Goal: Task Accomplishment & Management: Manage account settings

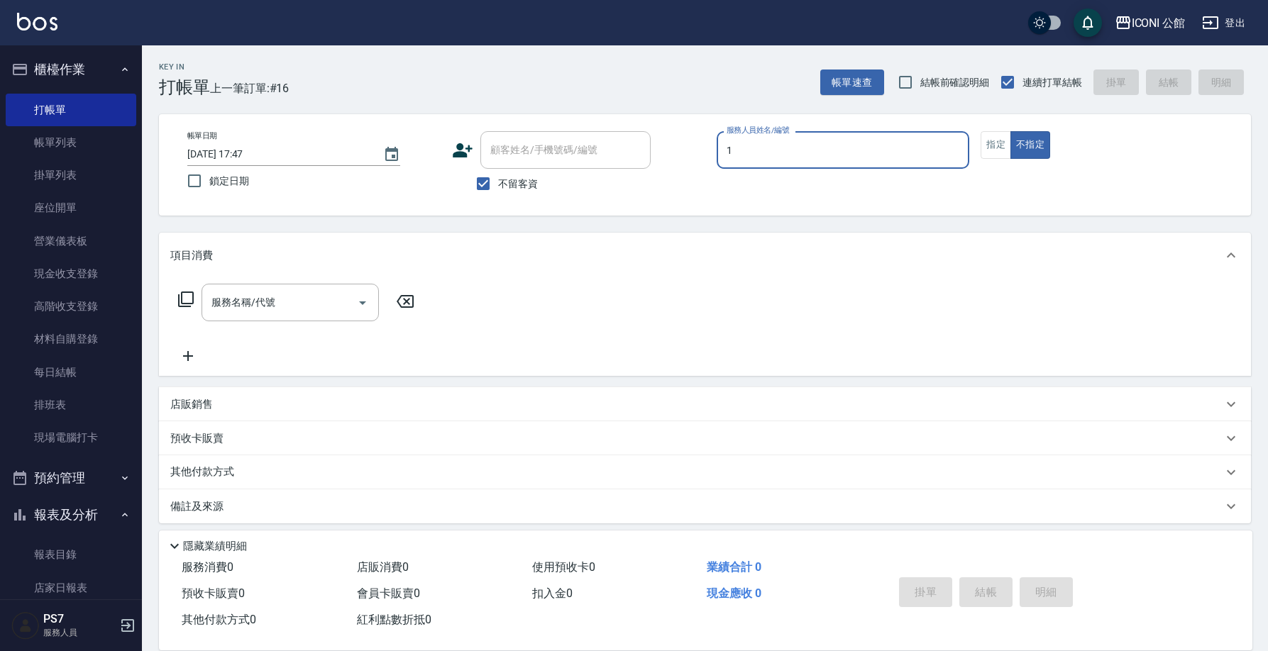
scroll to position [3, 0]
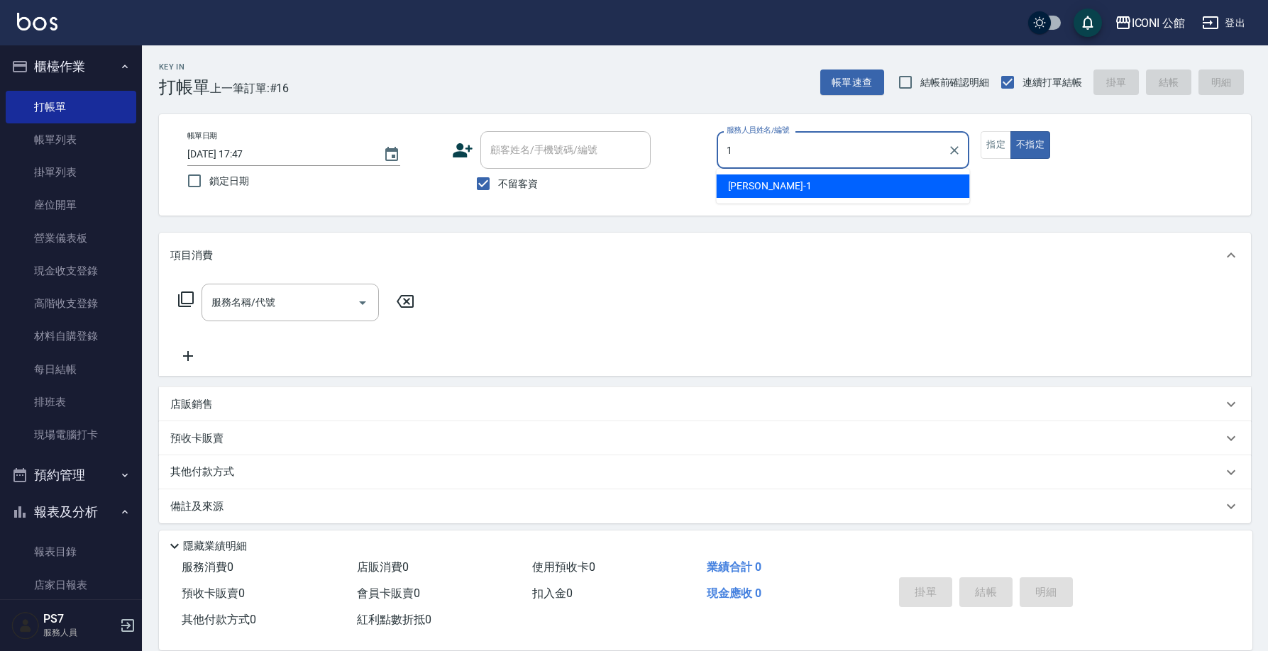
type input "Kevin-1"
type button "false"
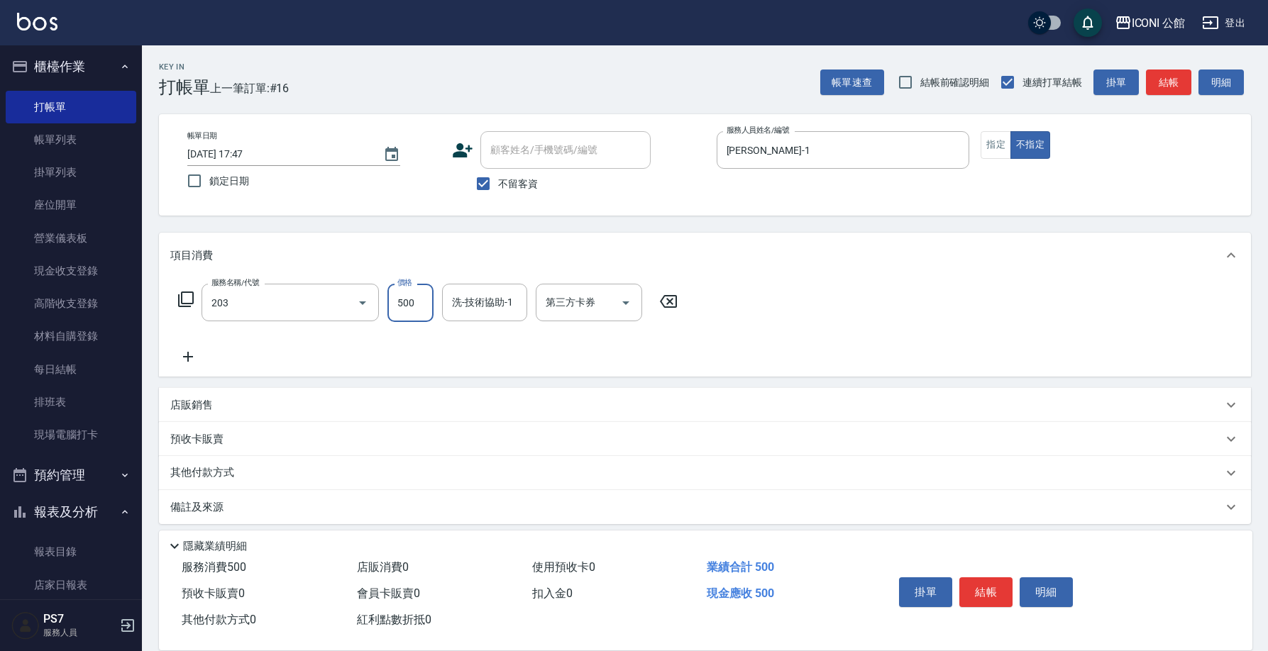
type input "不指定洗+剪(203)"
type input "Kevin-1"
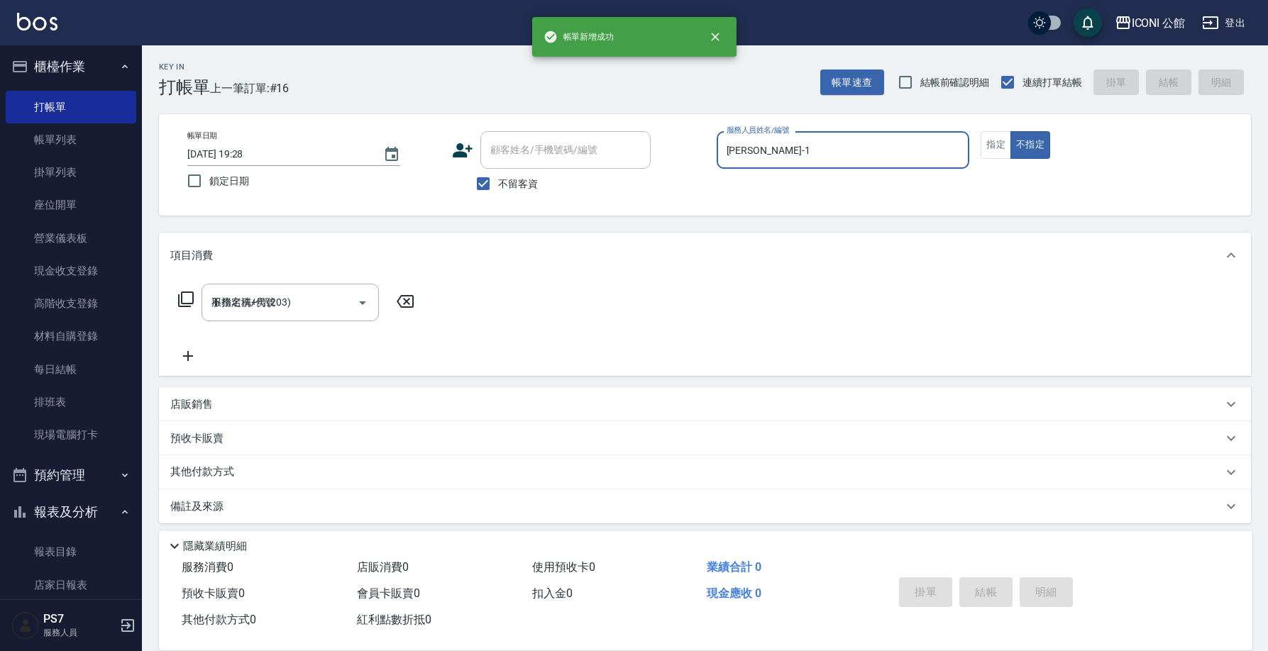
type input "2025/10/09 19:28"
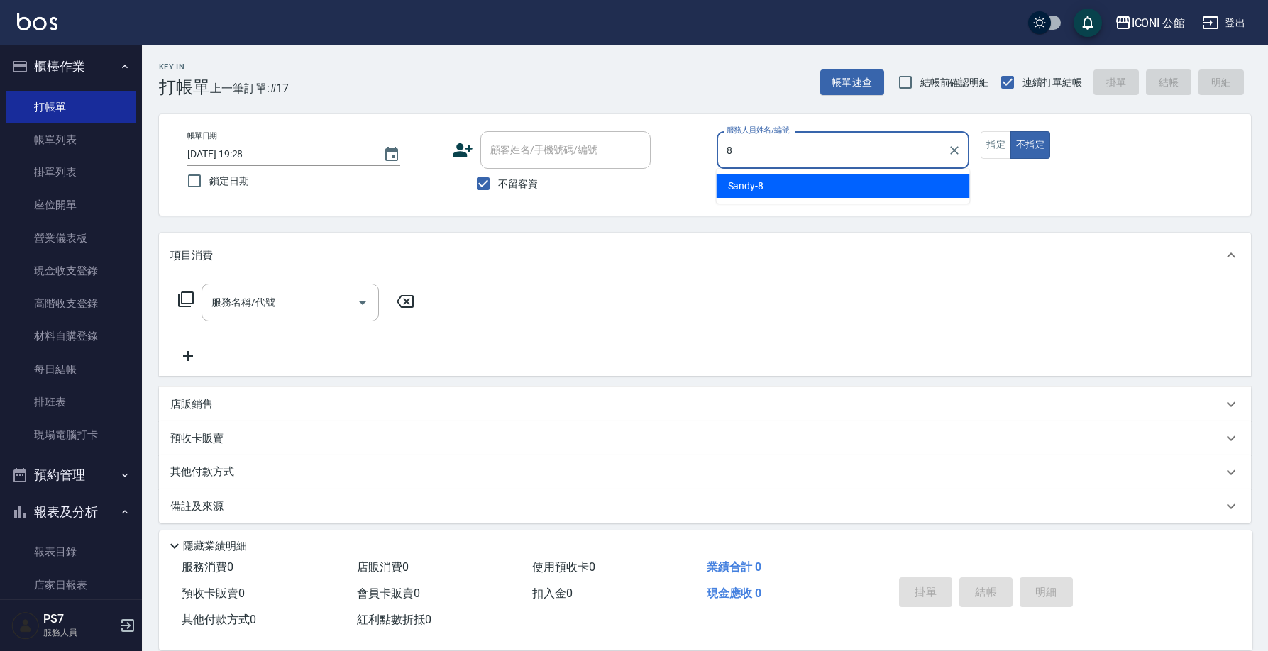
type input "Sandy-8"
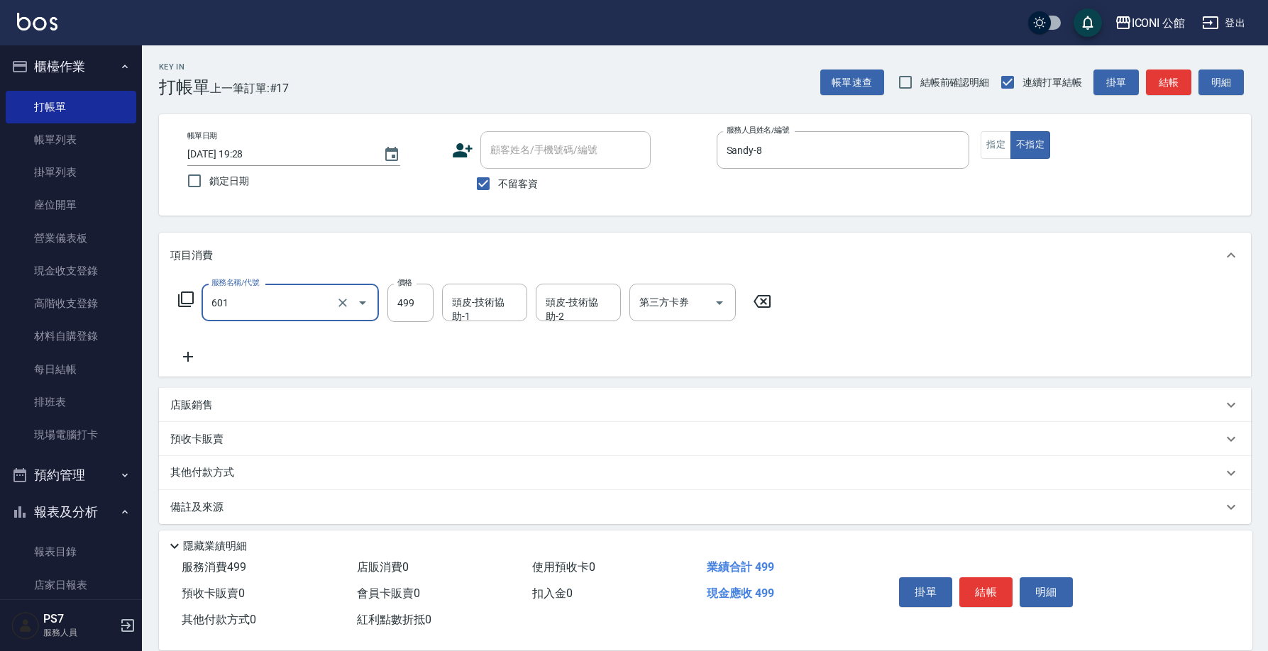
type input "肩頸紓壓洗髮(601)"
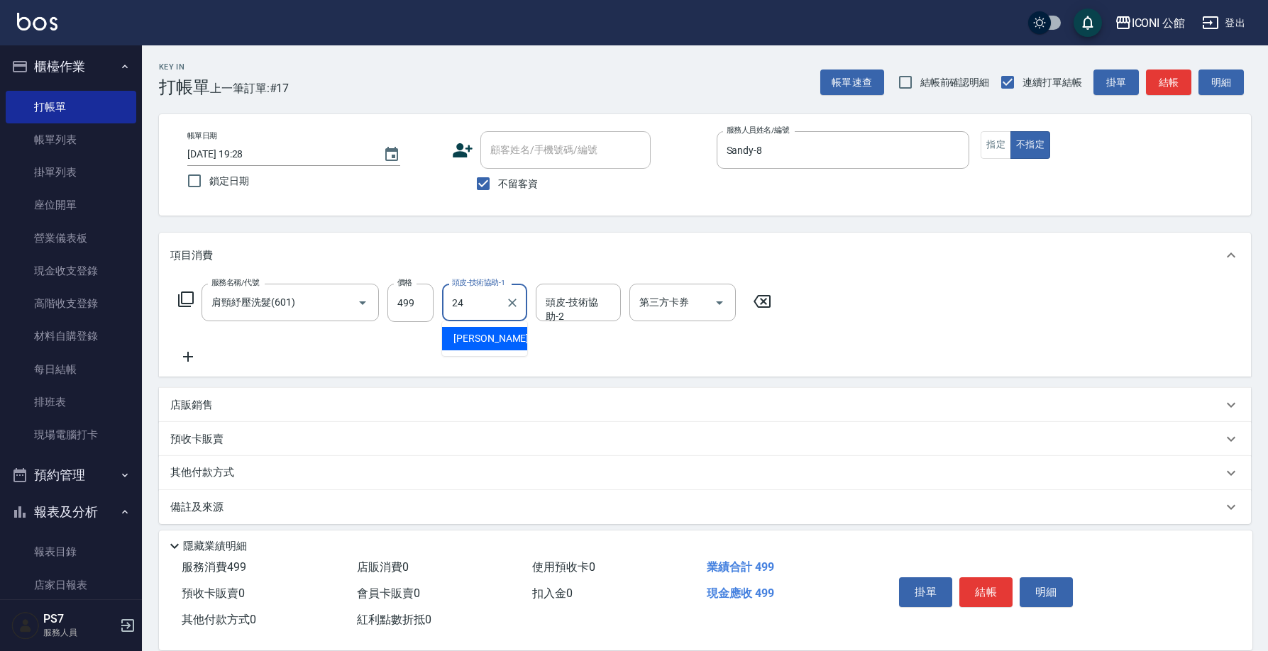
type input "可歆-24"
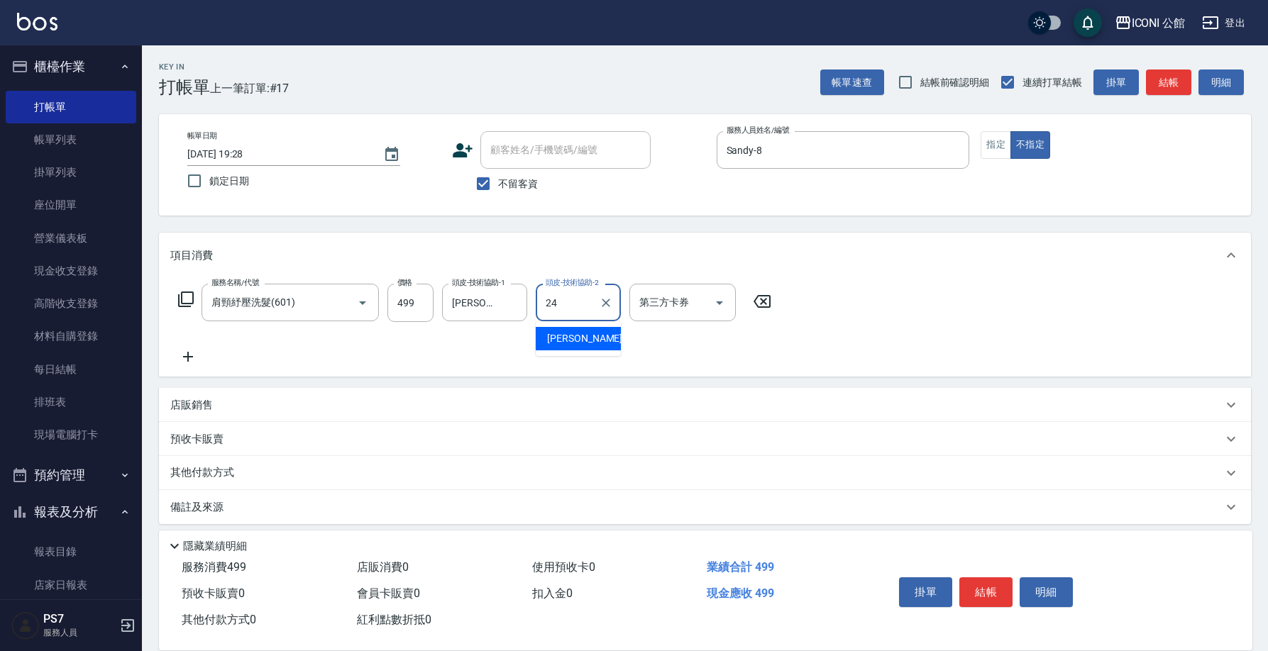
type input "可歆-24"
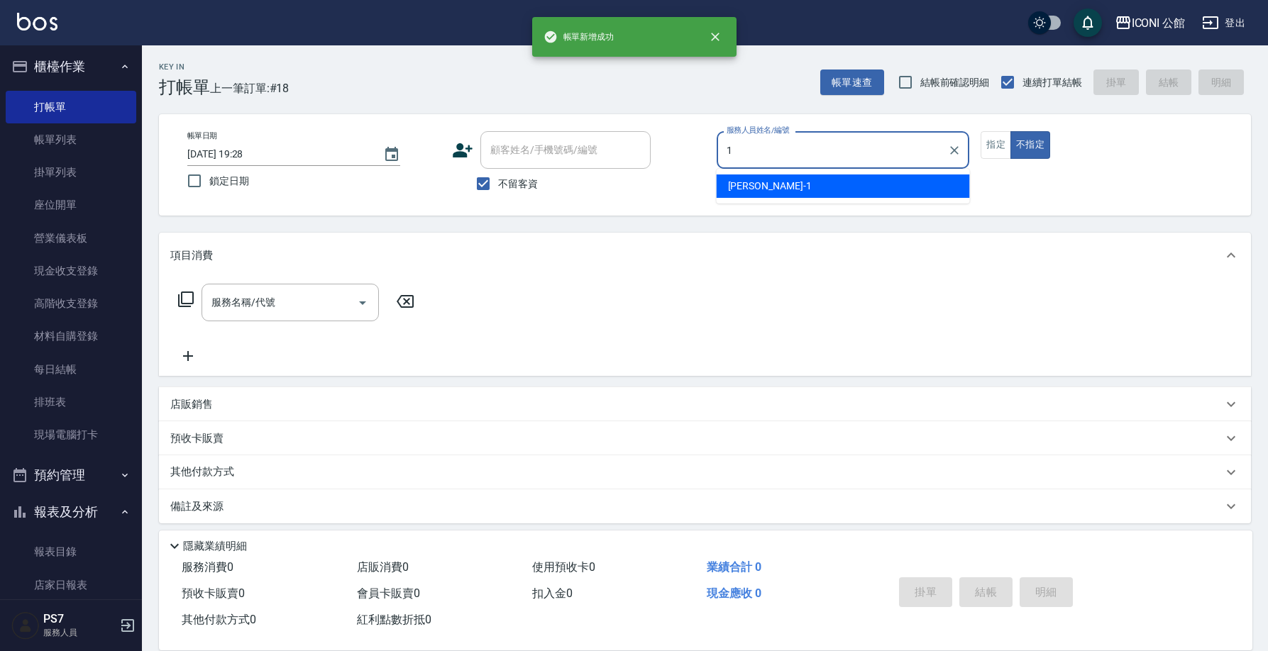
type input "Kevin-1"
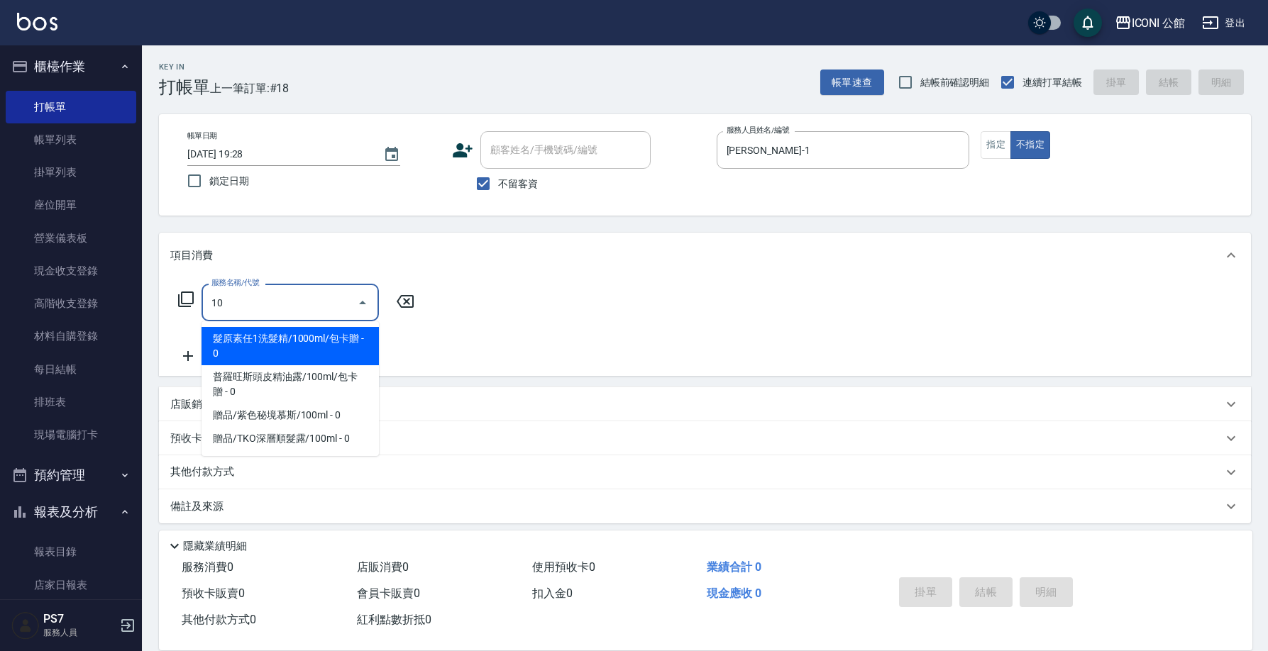
type input "1"
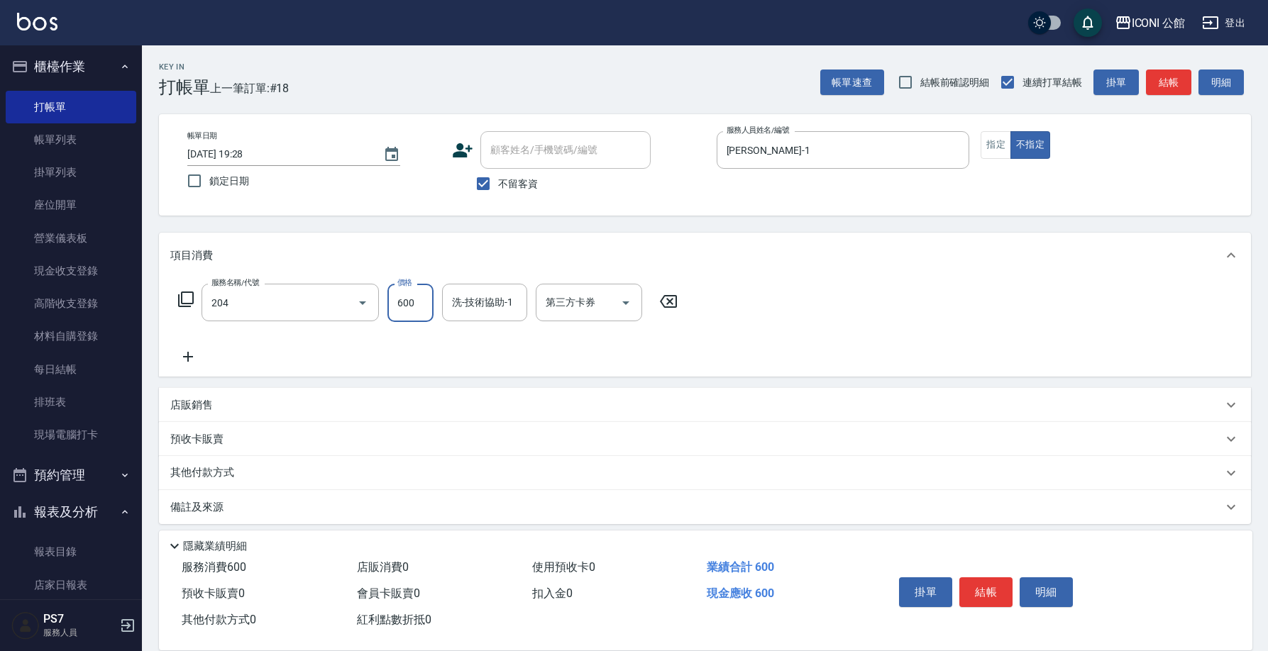
type input "指定洗+剪(204)"
type input "500"
type input "可歆-24"
click at [1005, 150] on button "指定" at bounding box center [995, 145] width 31 height 28
type button "true"
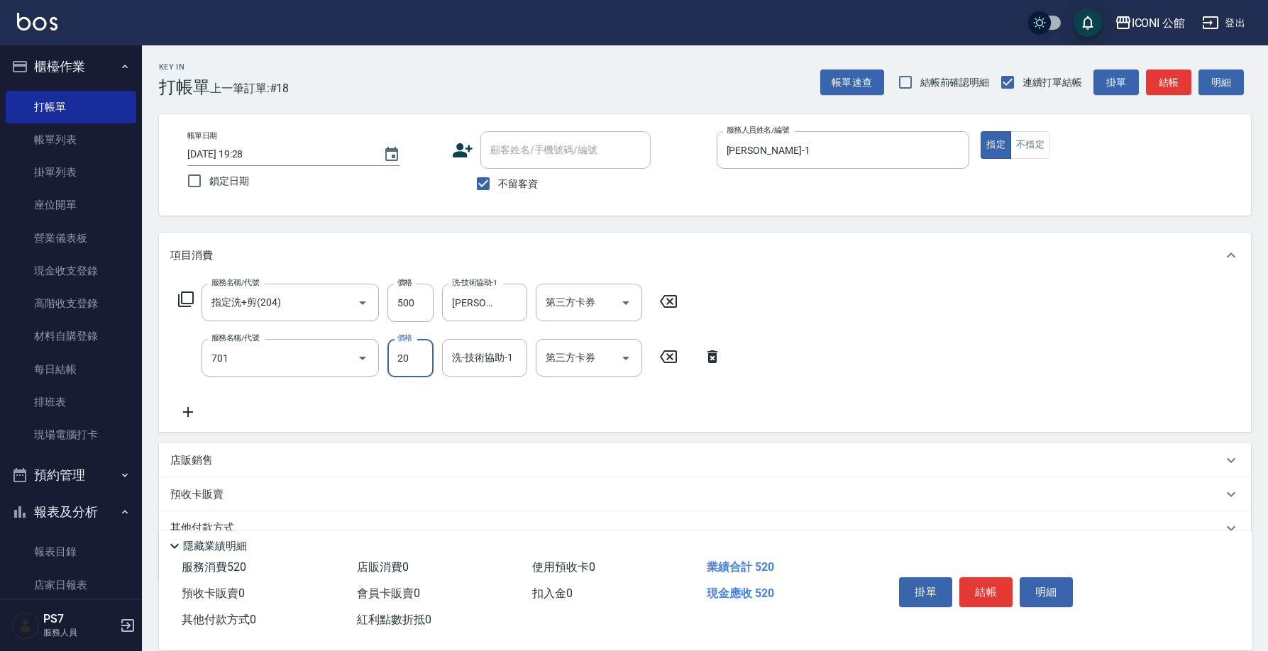
type input "潤絲(701)"
type input "可歆-24"
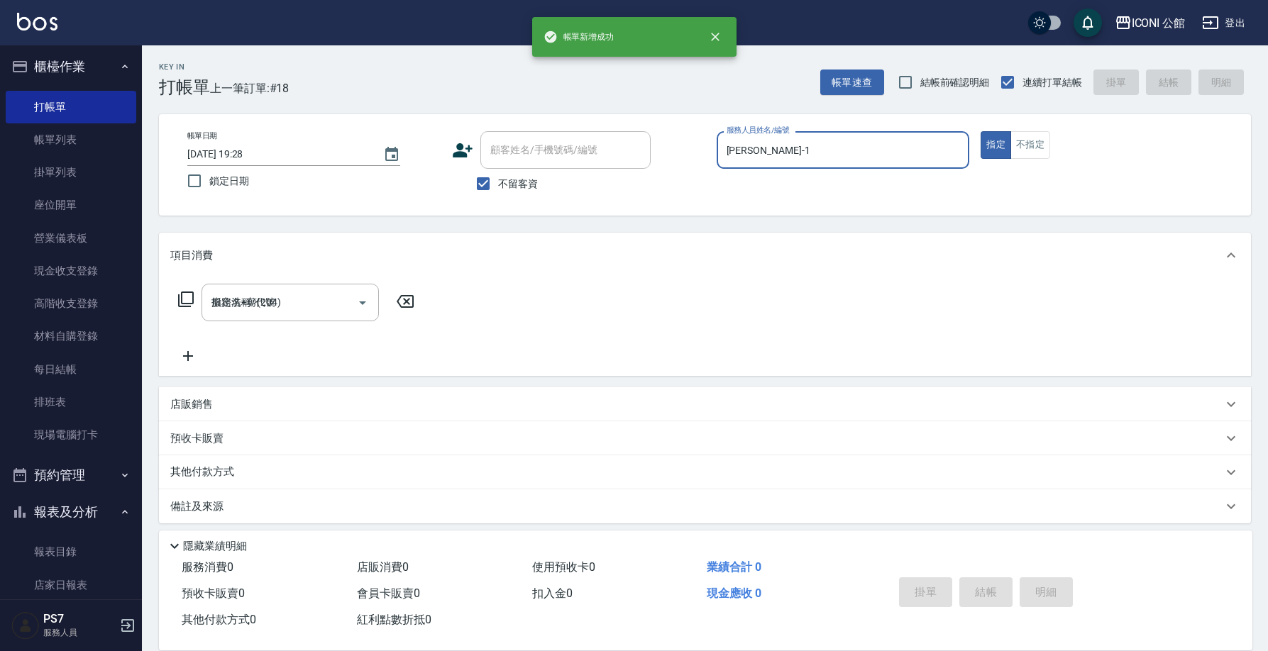
type input "2025/10/09 19:29"
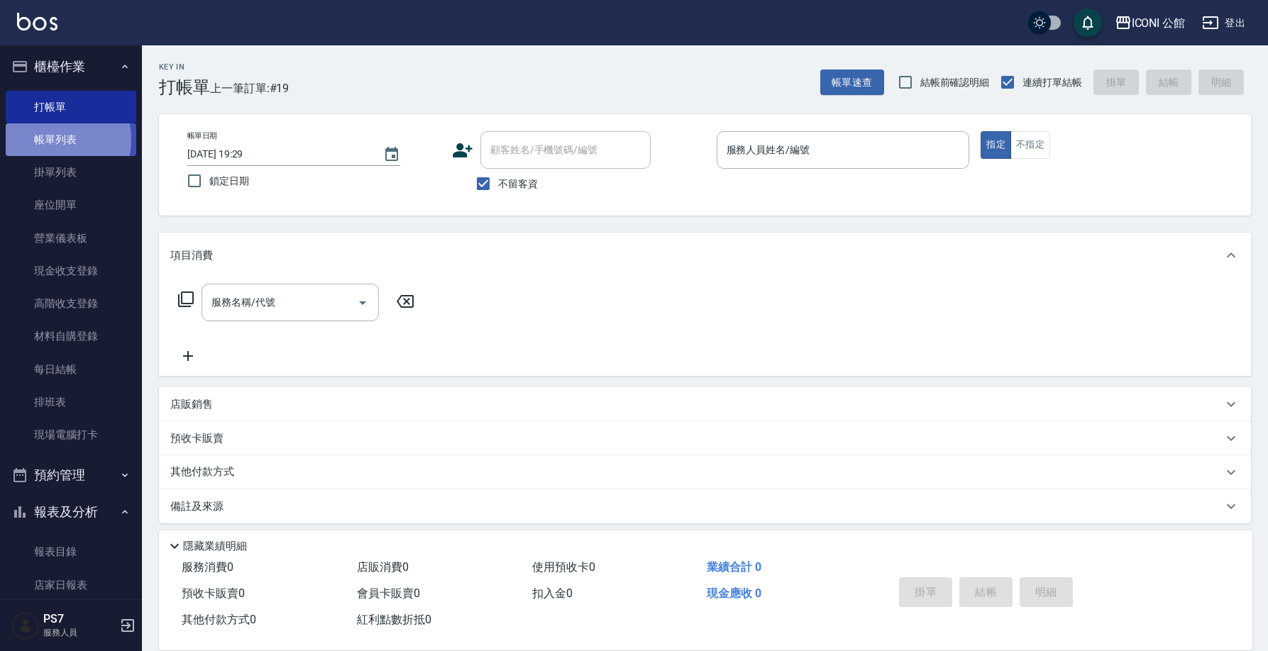
click at [48, 139] on link "帳單列表" at bounding box center [71, 139] width 131 height 33
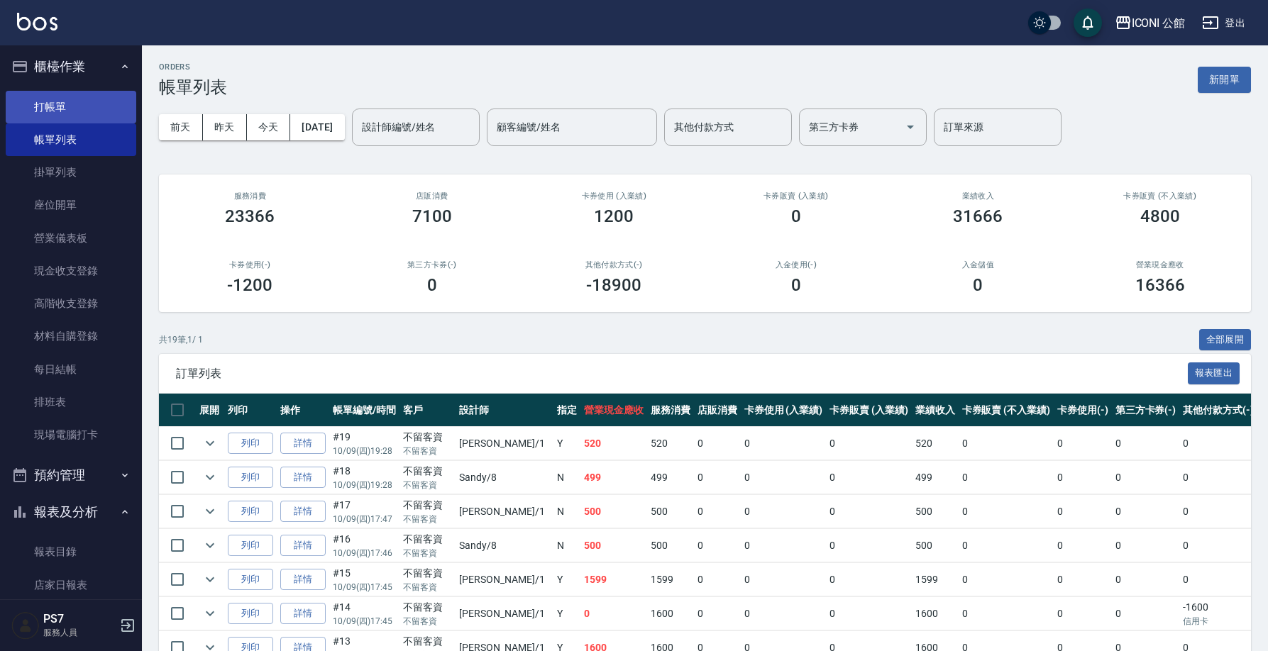
click at [88, 106] on link "打帳單" at bounding box center [71, 107] width 131 height 33
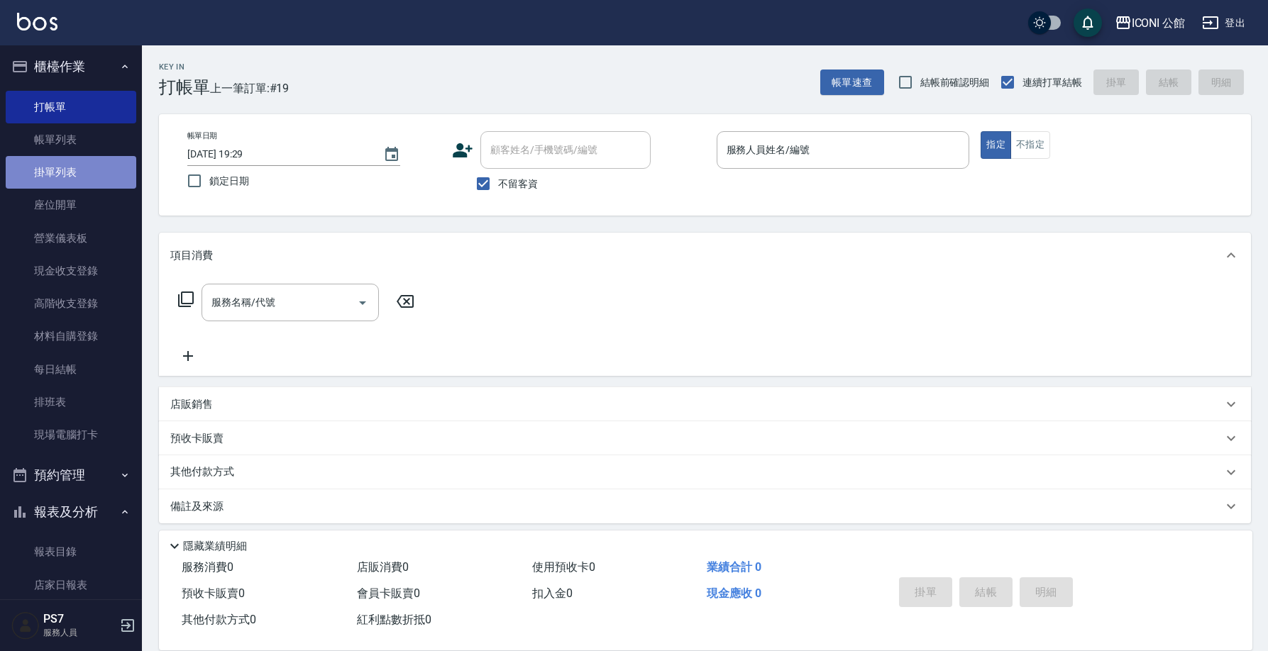
click at [77, 171] on link "掛單列表" at bounding box center [71, 172] width 131 height 33
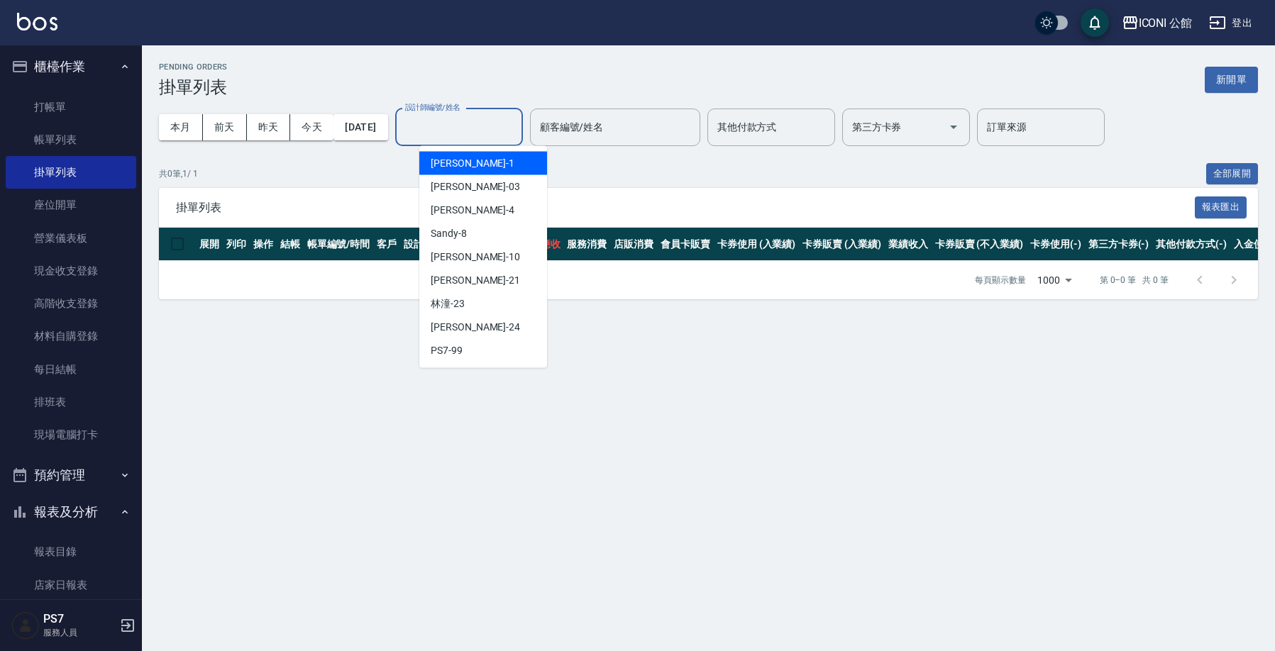
click at [449, 121] on input "設計師編號/姓名" at bounding box center [458, 127] width 115 height 25
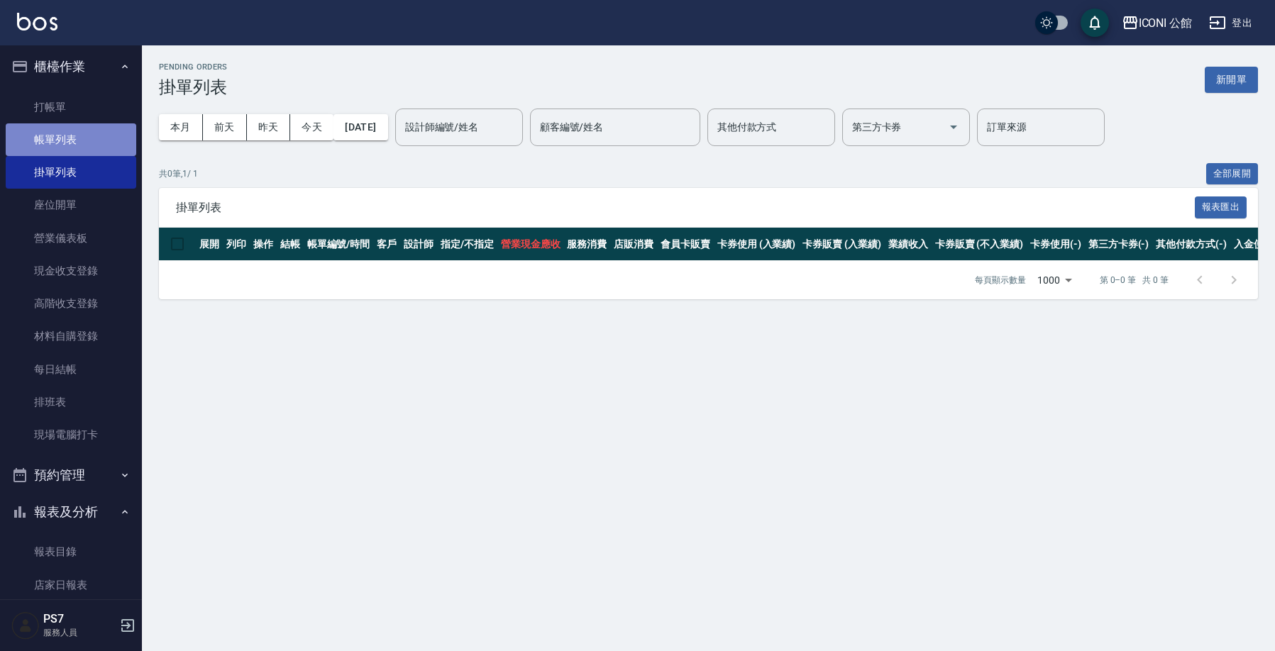
click at [77, 135] on link "帳單列表" at bounding box center [71, 139] width 131 height 33
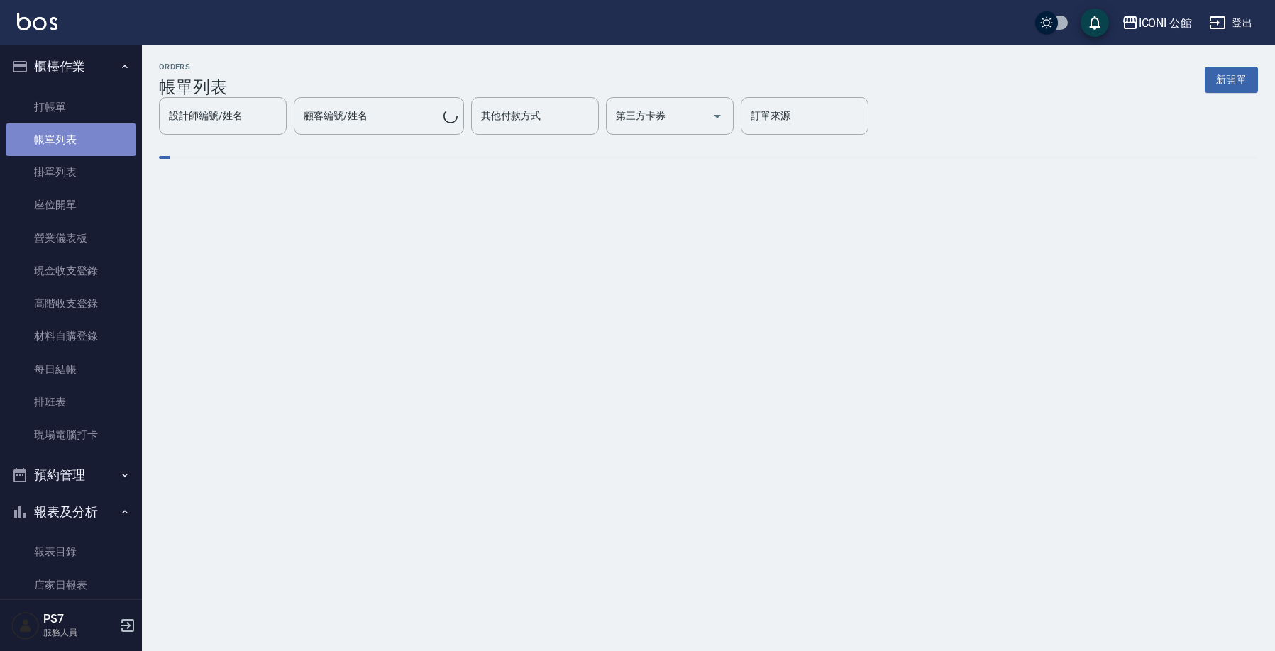
click at [86, 143] on link "帳單列表" at bounding box center [71, 139] width 131 height 33
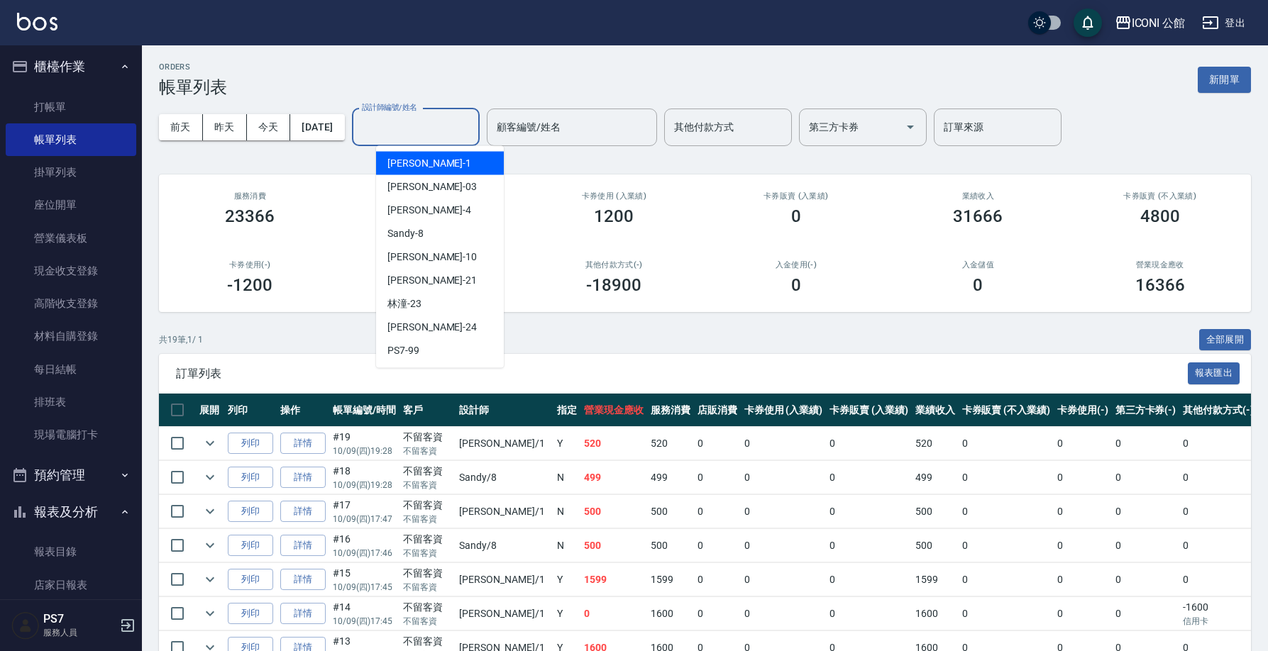
click at [397, 128] on input "設計師編號/姓名" at bounding box center [415, 127] width 115 height 25
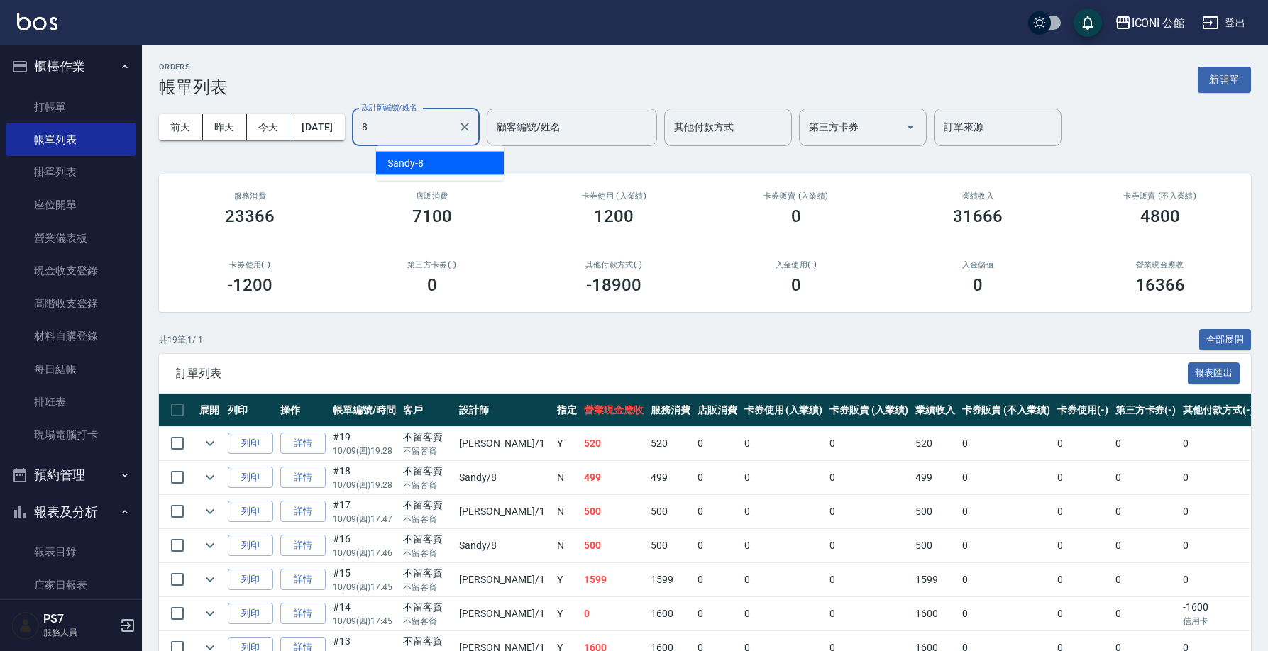
type input "Sandy-8"
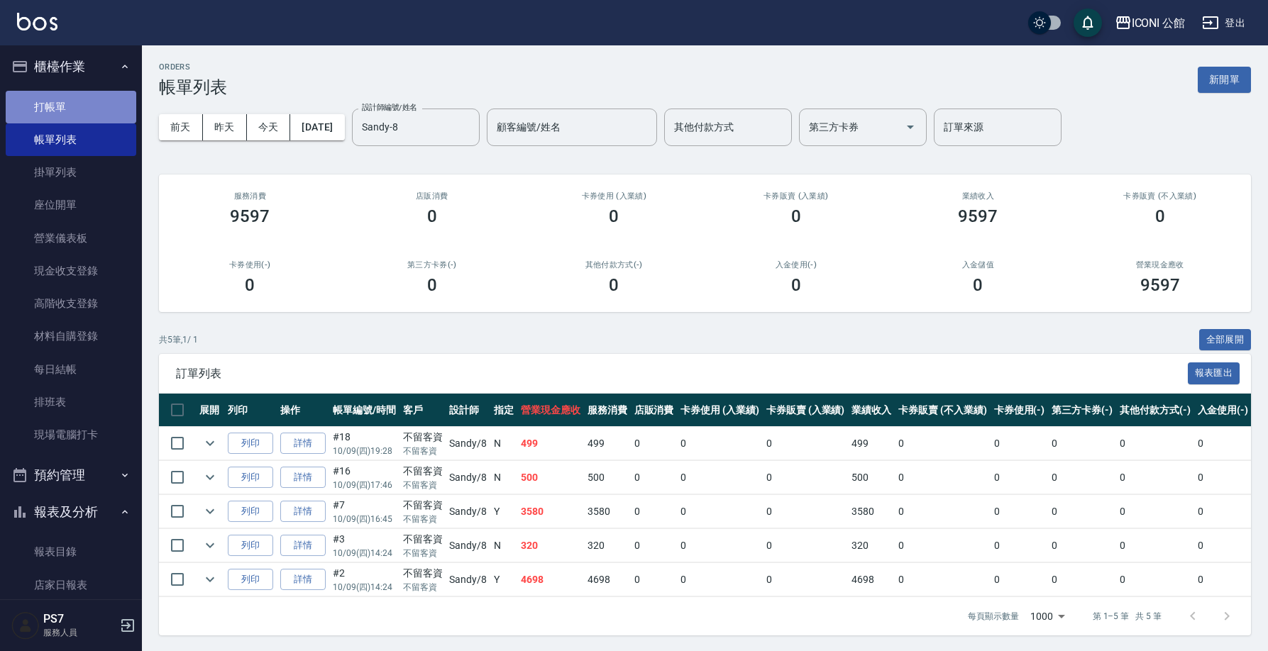
click at [95, 108] on link "打帳單" at bounding box center [71, 107] width 131 height 33
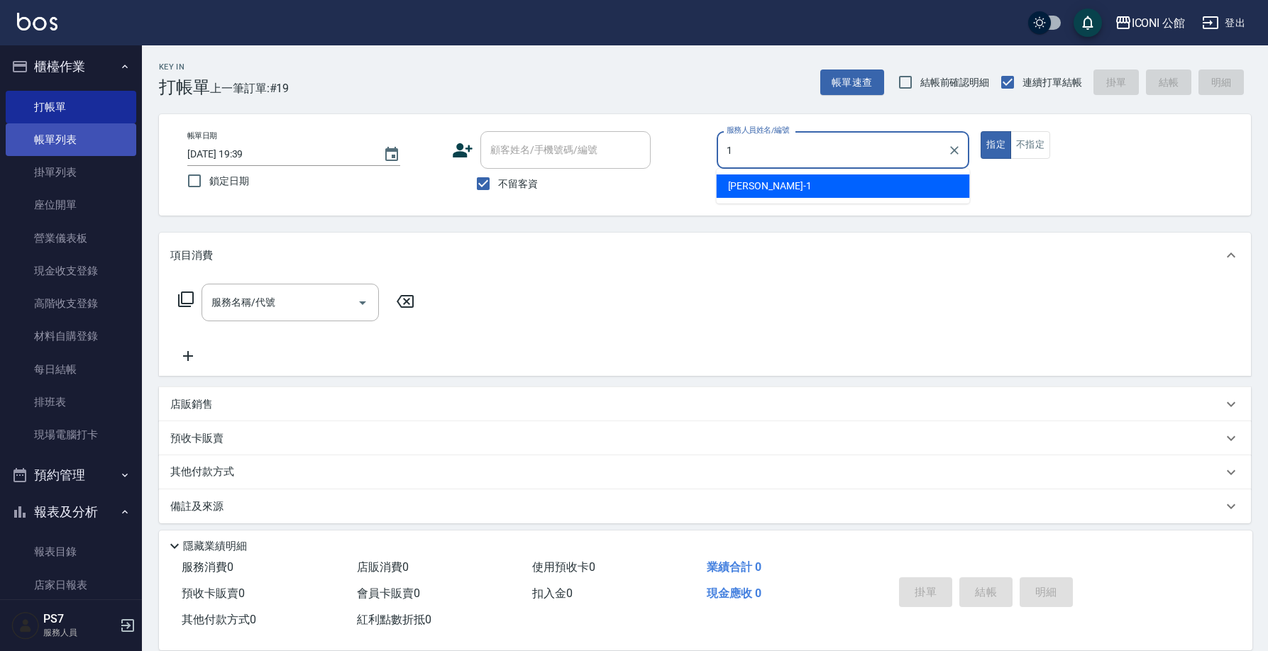
type input "Kevin-1"
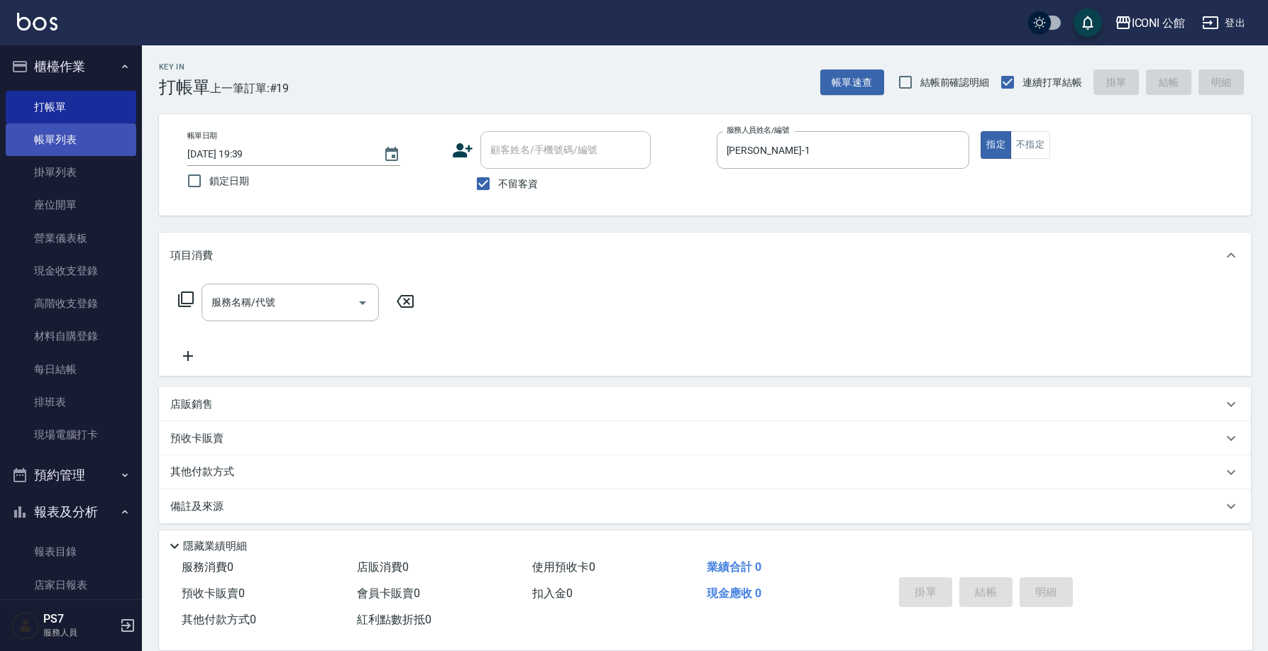
type button "true"
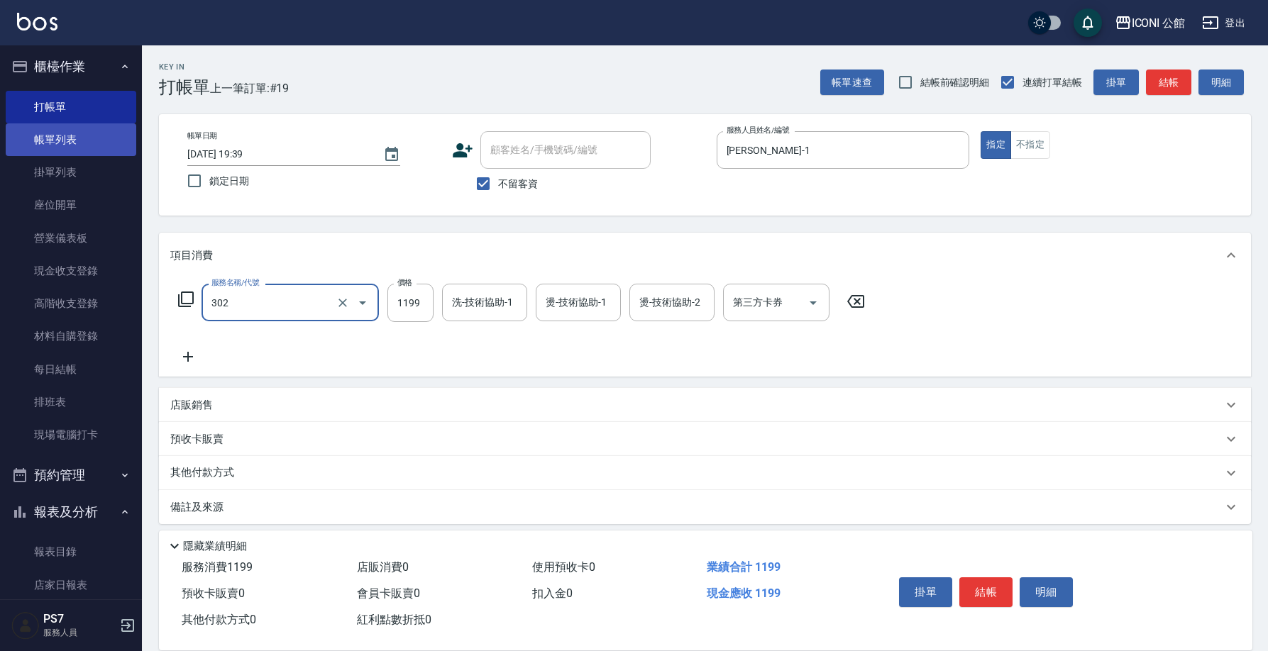
type input "設計燙髮(302)"
type input "1600"
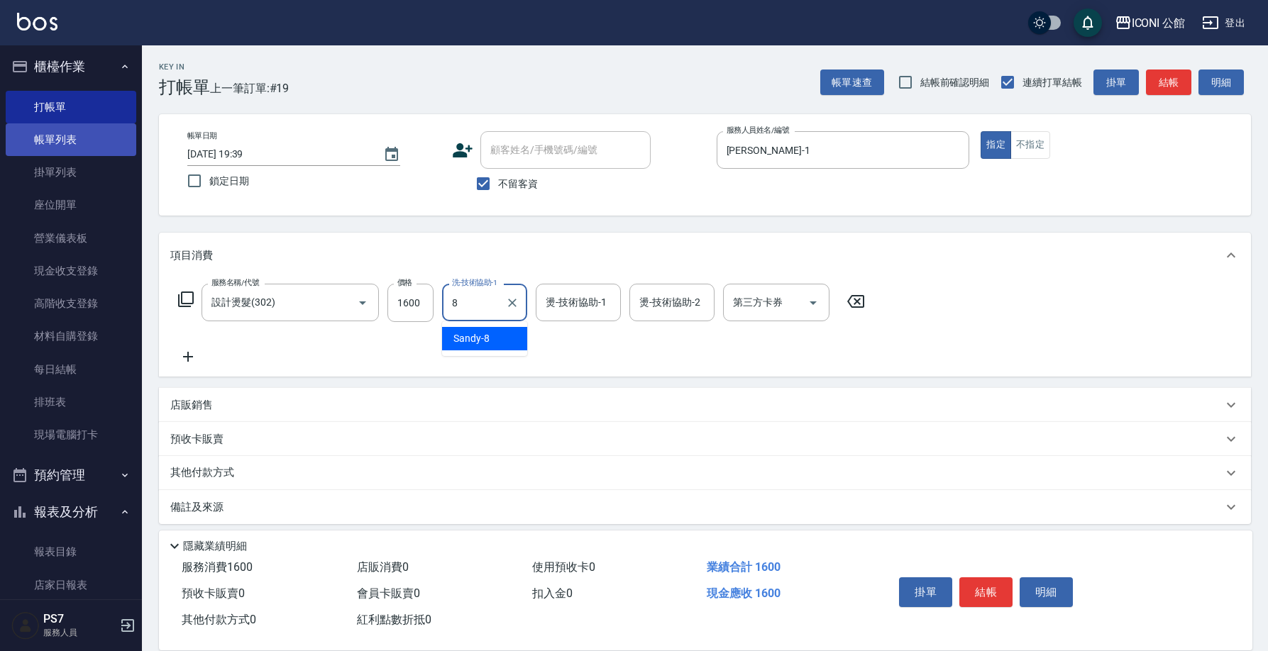
type input "Sandy-8"
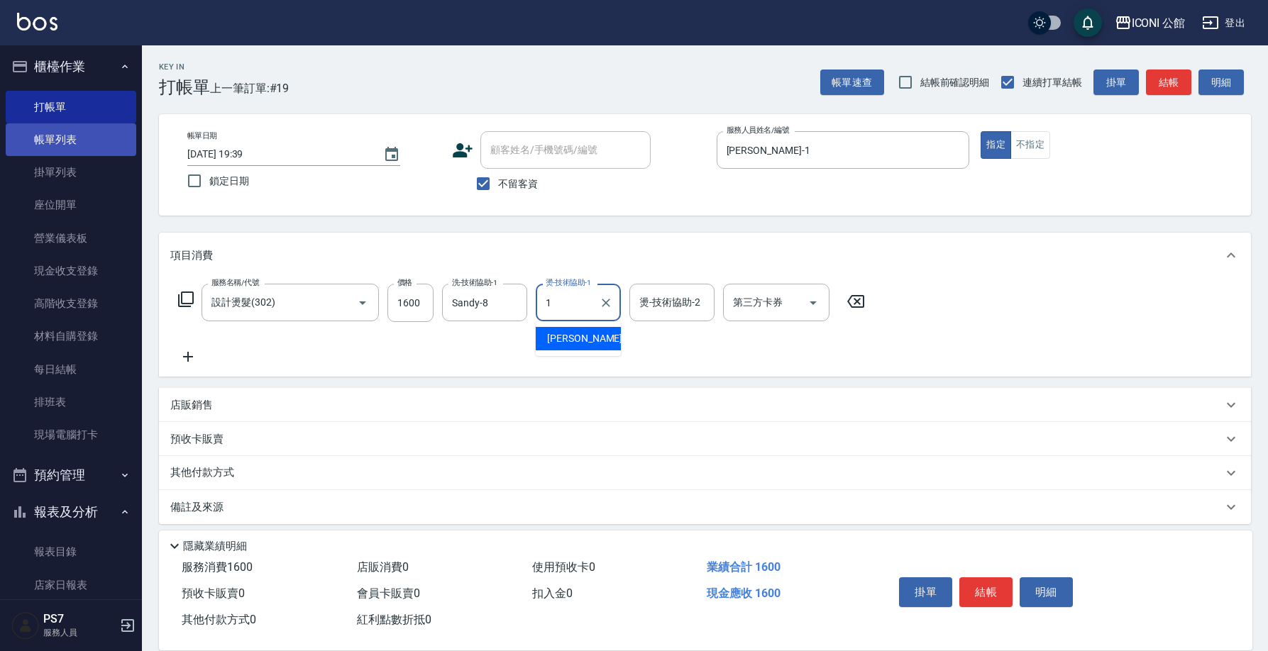
type input "Kevin-1"
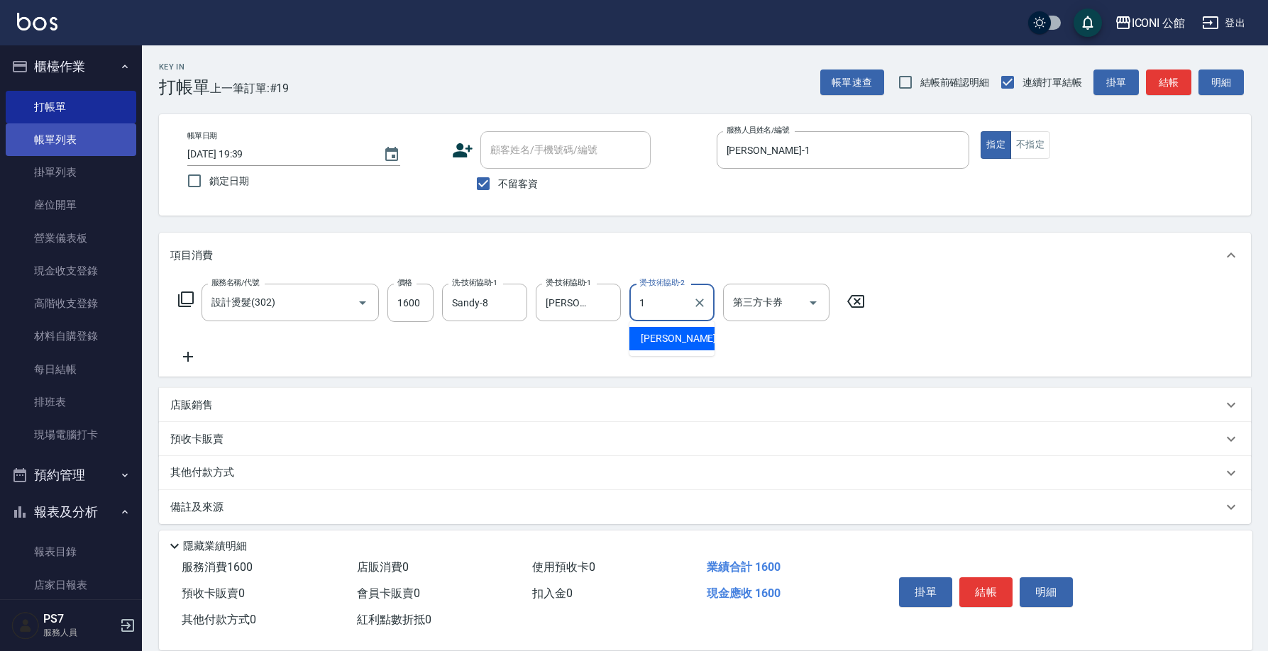
type input "Kevin-1"
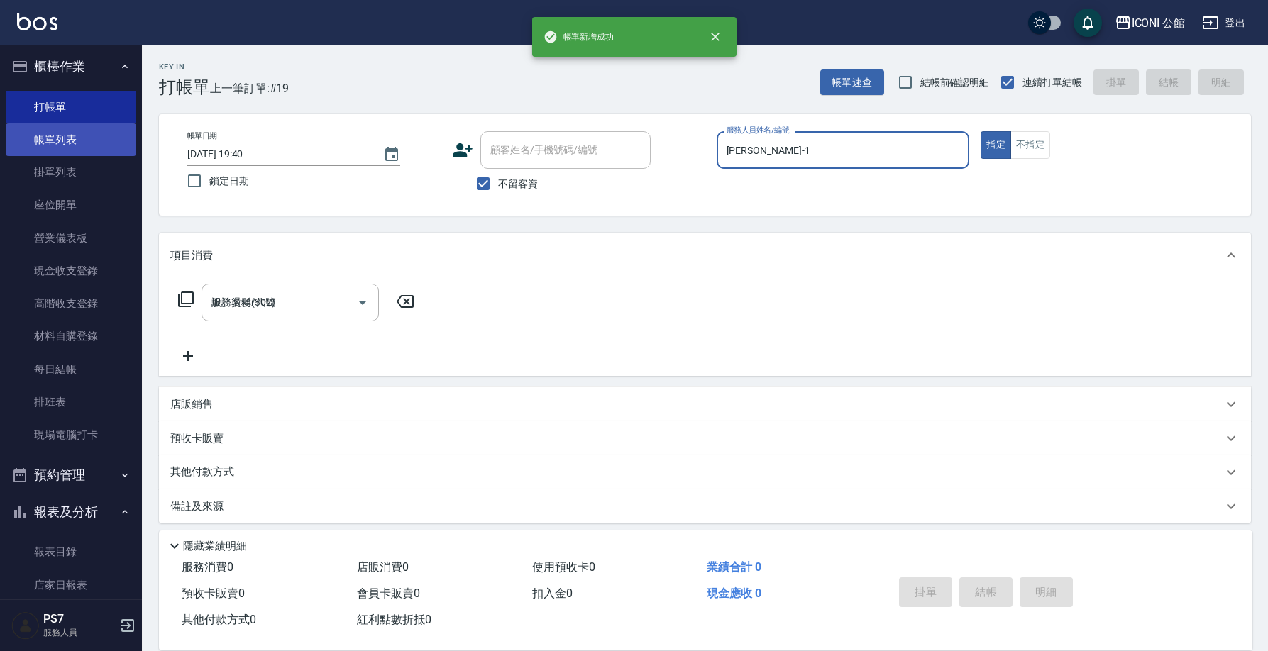
type input "2025/10/09 19:40"
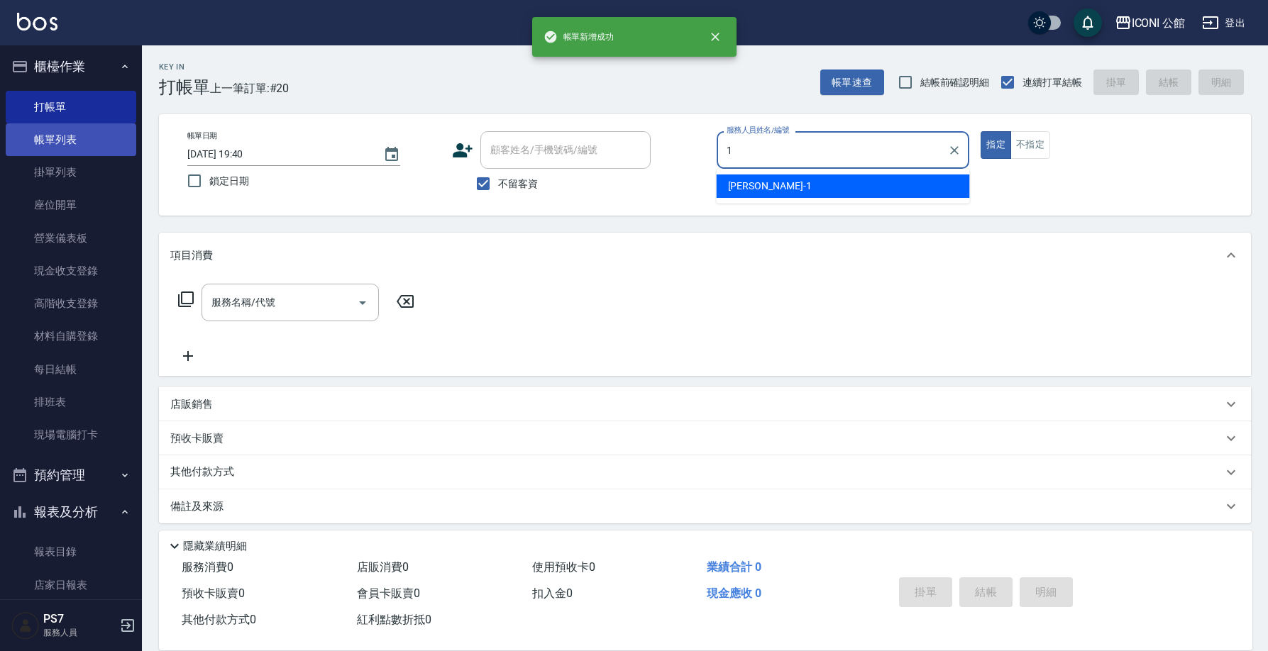
type input "Kevin-1"
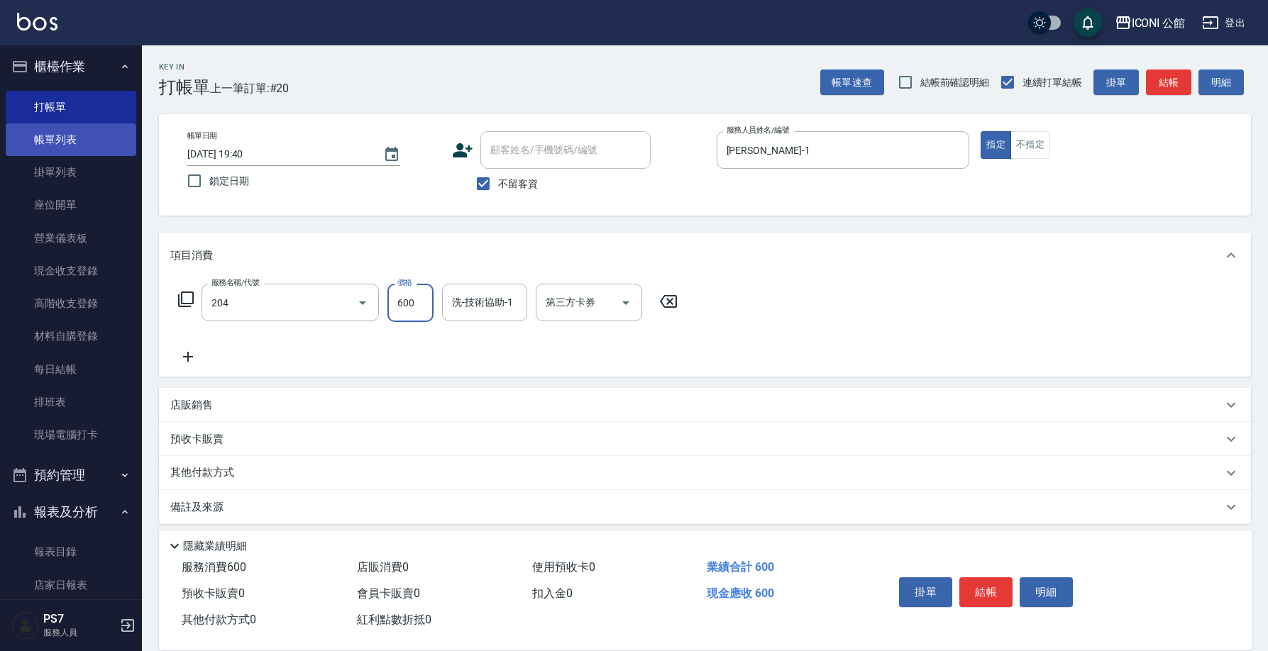
type input "指定洗+剪(204)"
type input "Kevin-1"
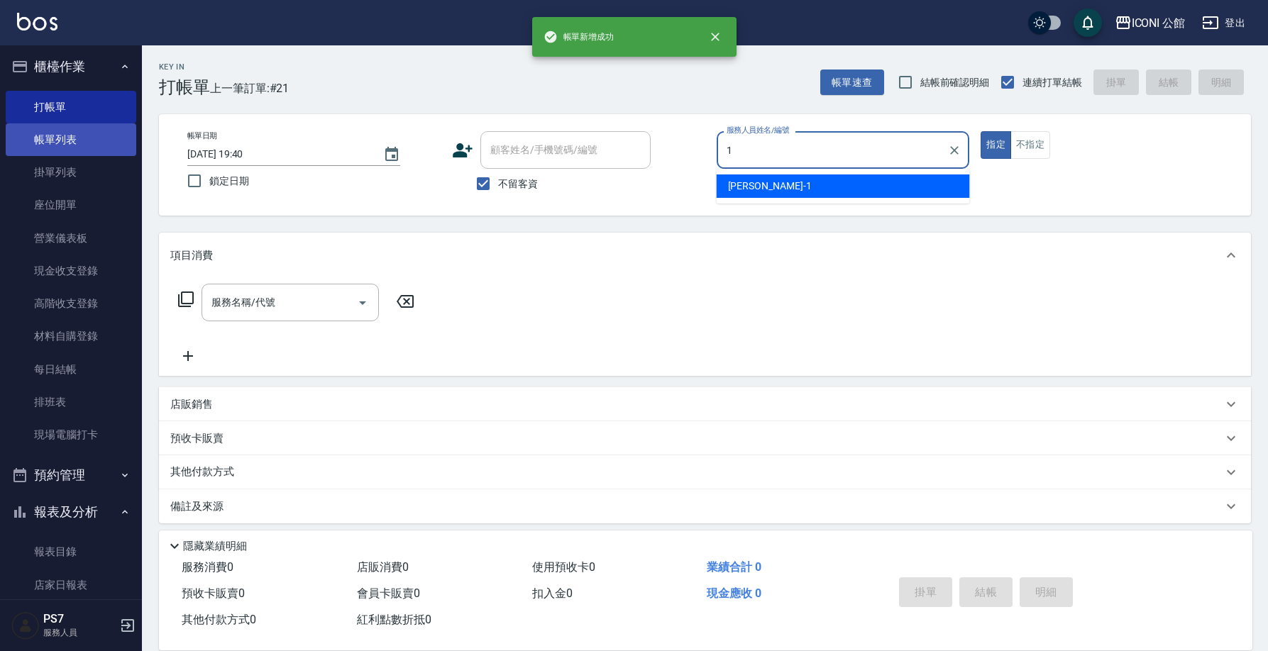
type input "Kevin-1"
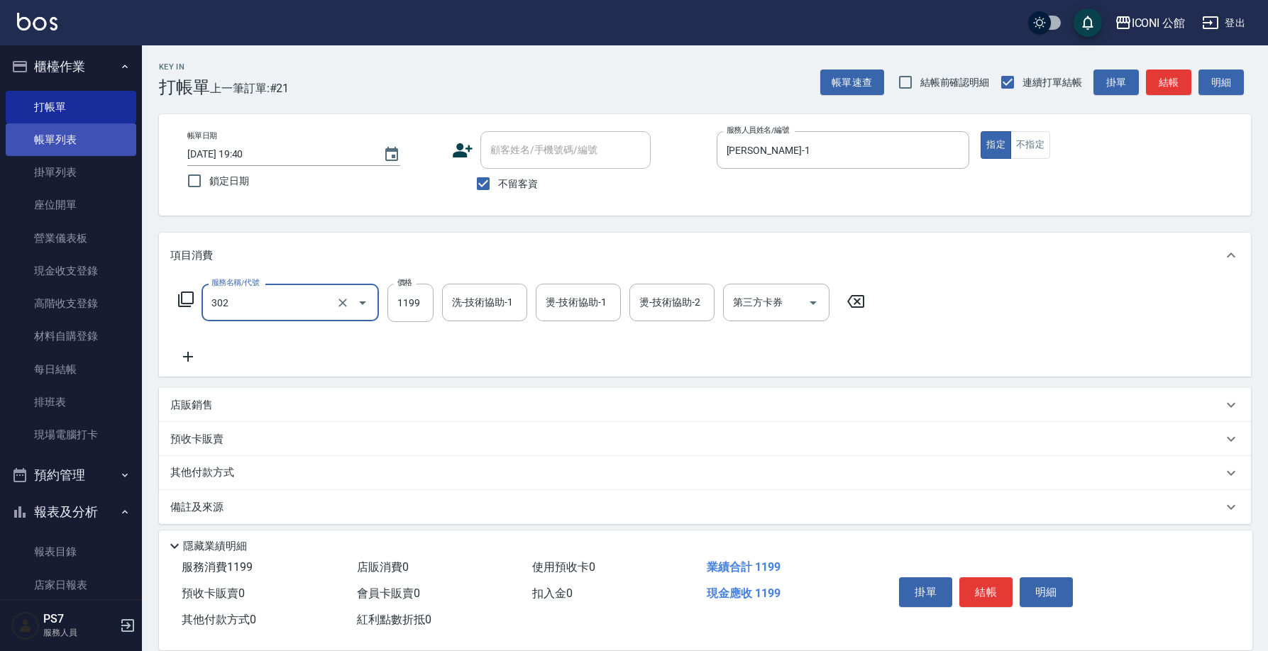
type input "設計燙髮(302)"
type input "1599"
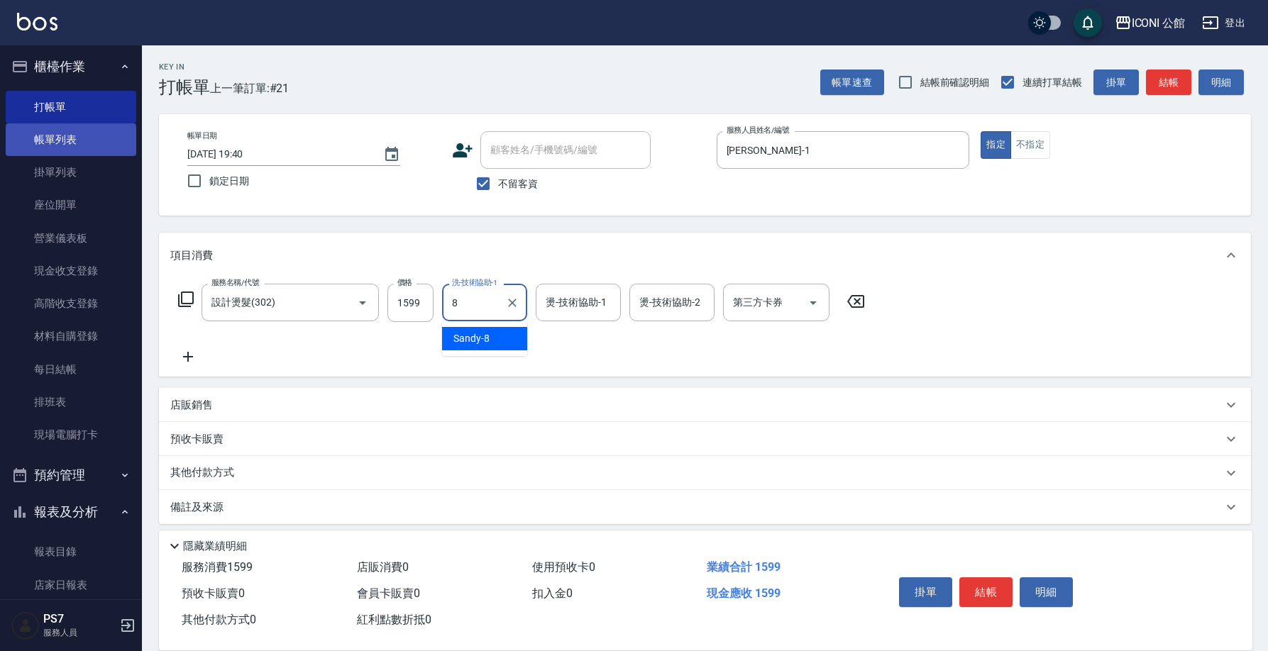
type input "Sandy-8"
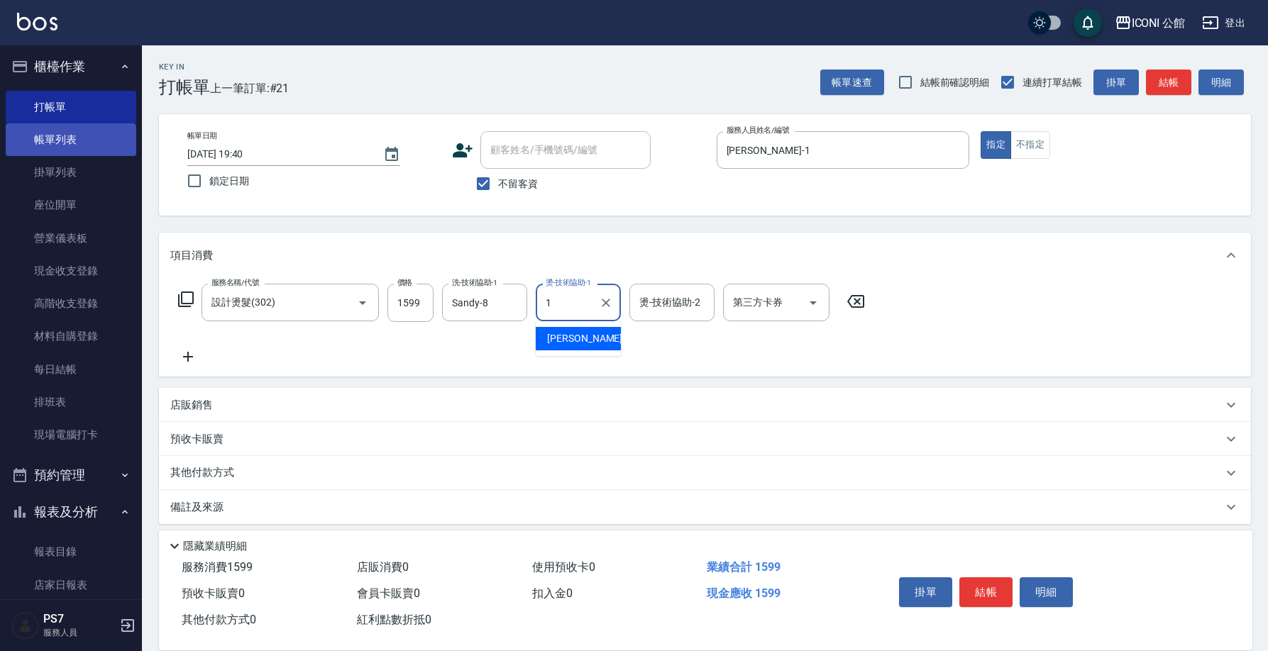
type input "Kevin-1"
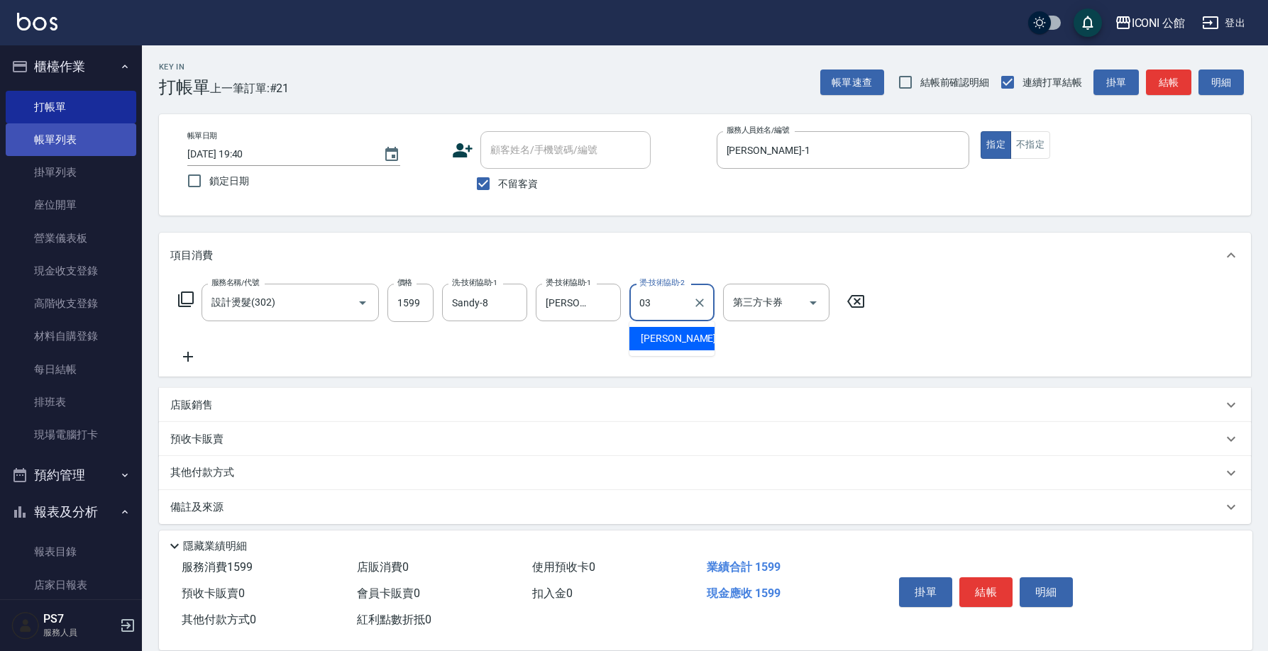
type input "Lisa-03"
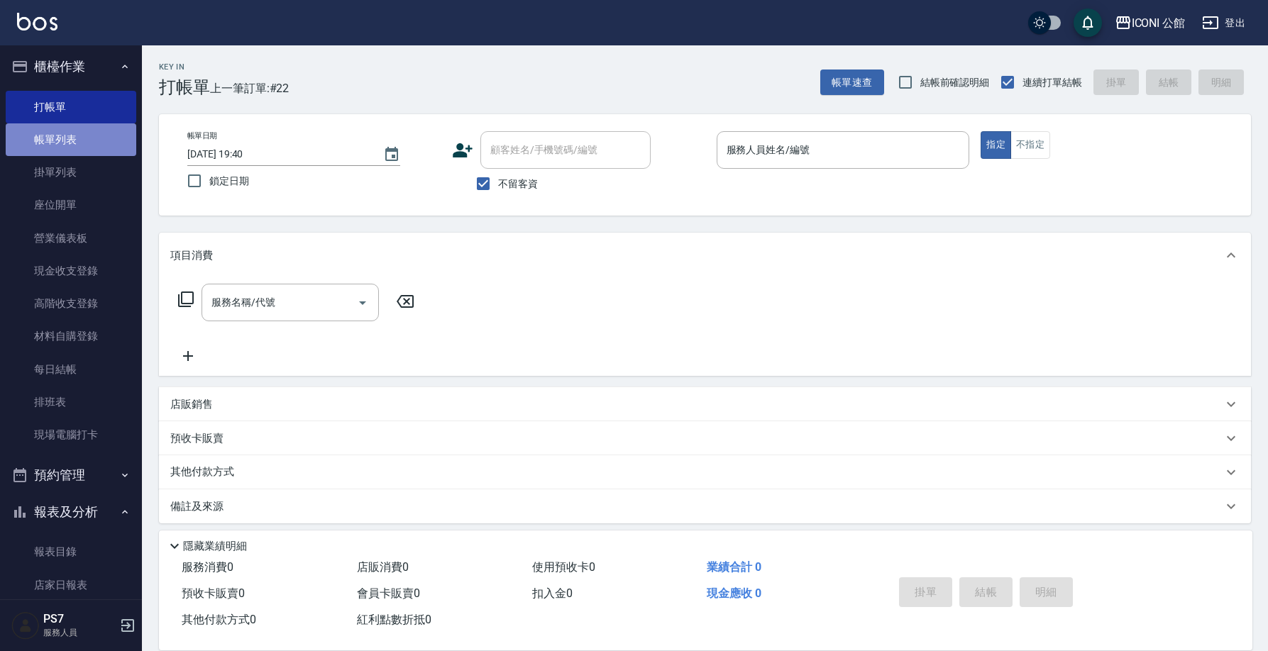
click at [92, 142] on link "帳單列表" at bounding box center [71, 139] width 131 height 33
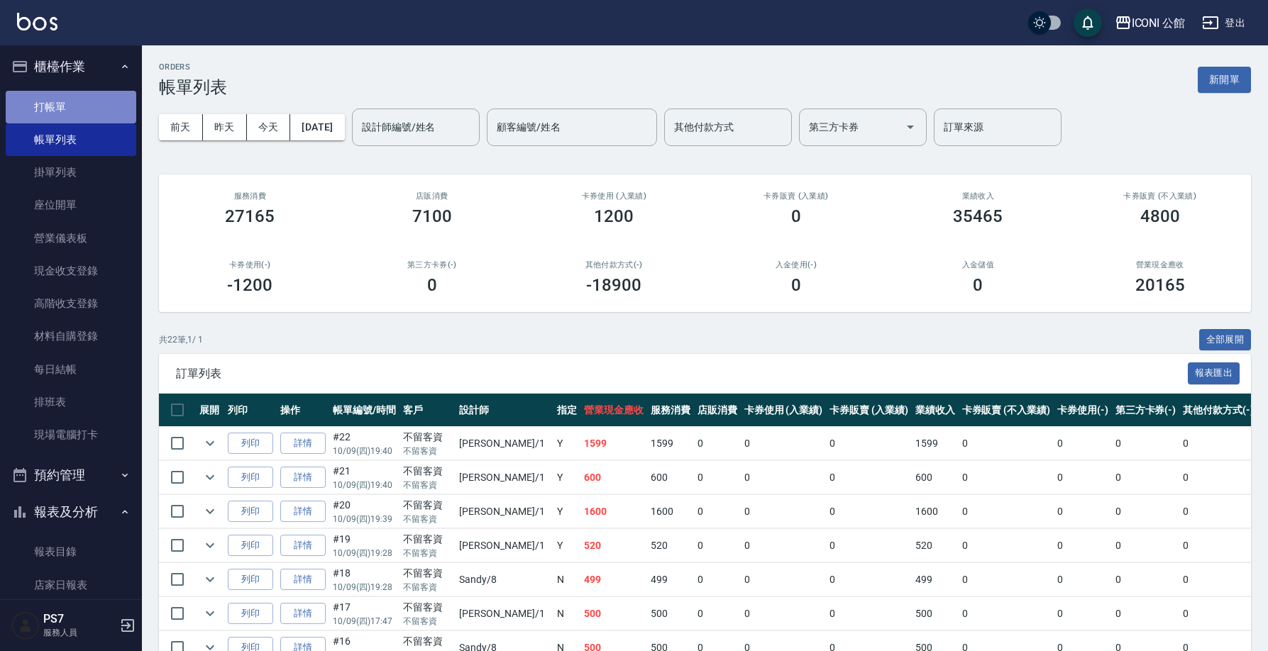
click at [91, 111] on link "打帳單" at bounding box center [71, 107] width 131 height 33
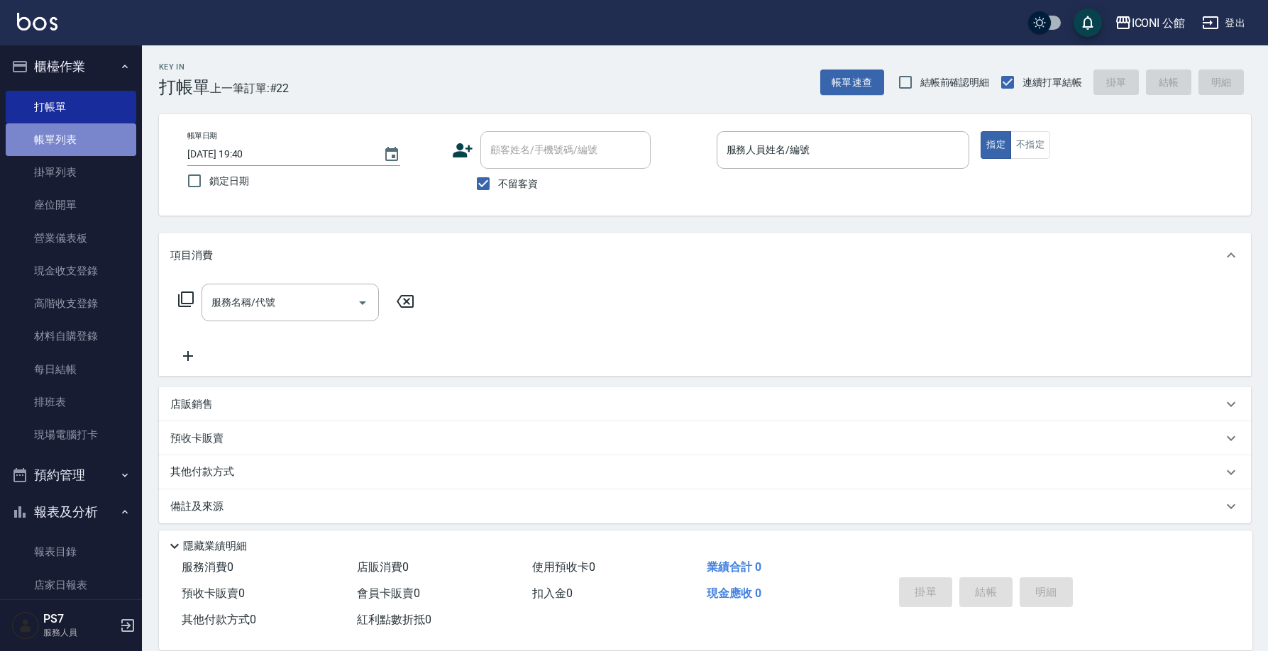
click at [95, 134] on link "帳單列表" at bounding box center [71, 139] width 131 height 33
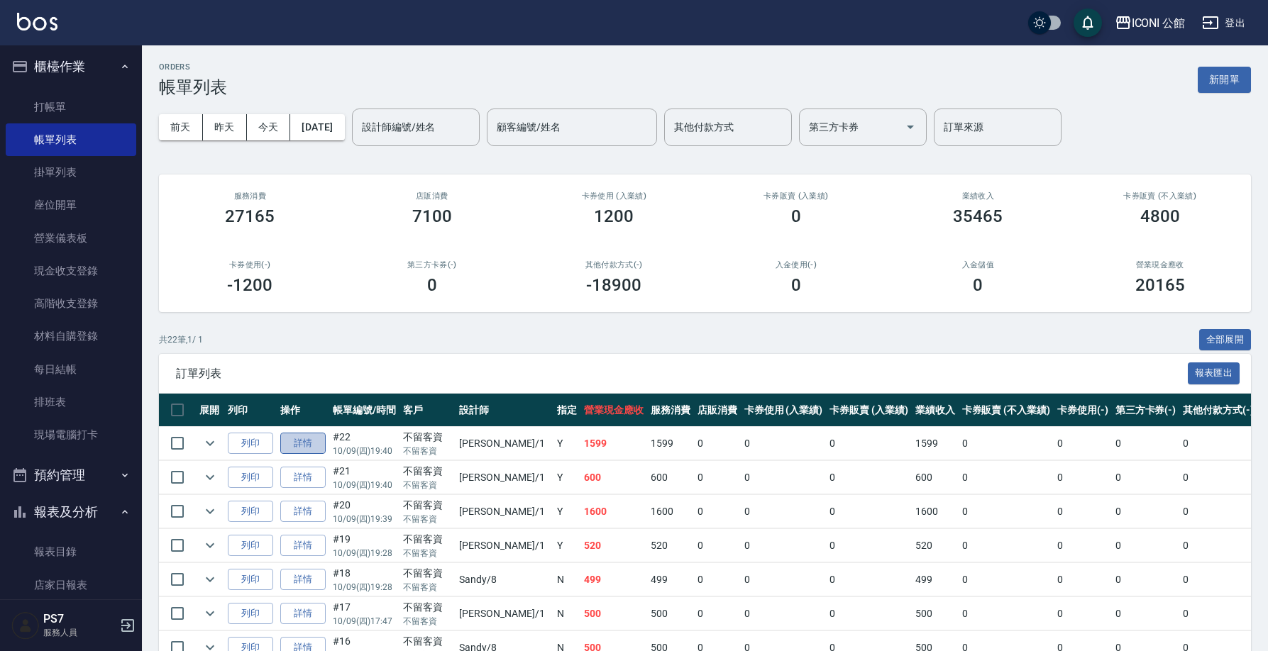
click at [311, 445] on link "詳情" at bounding box center [302, 444] width 45 height 22
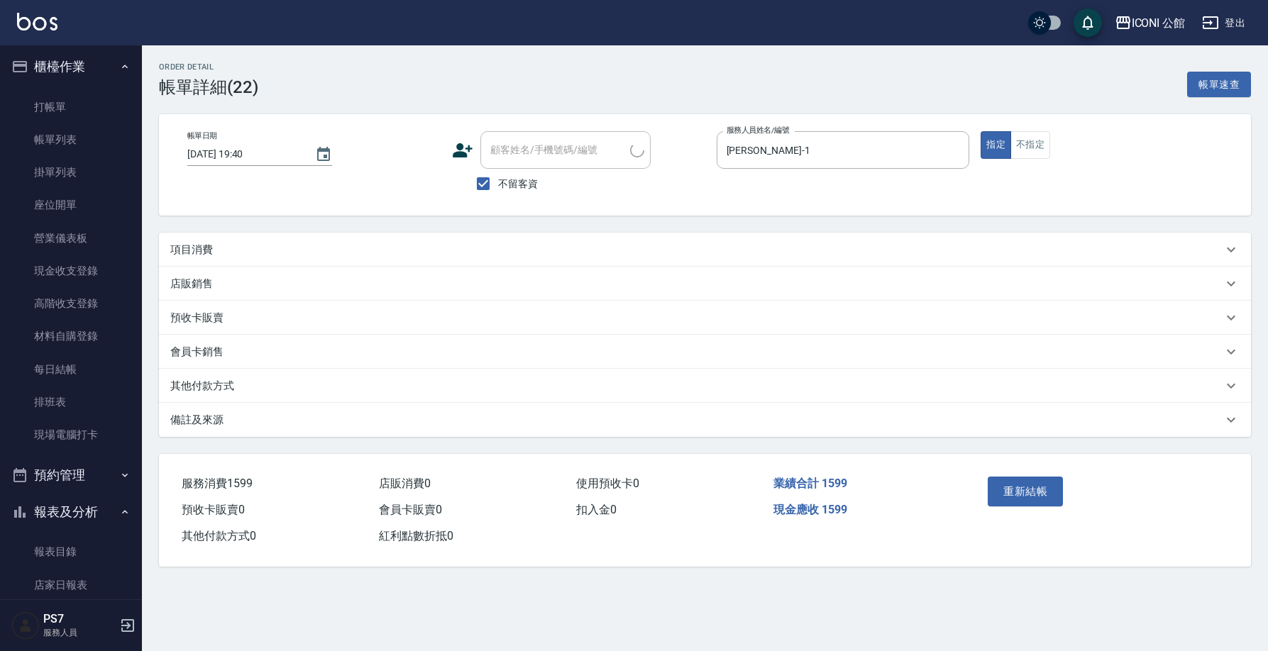
type input "2025/10/09 19:40"
checkbox input "true"
type input "Kevin-1"
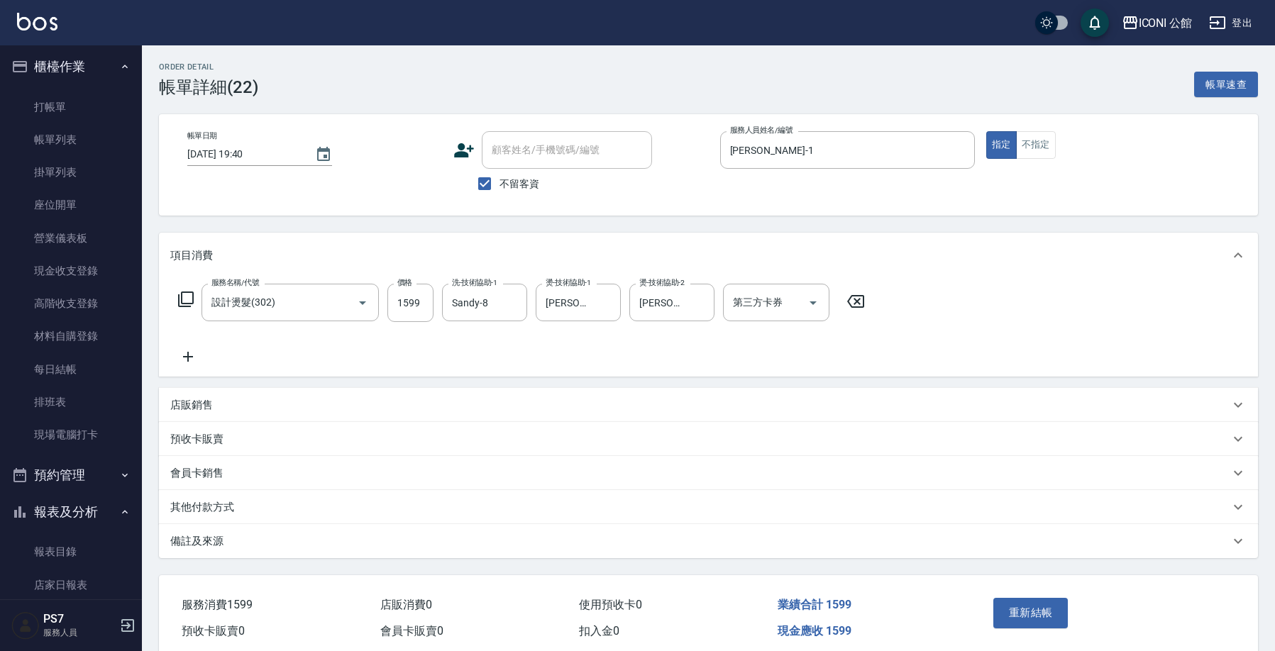
type input "設計燙髮(302)"
click at [215, 510] on p "其他付款方式" at bounding box center [202, 507] width 64 height 15
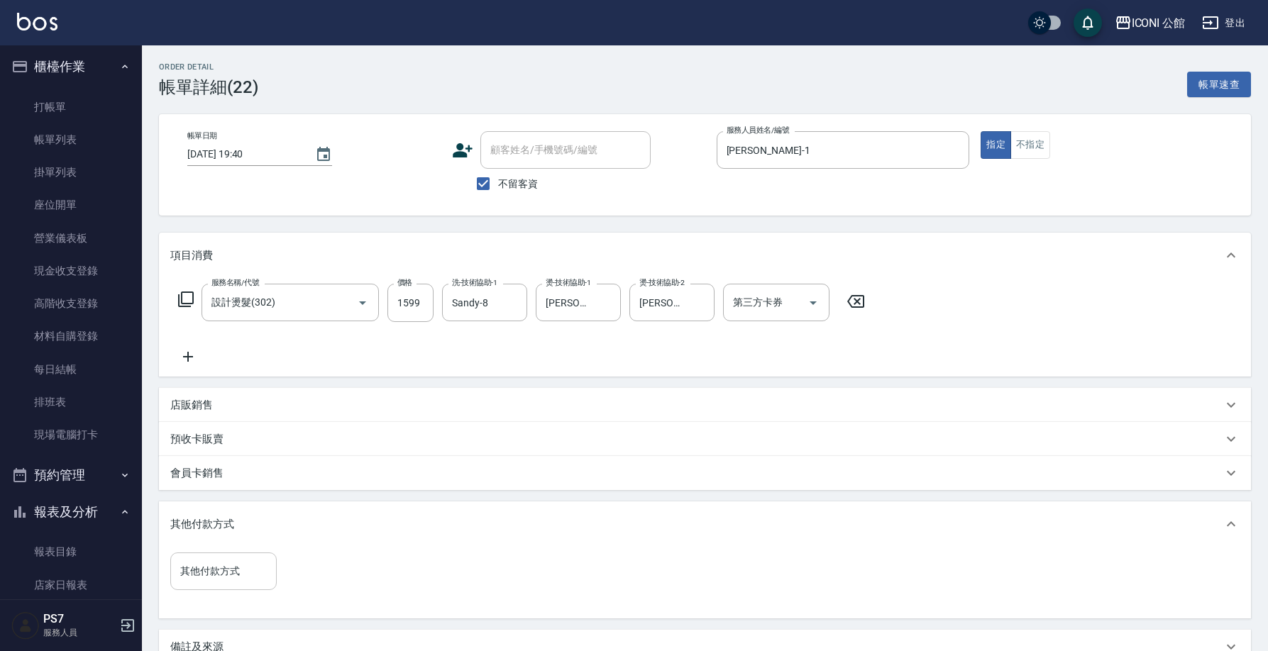
click at [229, 575] on input "其他付款方式" at bounding box center [224, 571] width 94 height 25
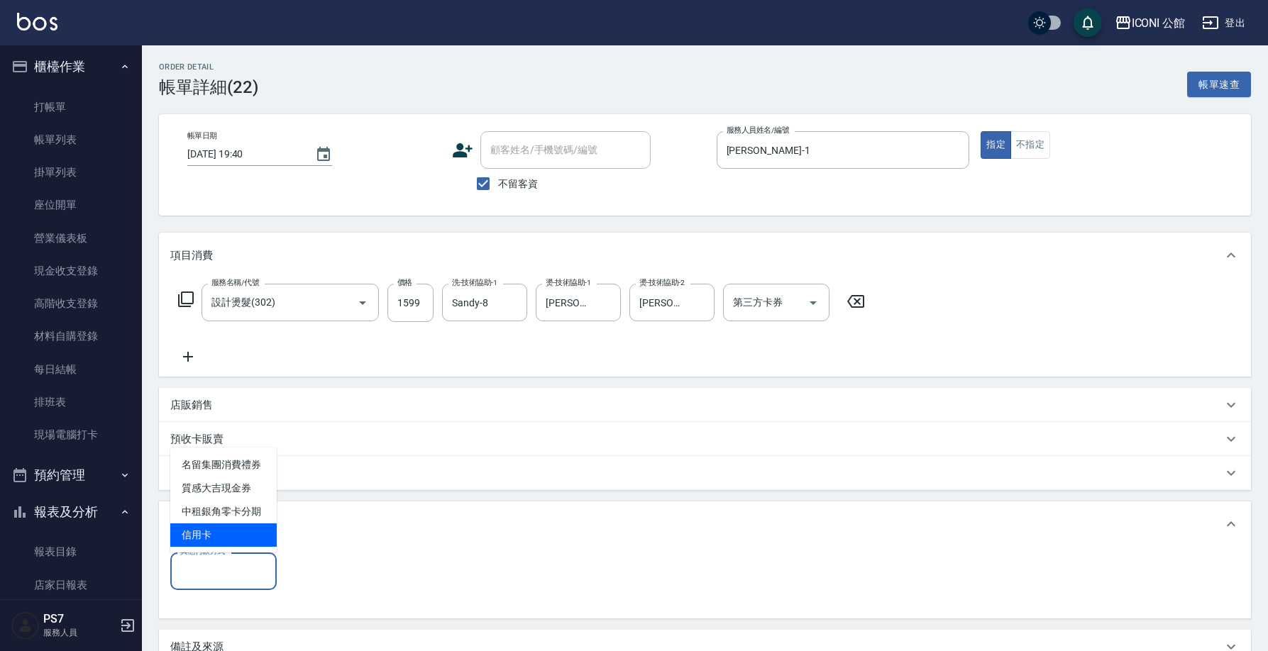
click at [235, 533] on span "信用卡" at bounding box center [223, 534] width 106 height 23
type input "信用卡"
click at [325, 570] on input "0" at bounding box center [338, 572] width 106 height 38
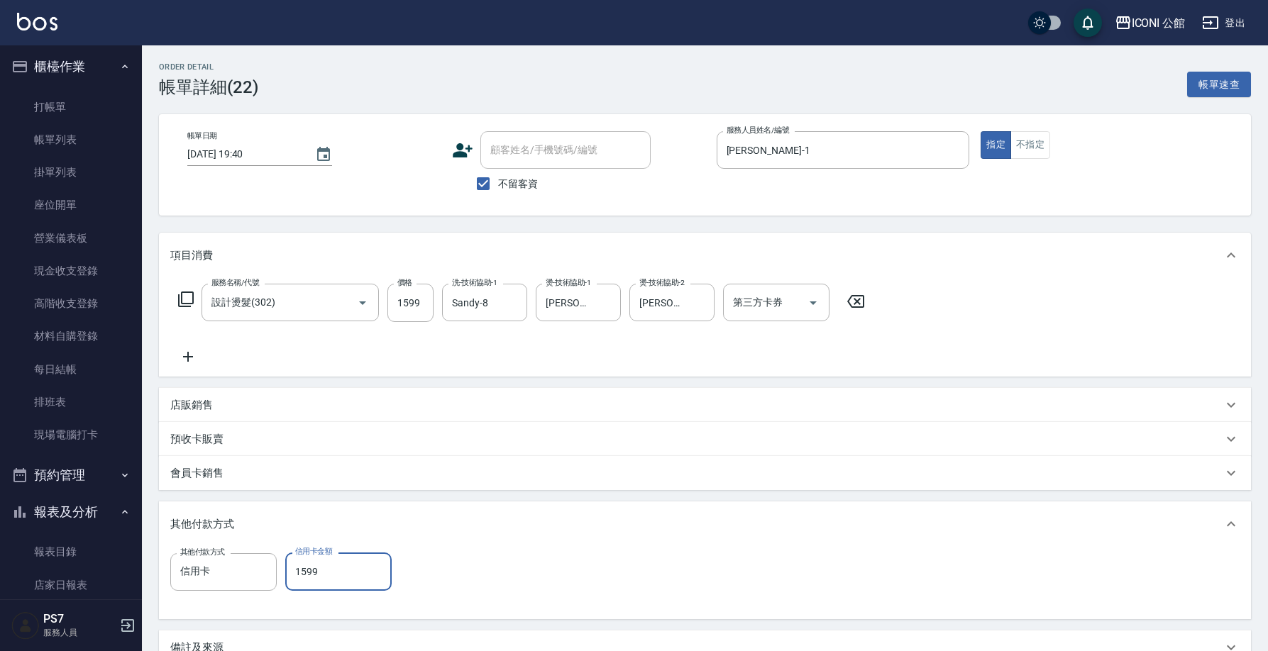
type input "1599"
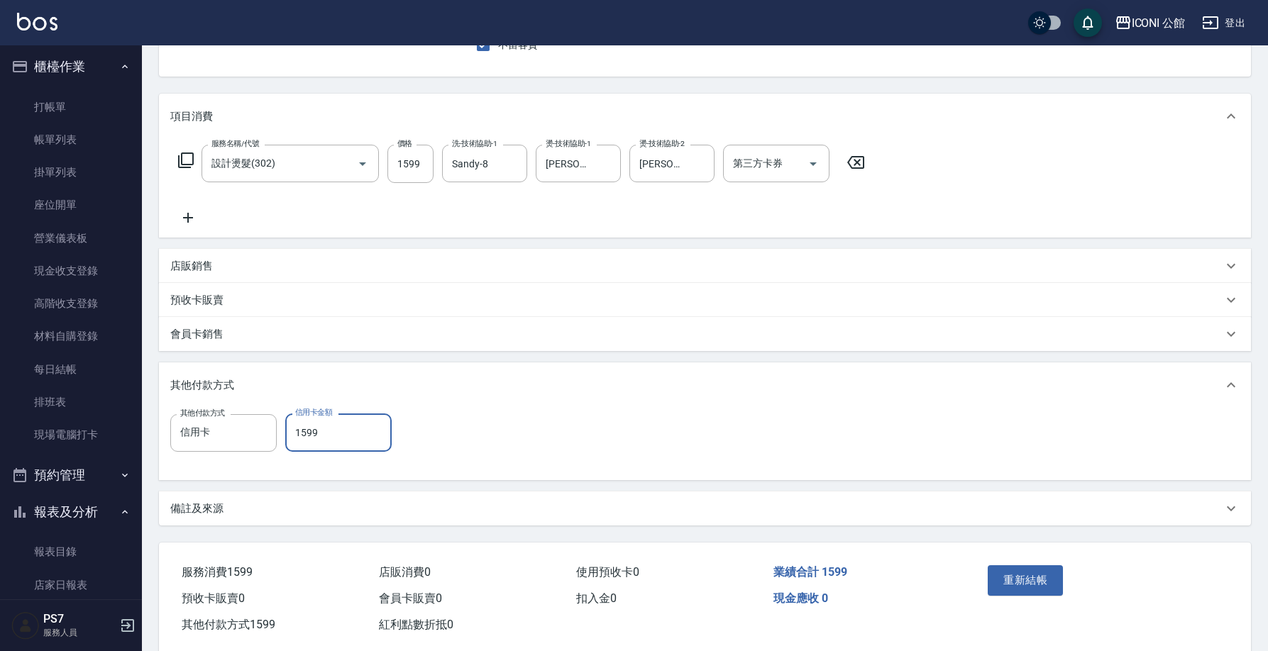
scroll to position [141, 0]
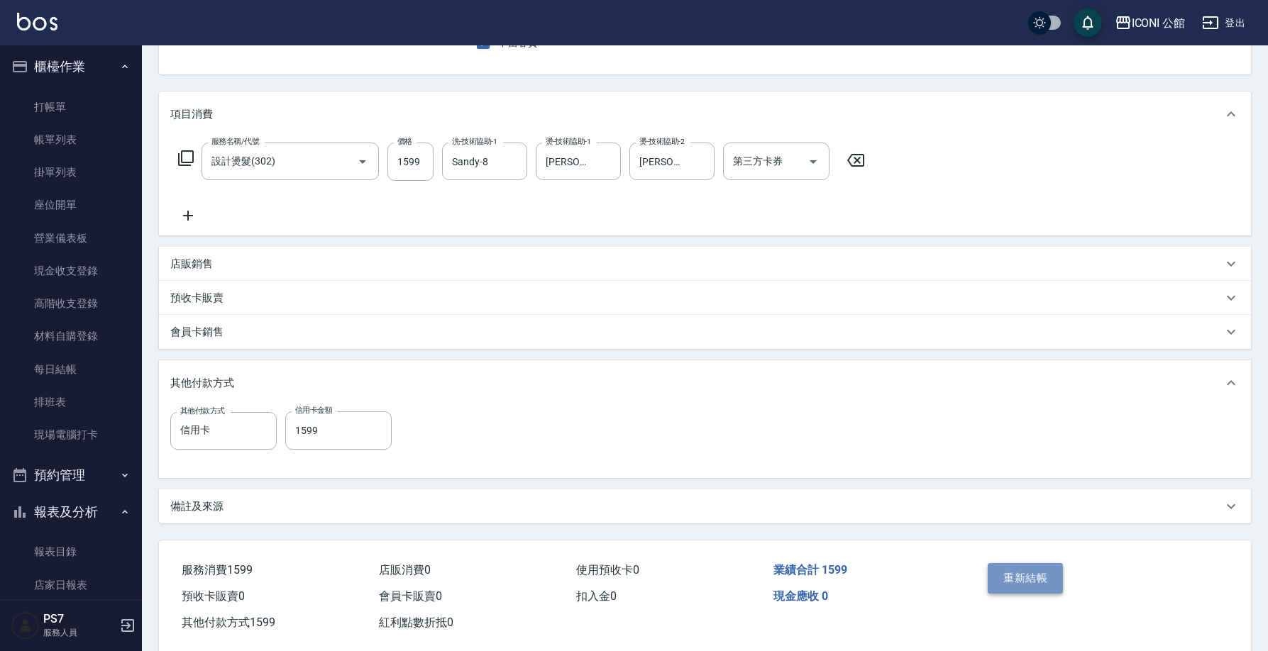
click at [1044, 584] on button "重新結帳" at bounding box center [1024, 578] width 75 height 30
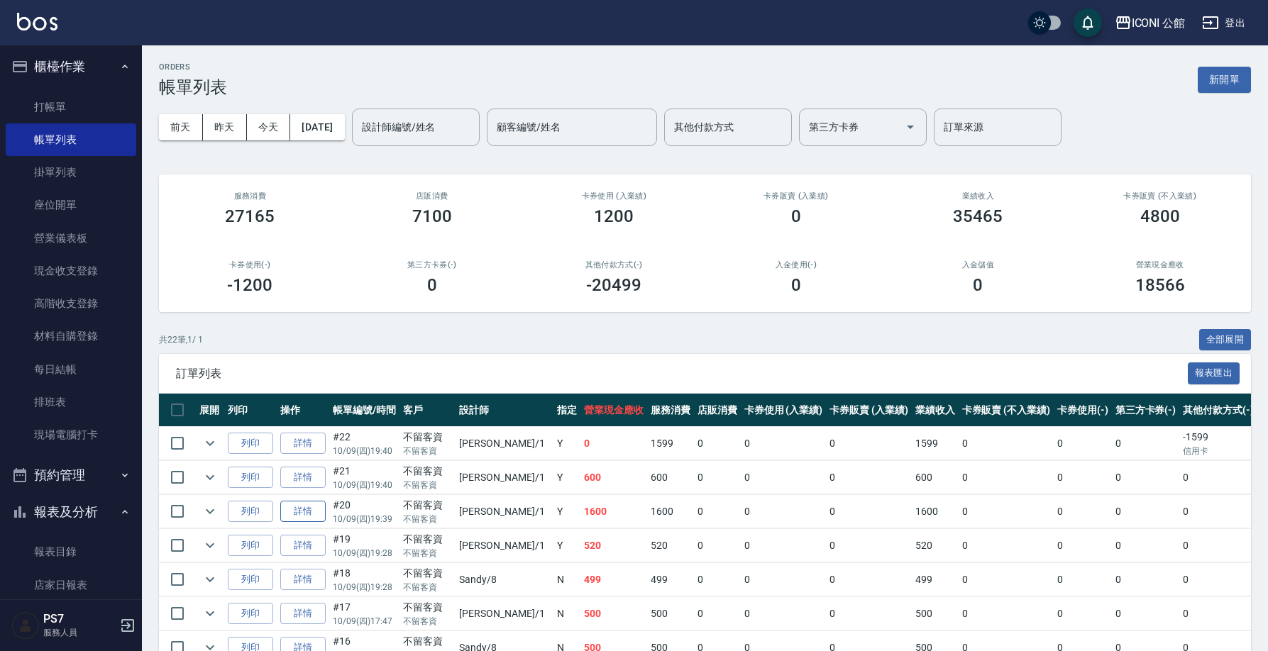
click at [325, 513] on link "詳情" at bounding box center [302, 512] width 45 height 22
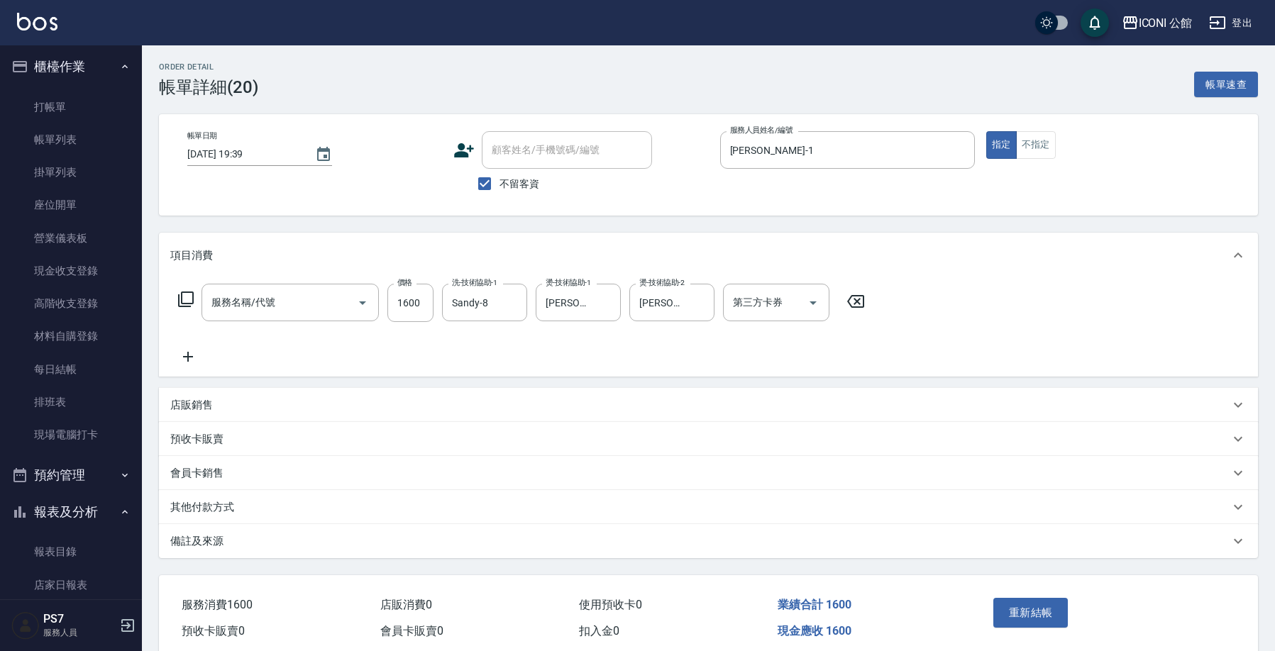
type input "2025/10/09 19:39"
checkbox input "true"
type input "Kevin-1"
type input "設計燙髮(302)"
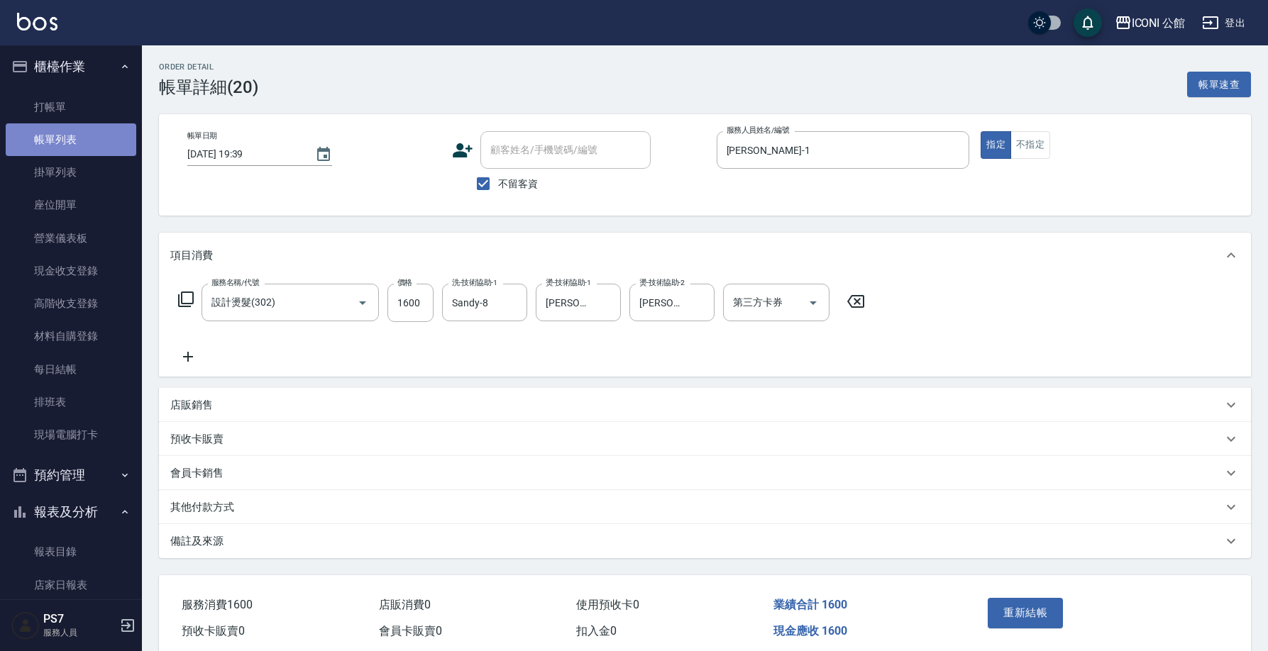
click at [87, 133] on link "帳單列表" at bounding box center [71, 139] width 131 height 33
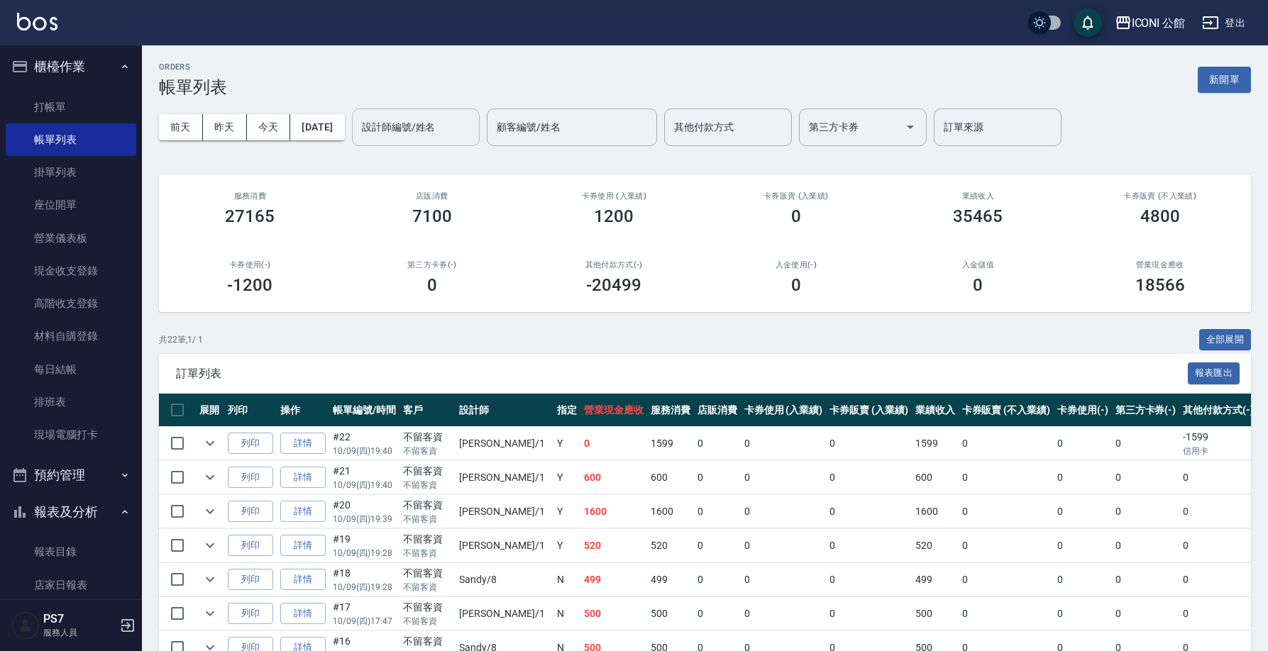
click at [425, 139] on div "設計師編號/姓名" at bounding box center [416, 128] width 128 height 38
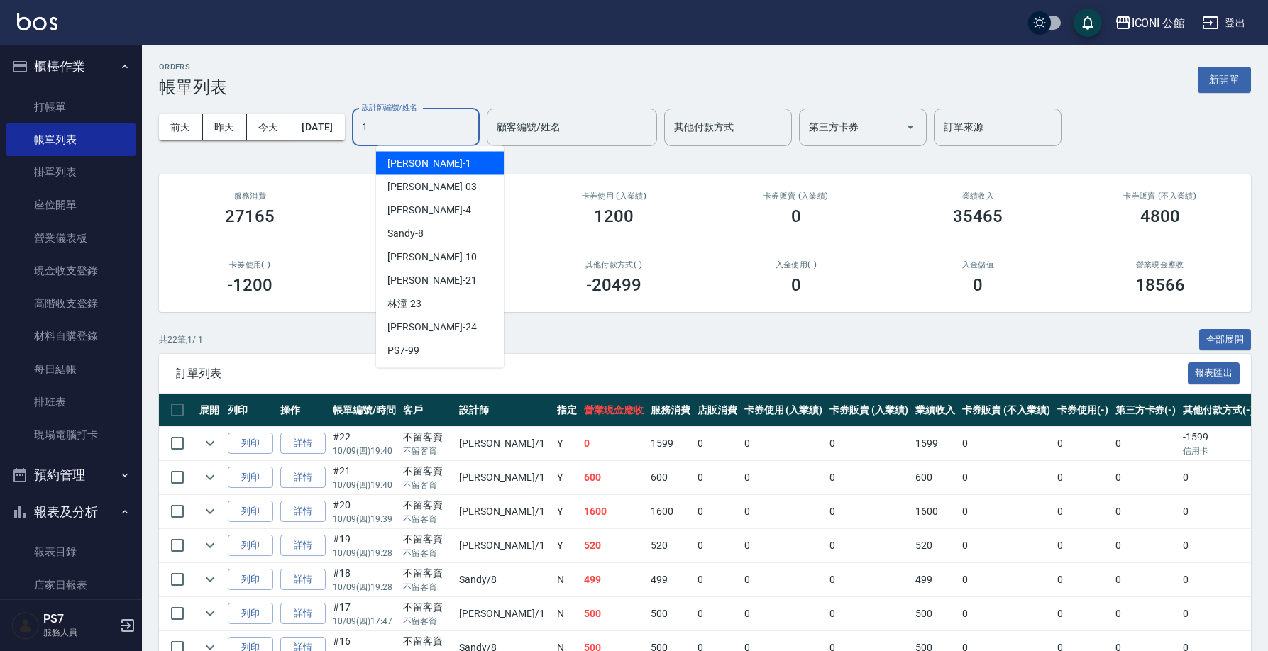
type input "Kevin-1"
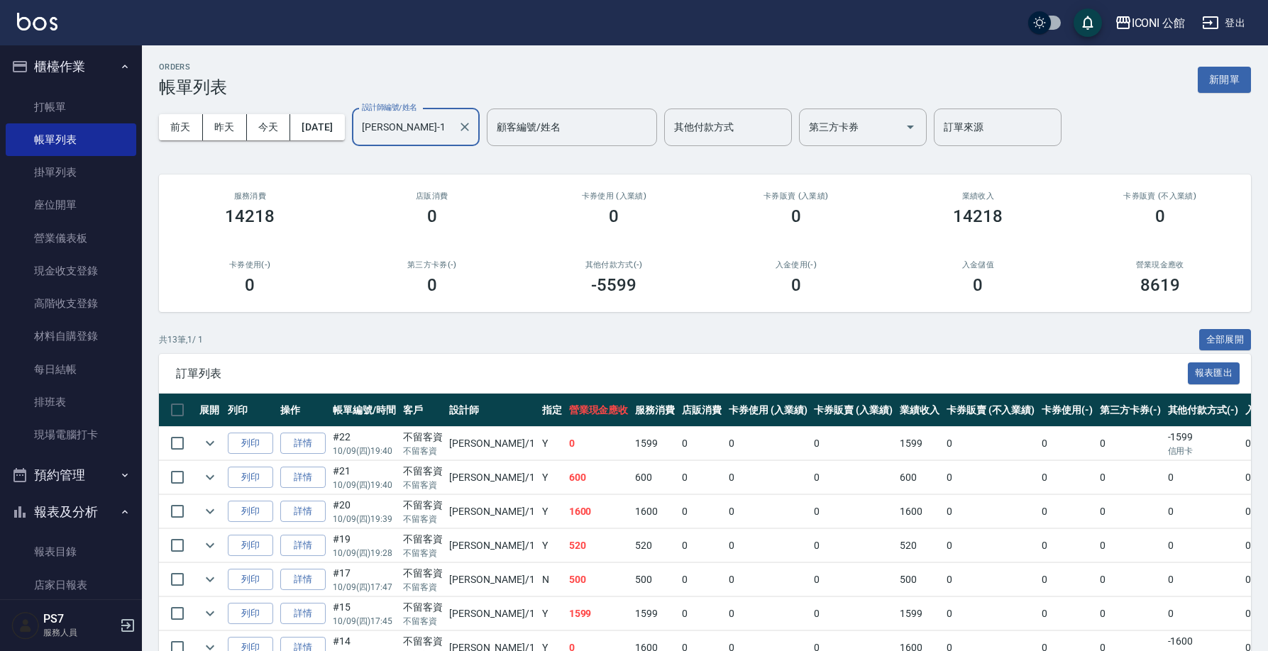
scroll to position [283, 0]
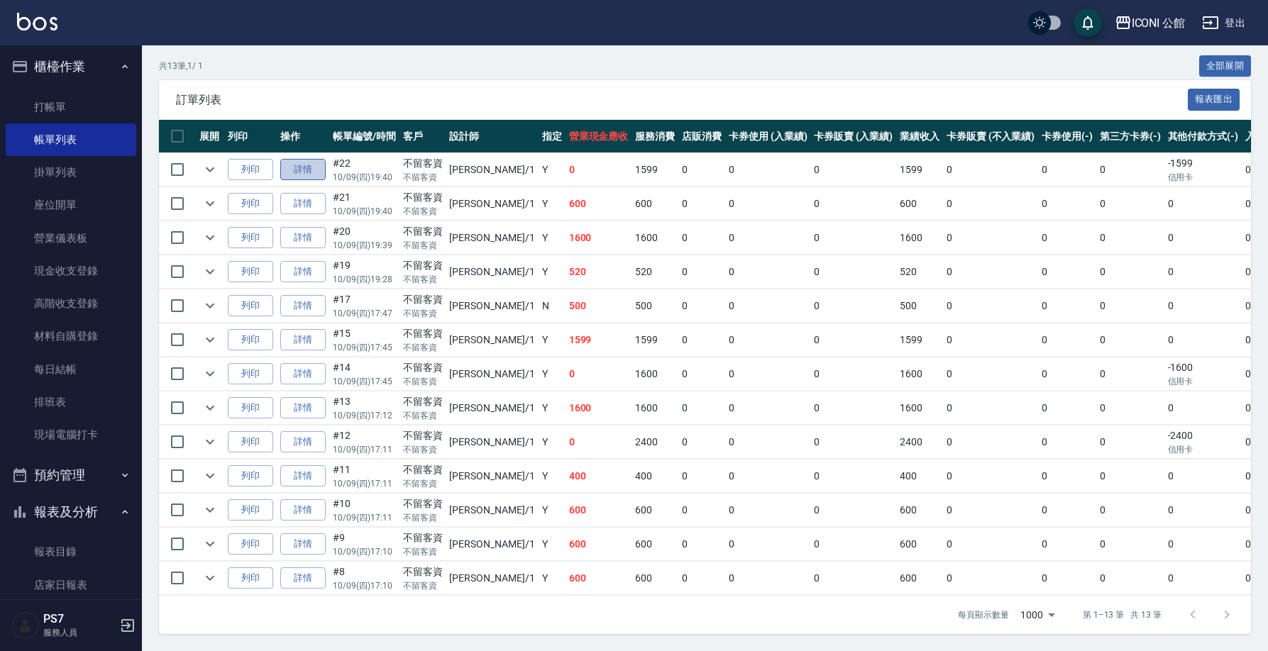
click at [320, 159] on link "詳情" at bounding box center [302, 170] width 45 height 22
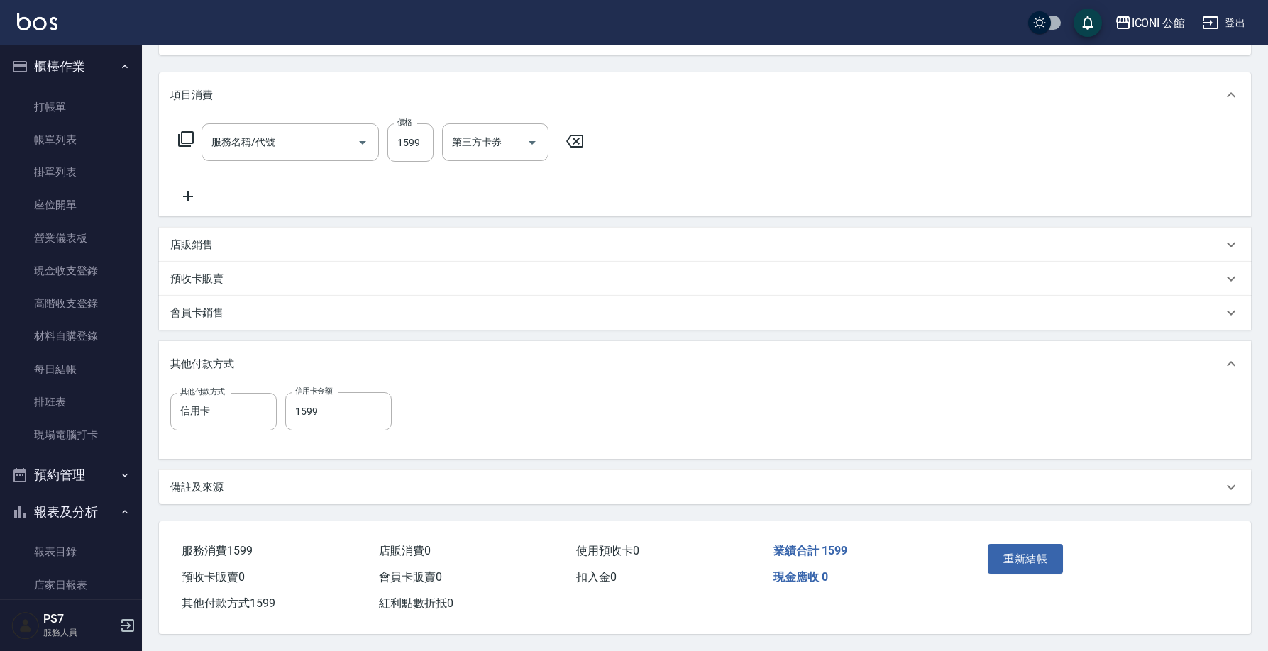
type input "2025/10/09 19:40"
checkbox input "true"
type input "Kevin-1"
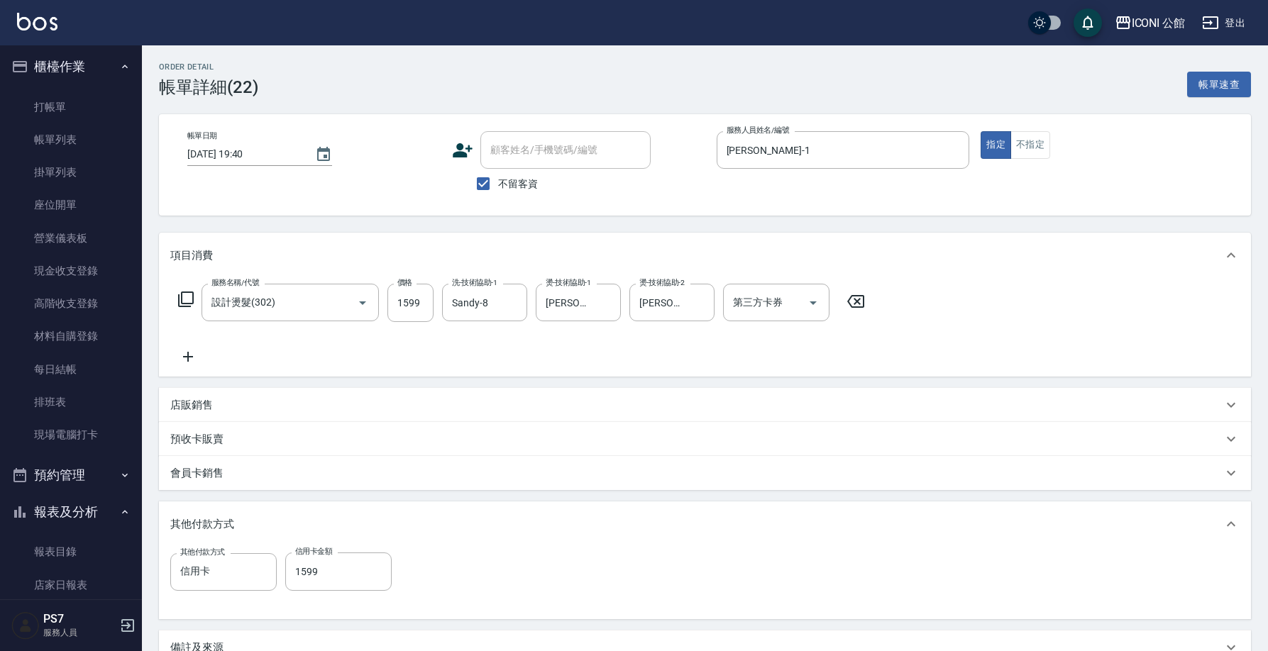
type input "設計燙髮(302)"
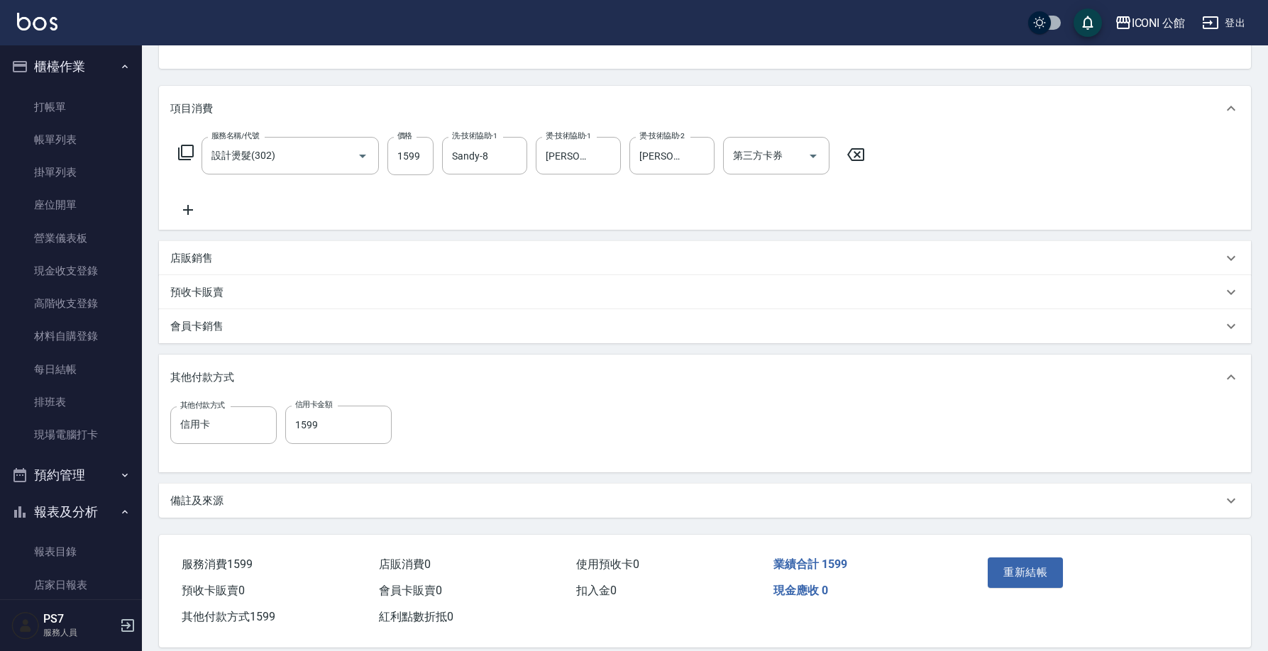
click at [208, 260] on p "店販銷售" at bounding box center [191, 258] width 43 height 15
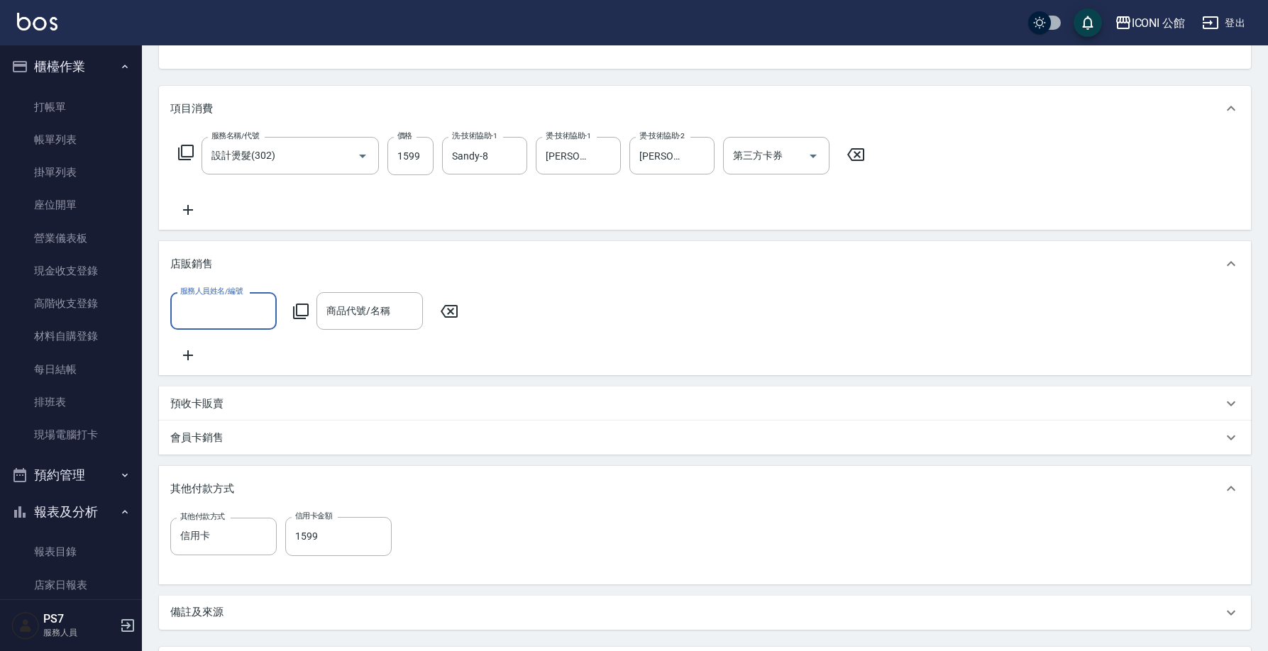
scroll to position [0, 0]
click at [209, 314] on input "服務人員姓名/編號" at bounding box center [224, 311] width 94 height 25
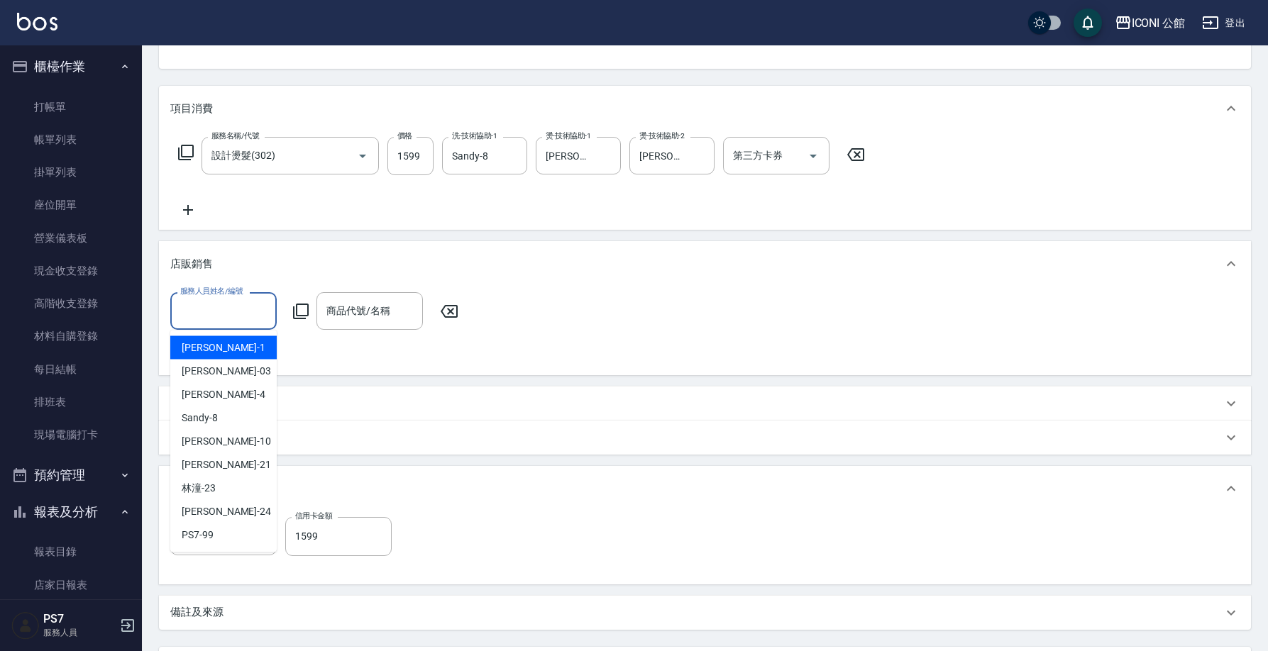
click at [209, 347] on span "Kevin -1" at bounding box center [224, 347] width 84 height 15
type input "Kevin-1"
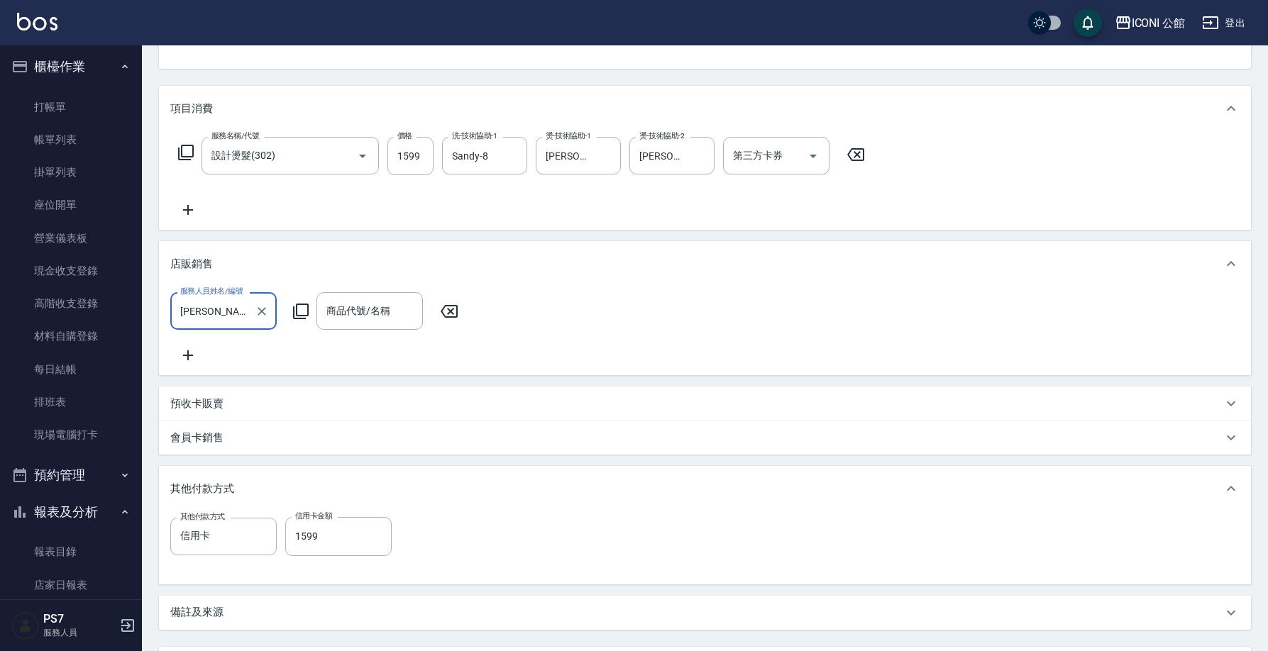
click at [365, 307] on input "商品代號/名稱" at bounding box center [370, 311] width 94 height 25
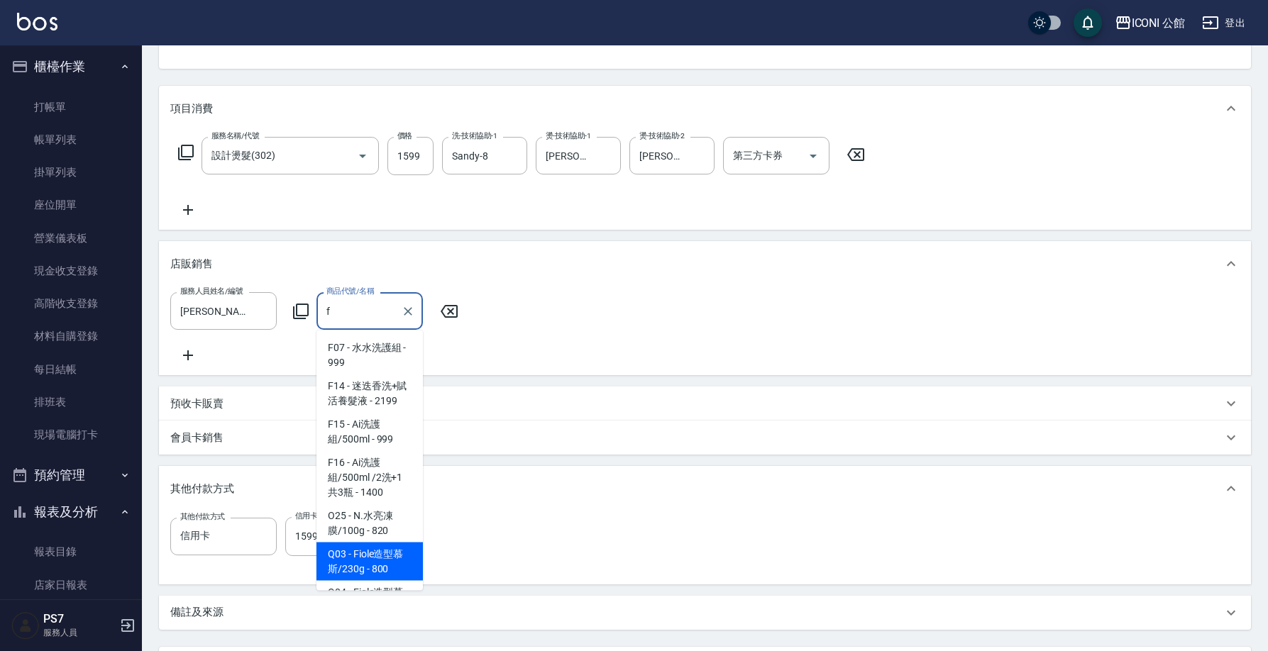
click at [387, 573] on span "Q03 - Fiole造型慕斯/230g - 800" at bounding box center [369, 562] width 106 height 38
type input "Fiole造型慕斯/230g"
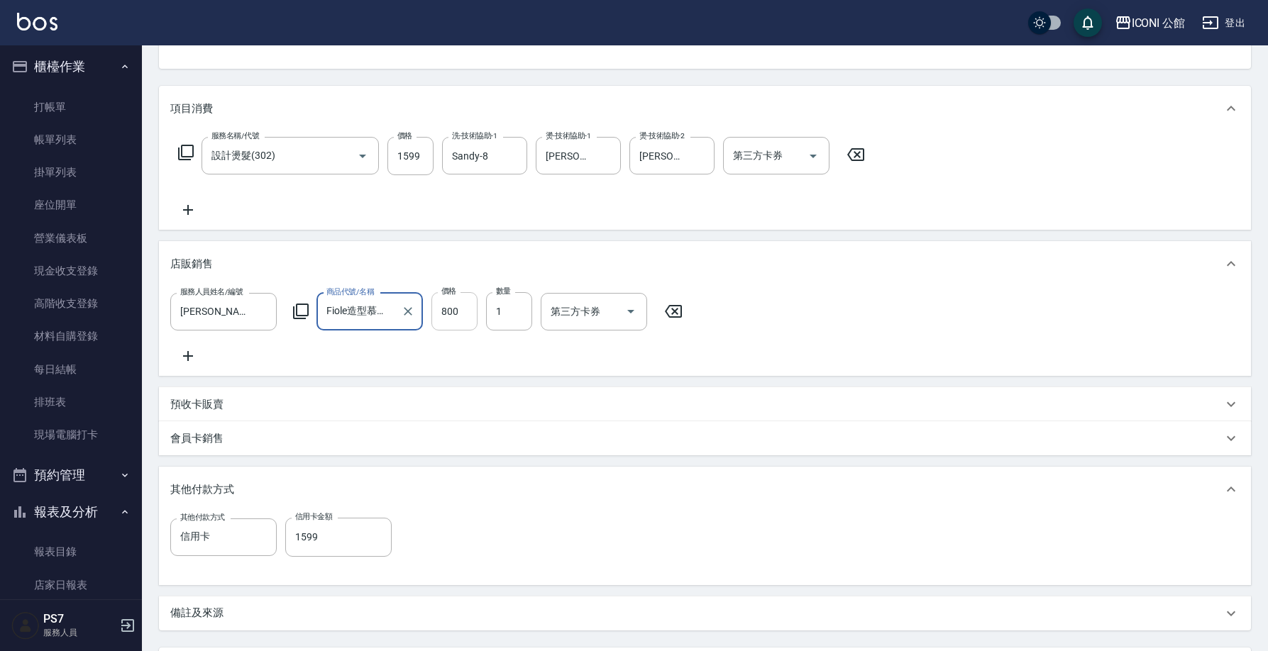
click at [465, 307] on input "800" at bounding box center [454, 311] width 46 height 38
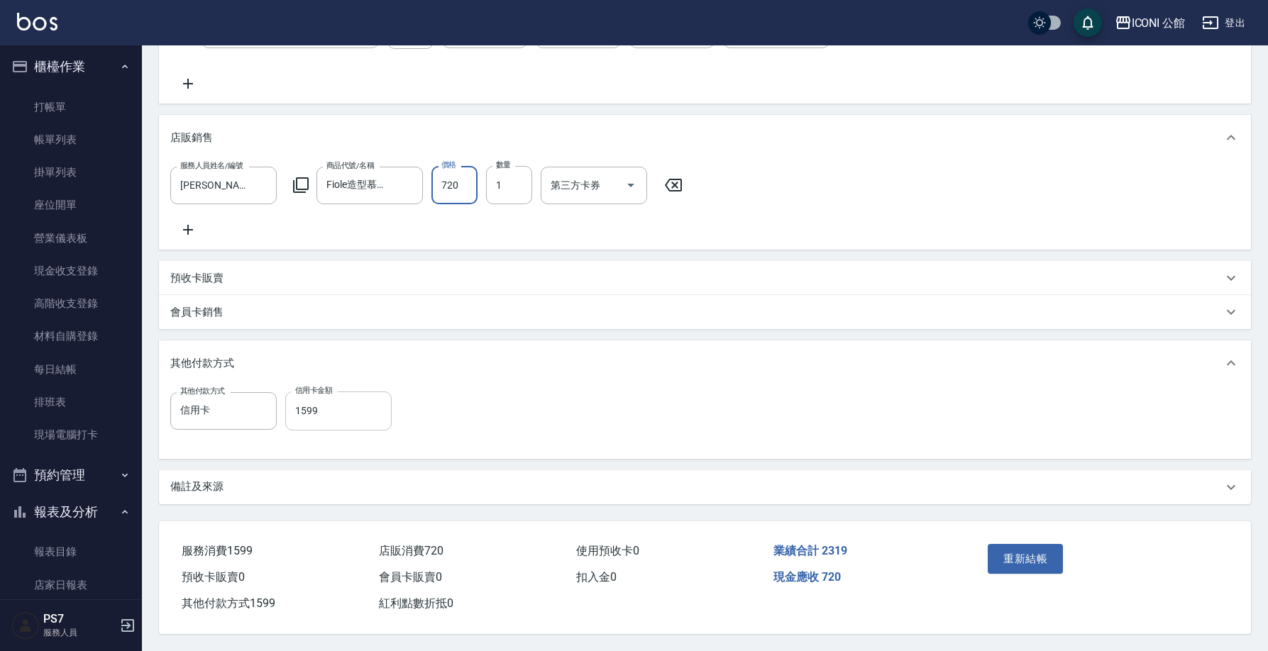
type input "720"
click at [358, 419] on input "1599" at bounding box center [338, 411] width 106 height 38
type input "2319"
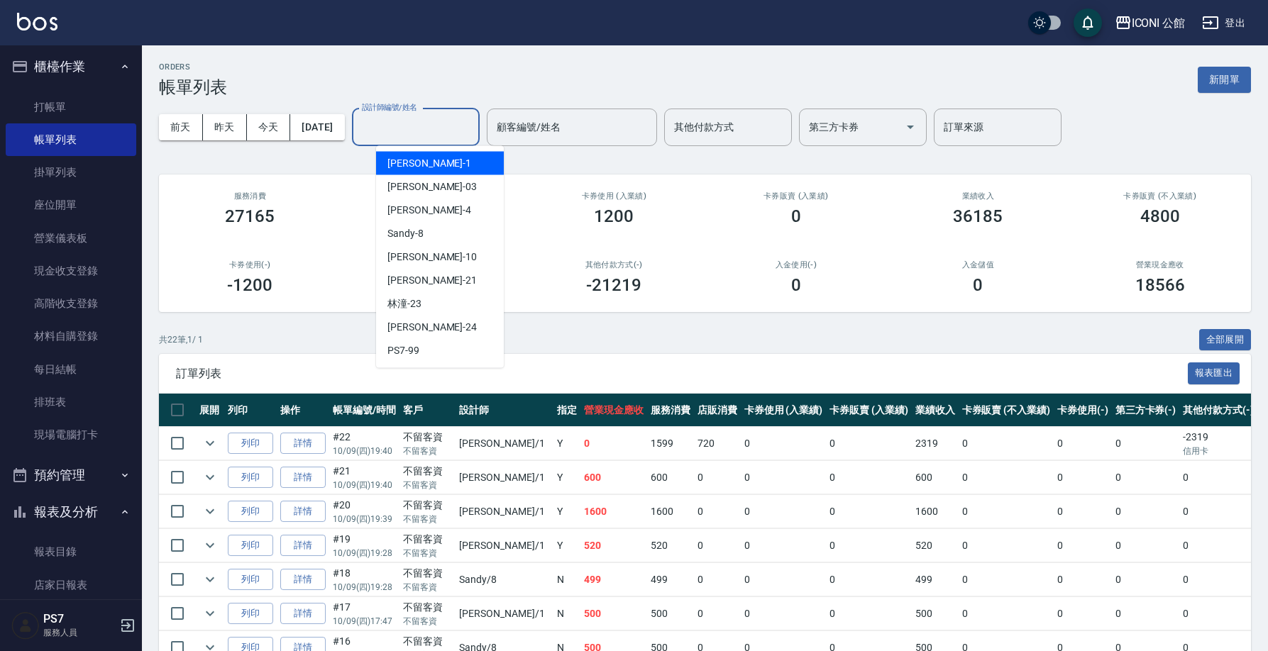
click at [426, 133] on input "設計師編號/姓名" at bounding box center [415, 127] width 115 height 25
type input "Kevin-1"
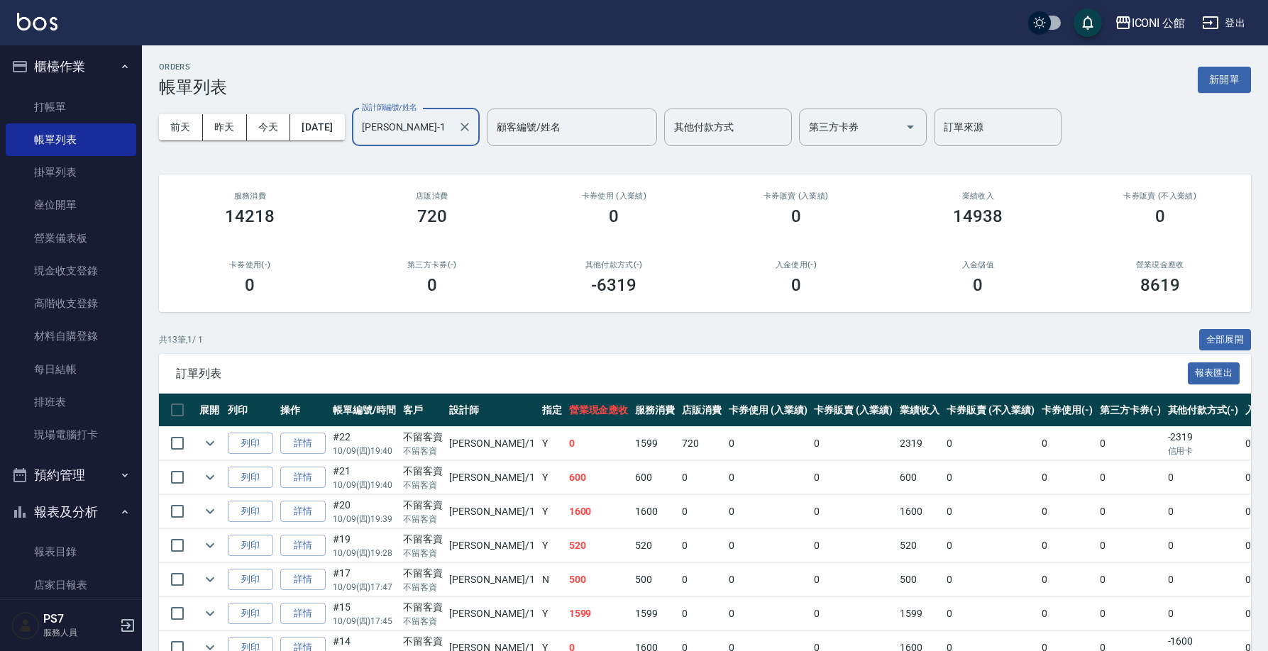
scroll to position [283, 0]
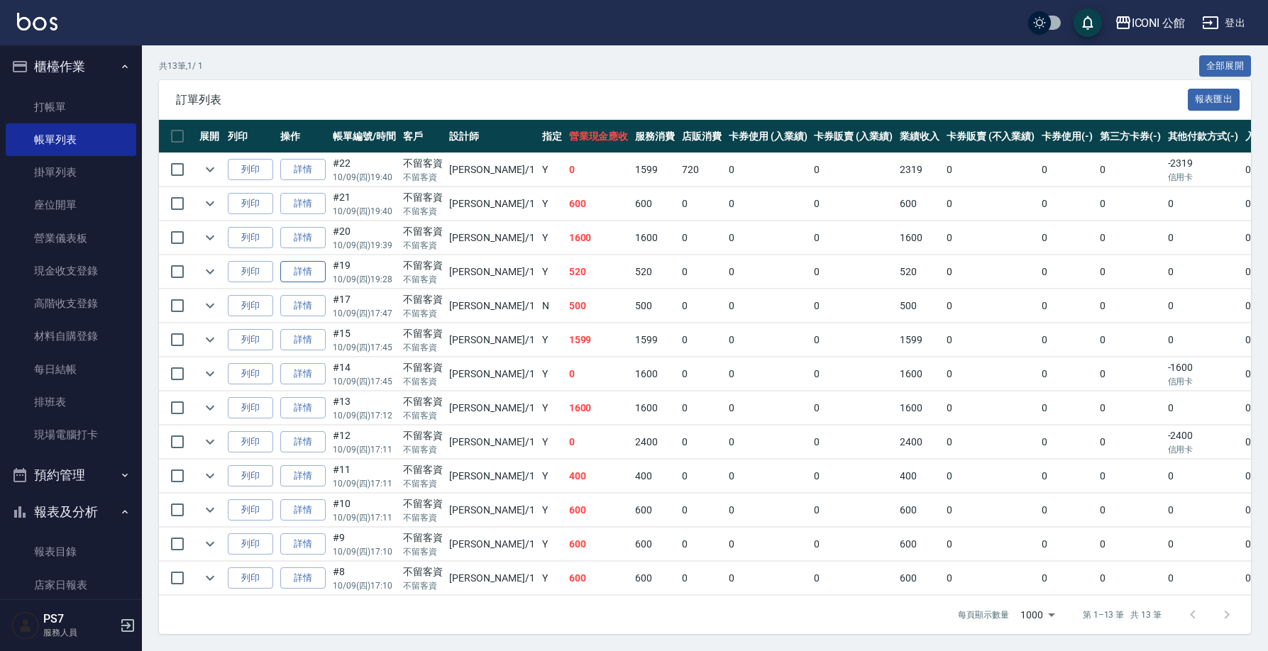
click at [300, 265] on link "詳情" at bounding box center [302, 272] width 45 height 22
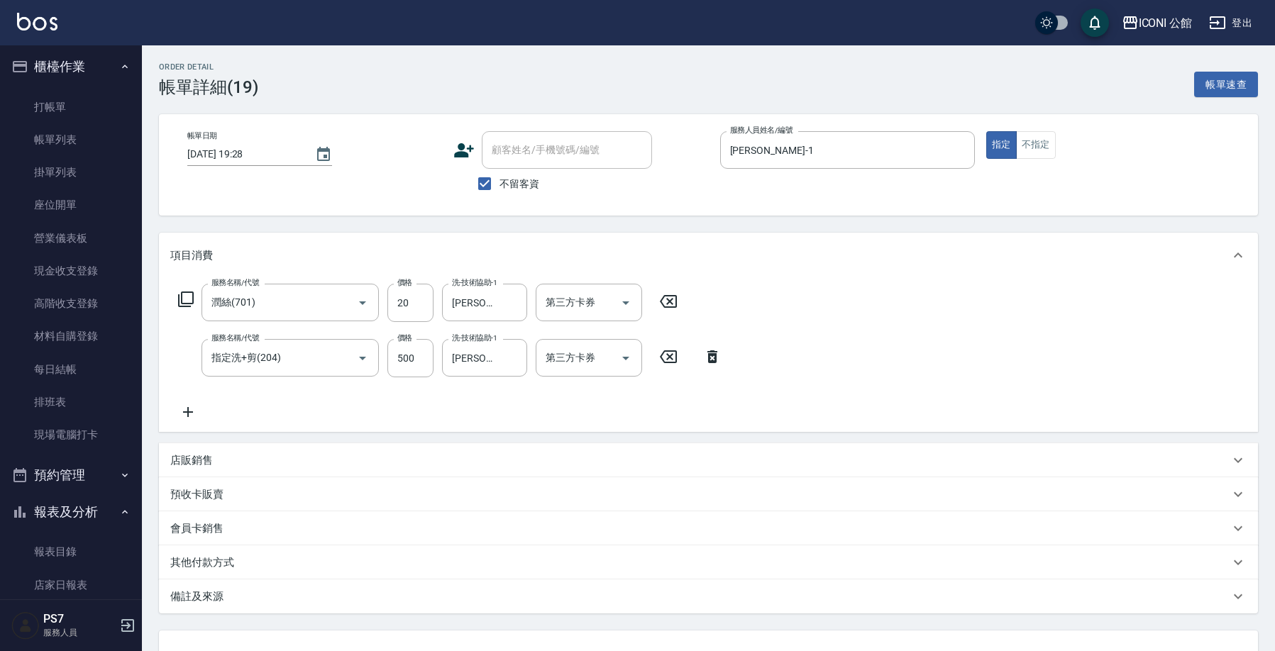
type input "2025/10/09 19:28"
checkbox input "true"
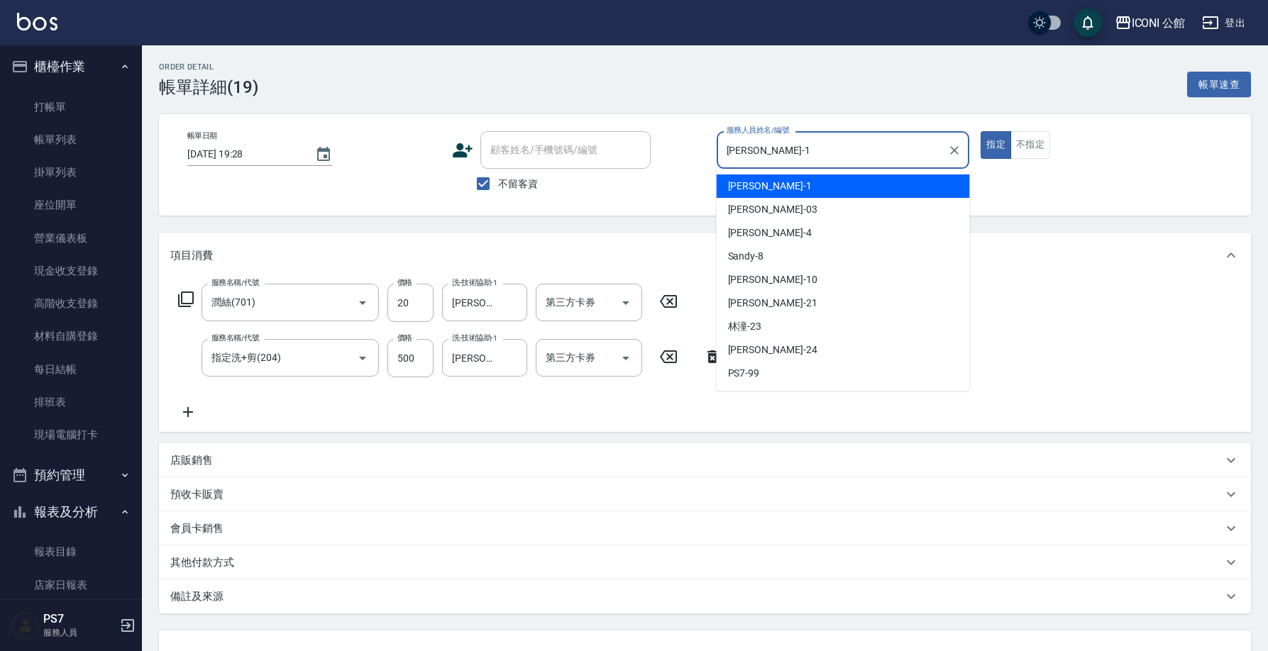
click at [797, 150] on input "Kevin-1" at bounding box center [832, 150] width 219 height 25
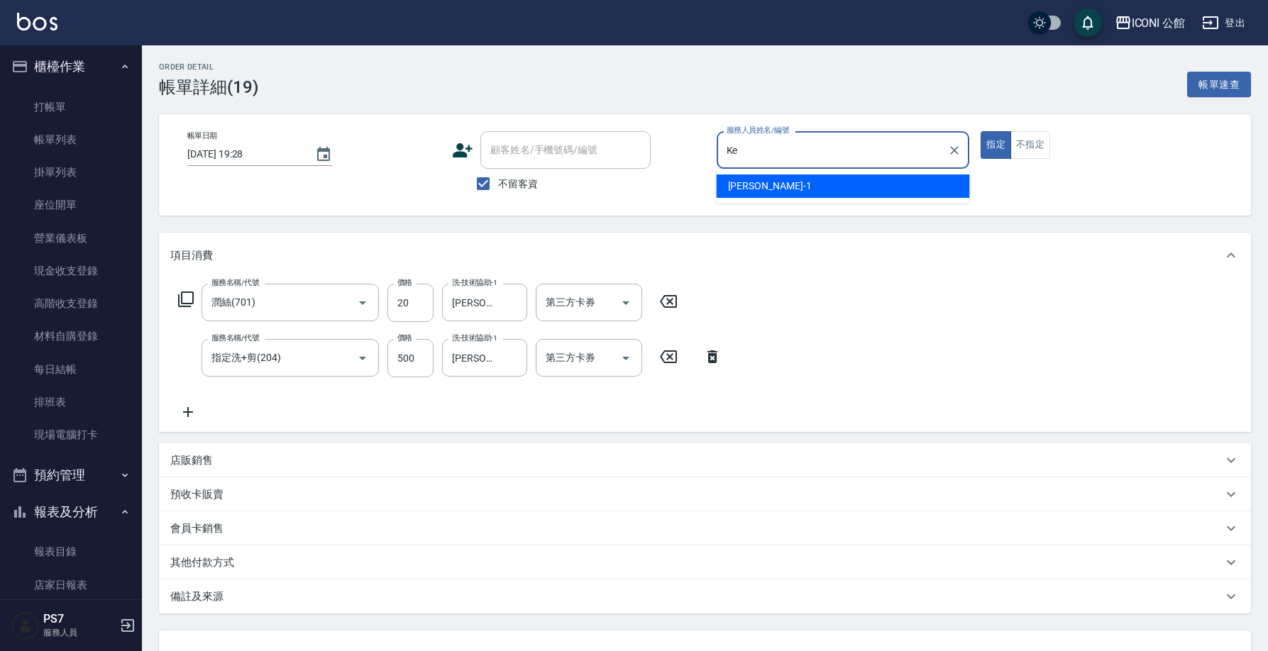
type input "K"
type input "Sandy-8"
type button "true"
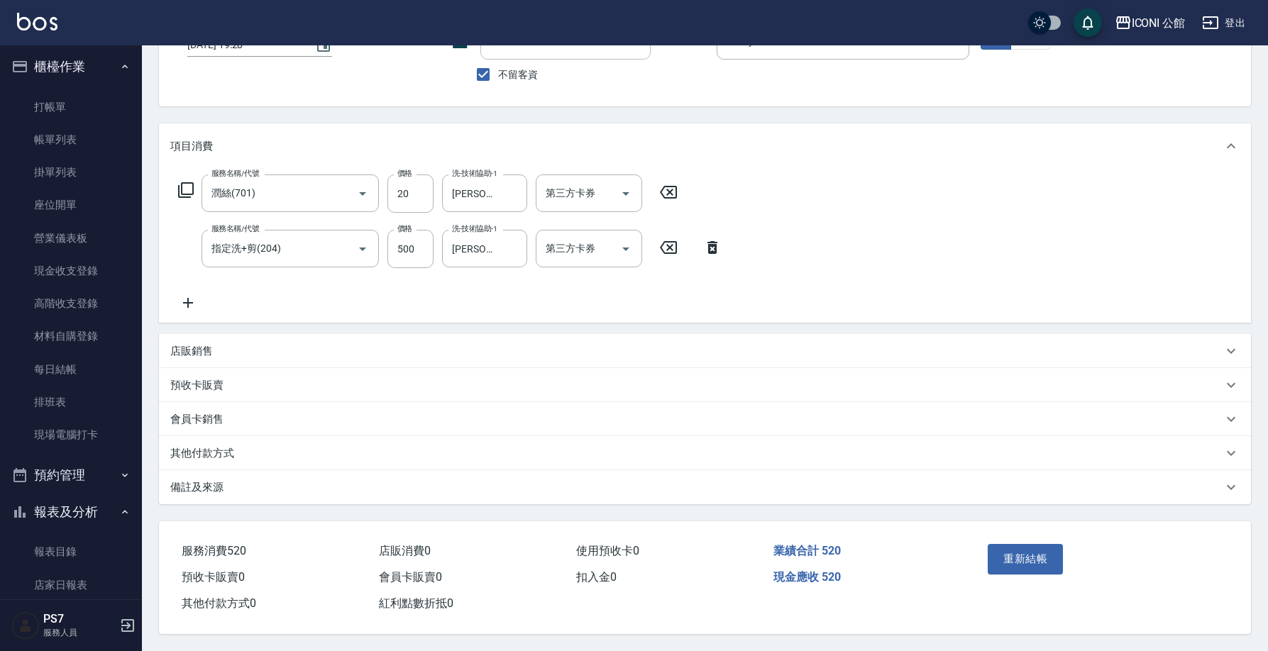
scroll to position [116, 0]
click at [1011, 560] on button "重新結帳" at bounding box center [1024, 559] width 75 height 30
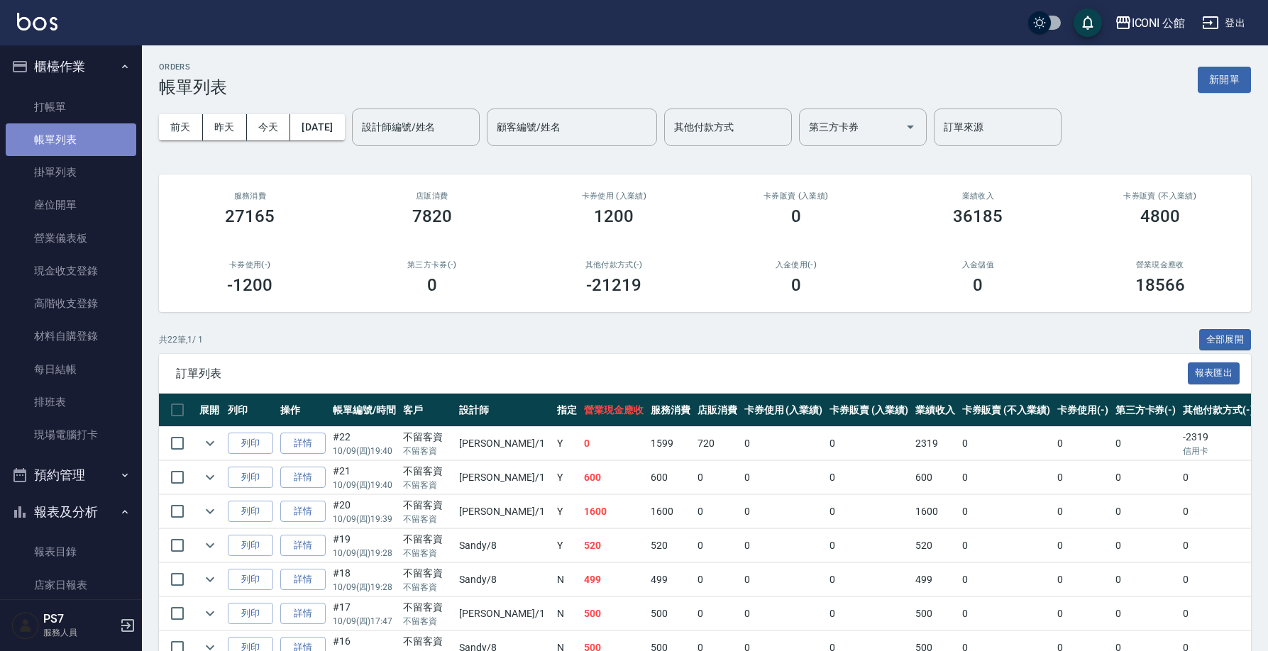
click at [89, 145] on link "帳單列表" at bounding box center [71, 139] width 131 height 33
click at [415, 113] on div "設計師編號/姓名" at bounding box center [416, 128] width 128 height 38
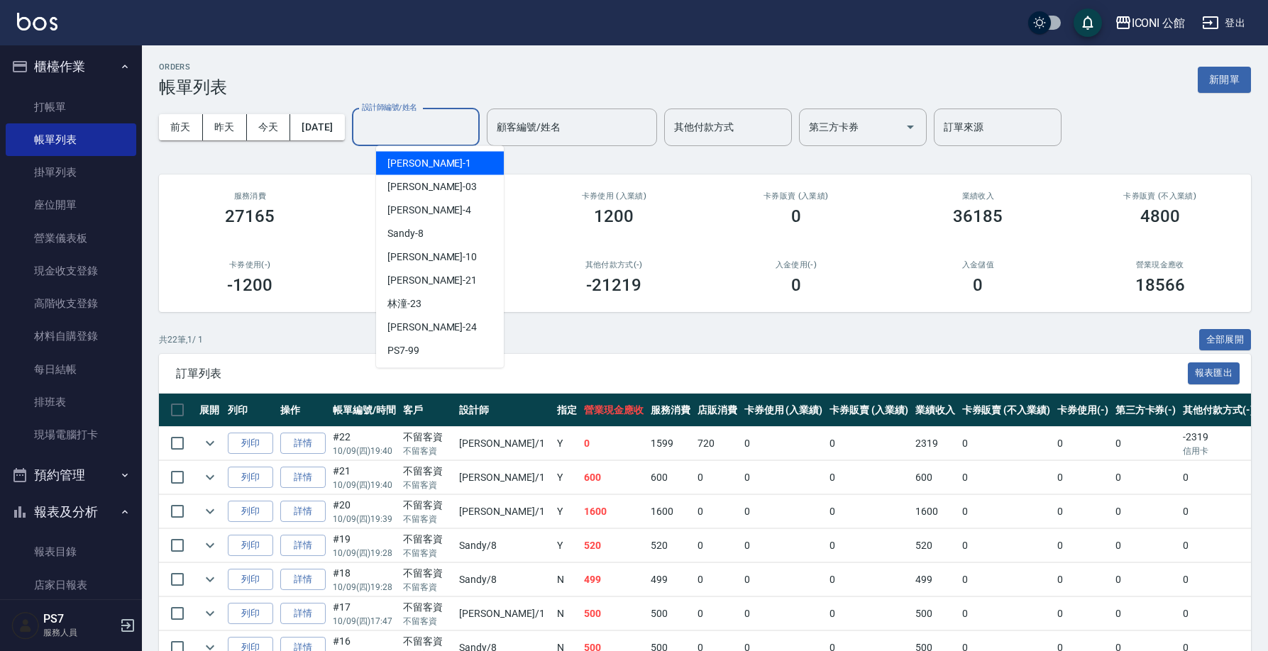
click at [419, 116] on input "設計師編號/姓名" at bounding box center [415, 127] width 115 height 25
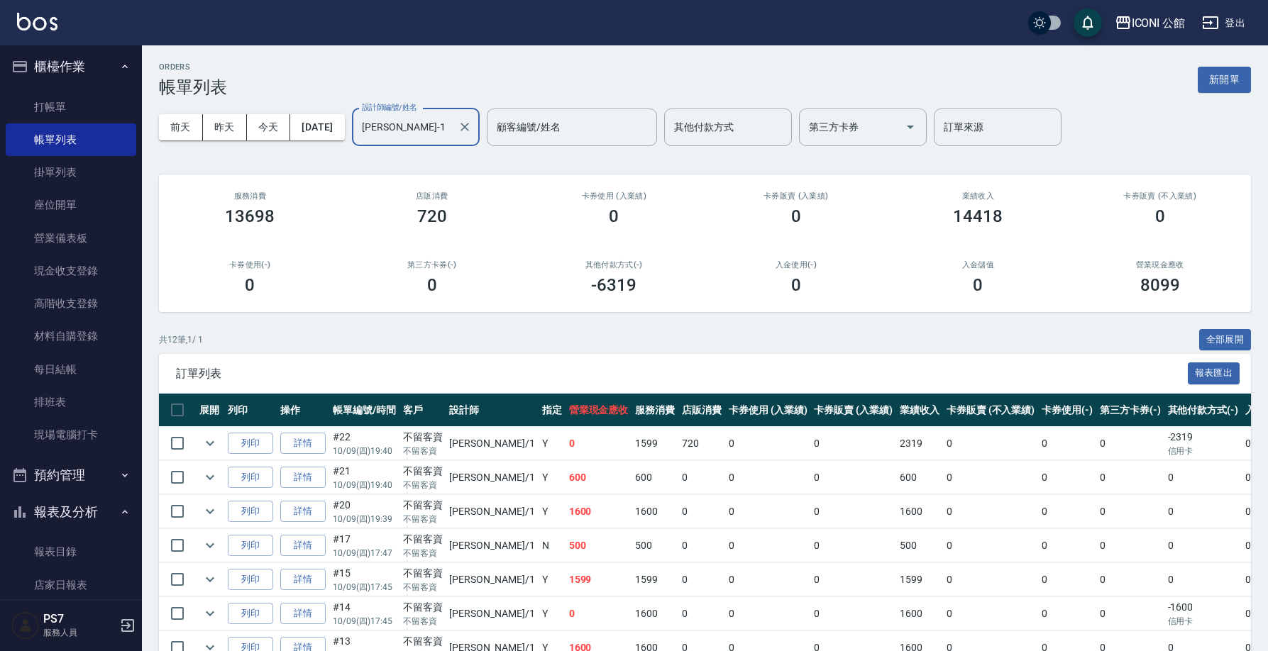
scroll to position [249, 0]
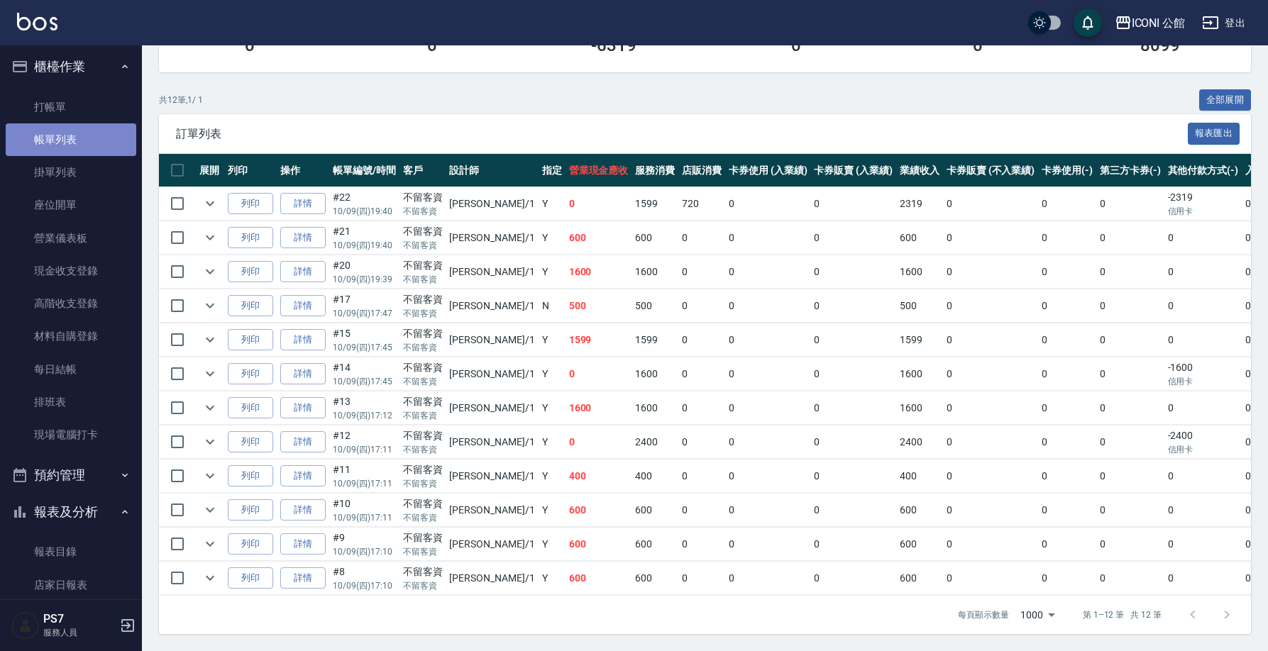
click at [109, 138] on link "帳單列表" at bounding box center [71, 139] width 131 height 33
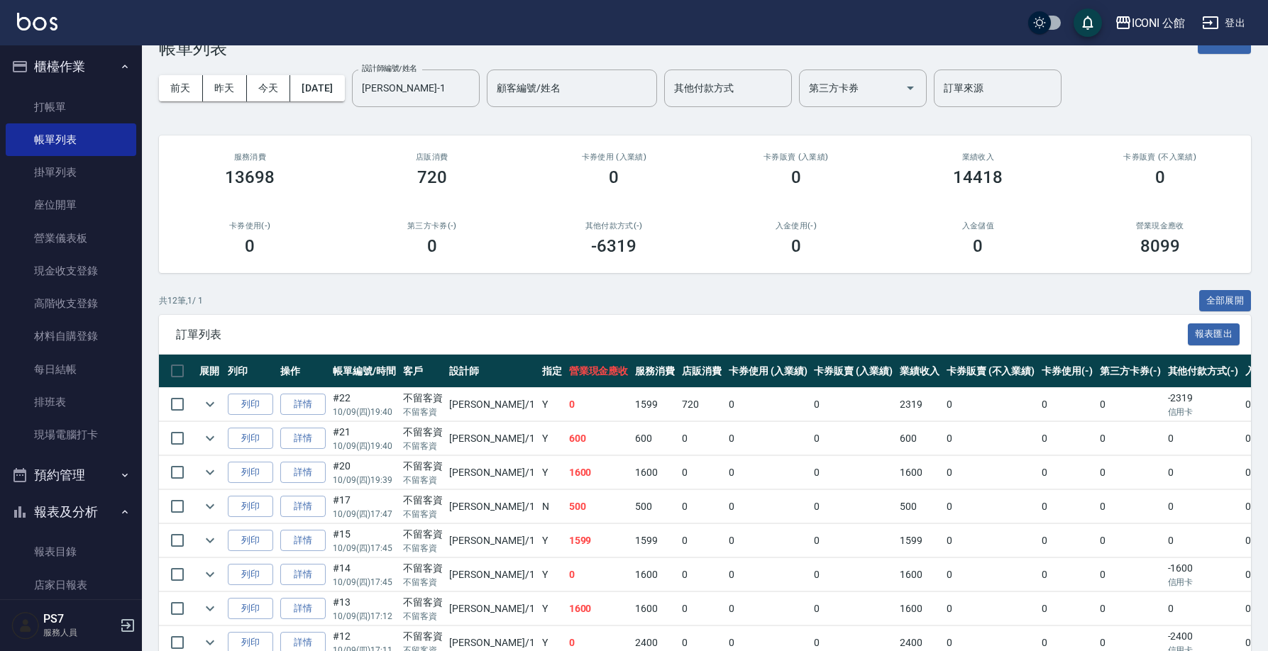
scroll to position [0, 0]
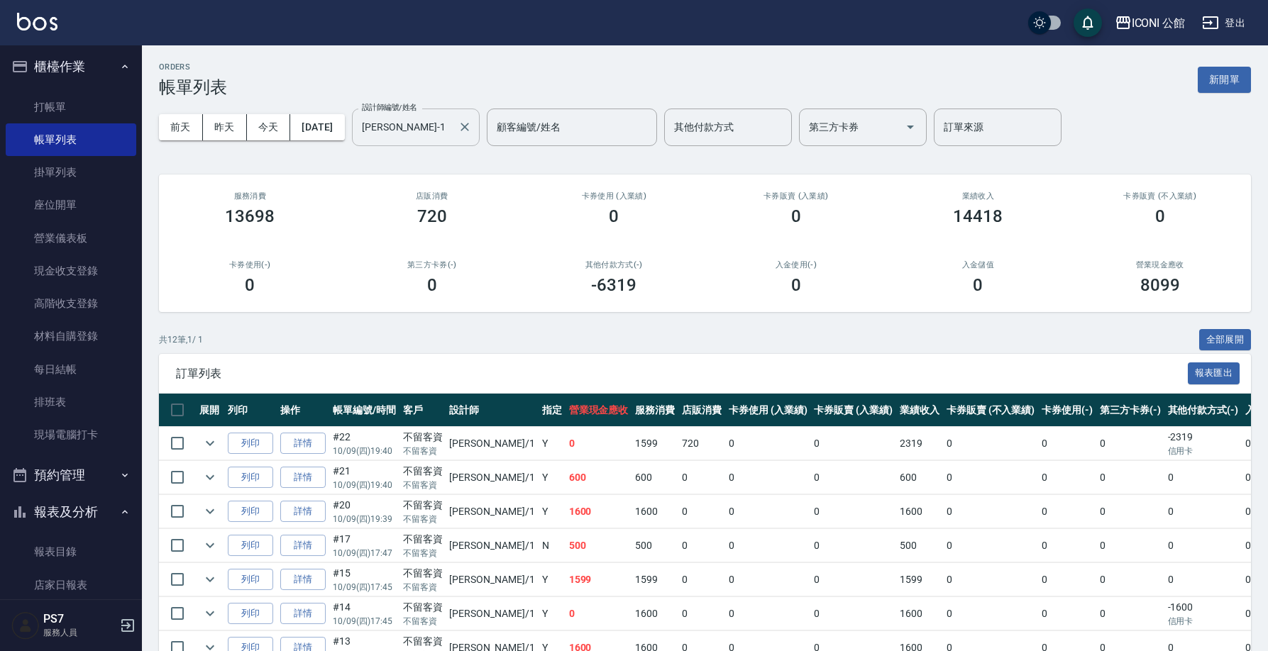
click at [437, 133] on input "Kevin-1" at bounding box center [405, 127] width 94 height 25
type input "K"
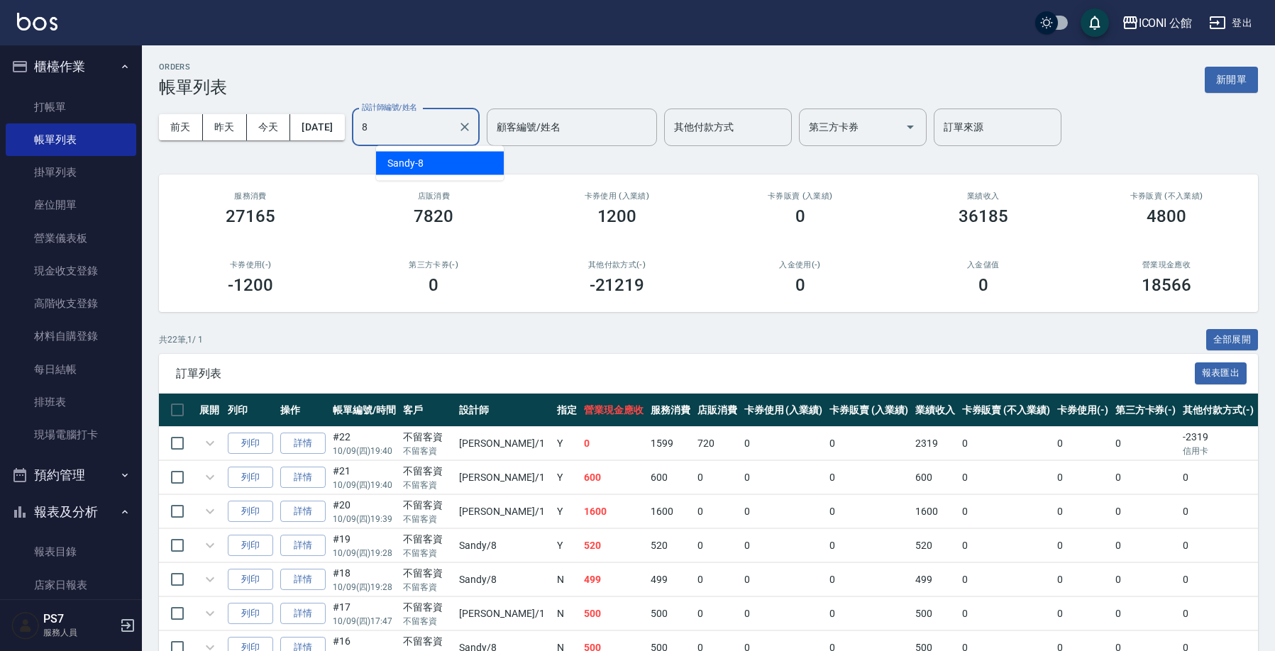
type input "Sandy-8"
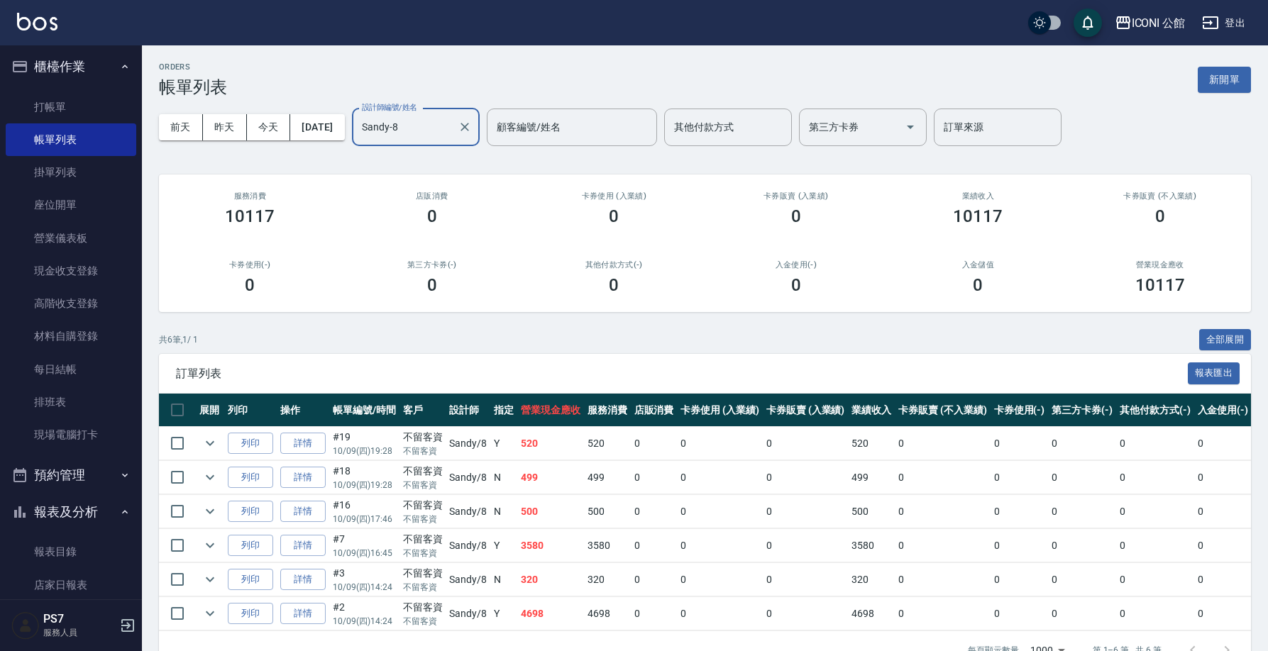
scroll to position [45, 0]
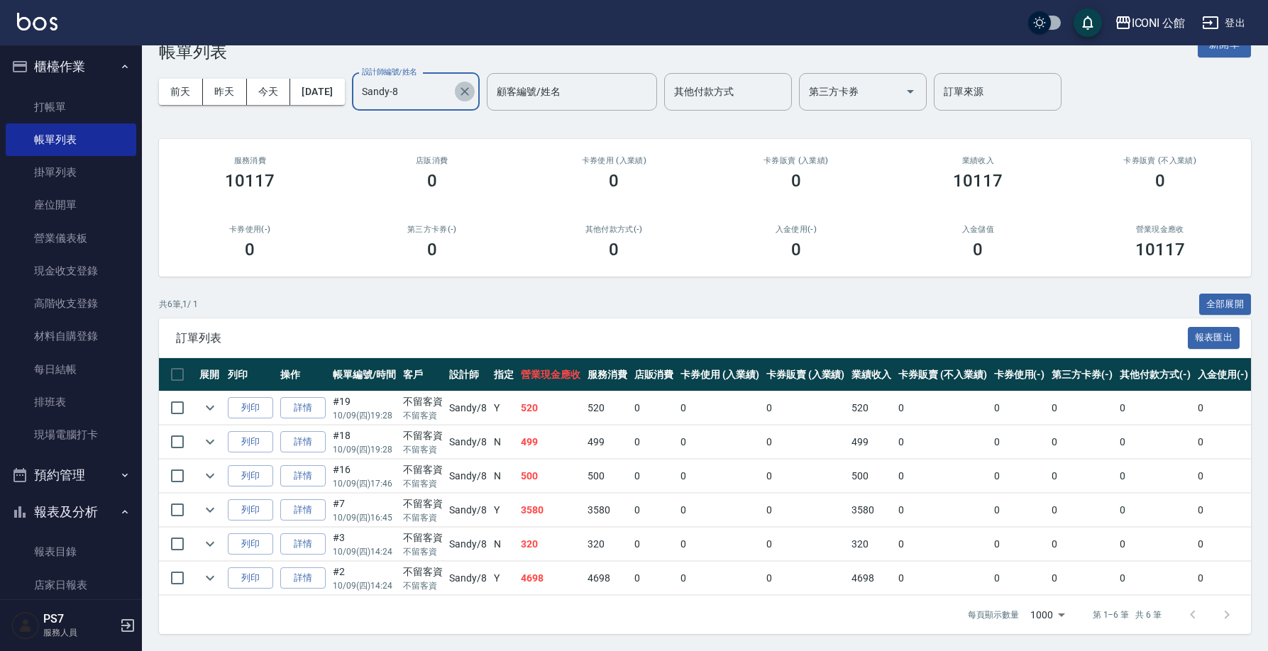
click at [472, 84] on icon "Clear" at bounding box center [465, 91] width 14 height 14
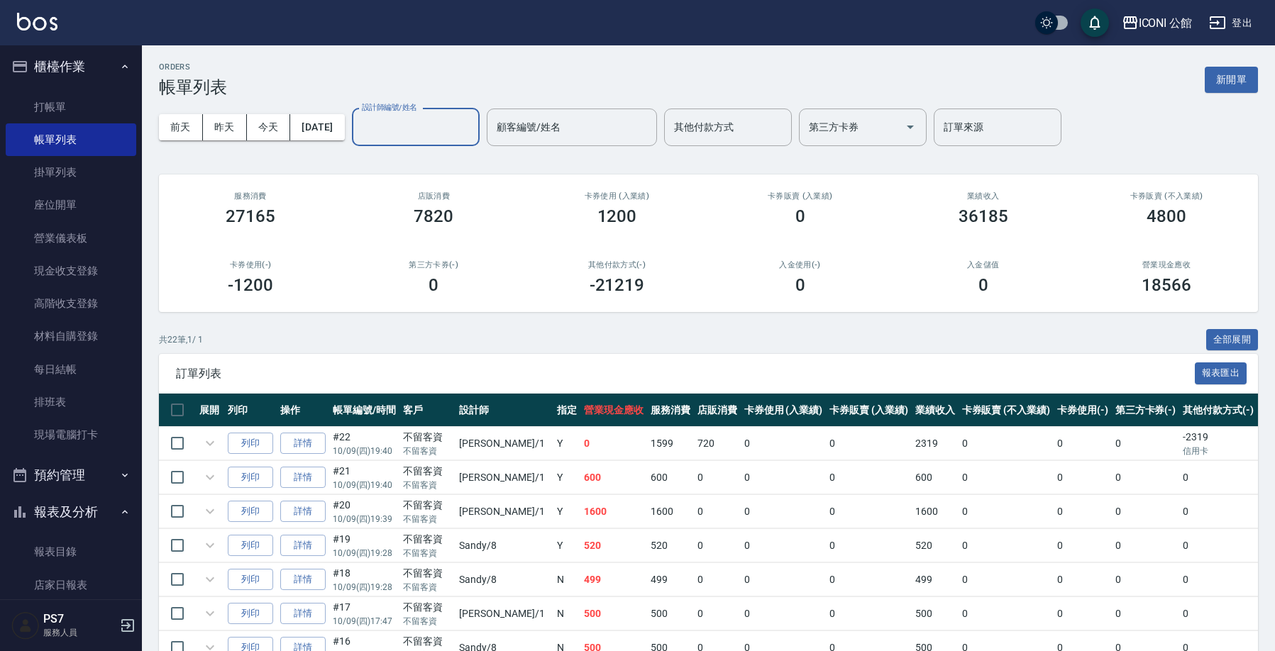
click at [419, 133] on input "設計師編號/姓名" at bounding box center [415, 127] width 115 height 25
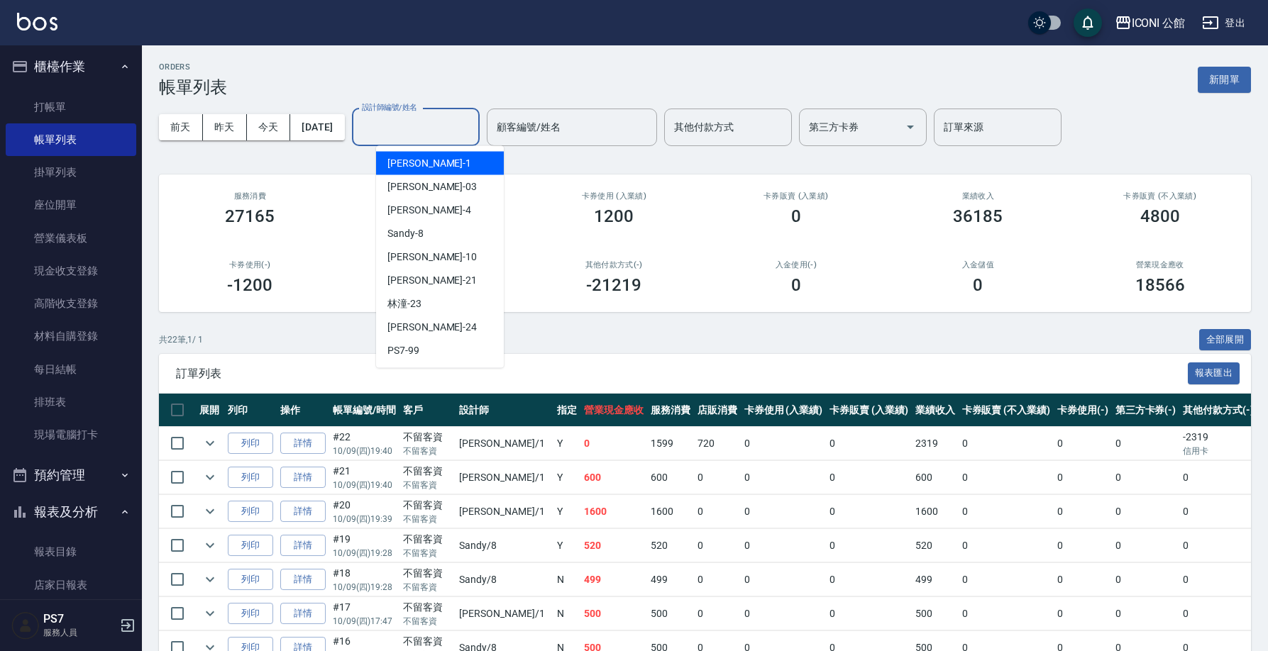
click at [423, 167] on div "Kevin -1" at bounding box center [440, 163] width 128 height 23
type input "Kevin-1"
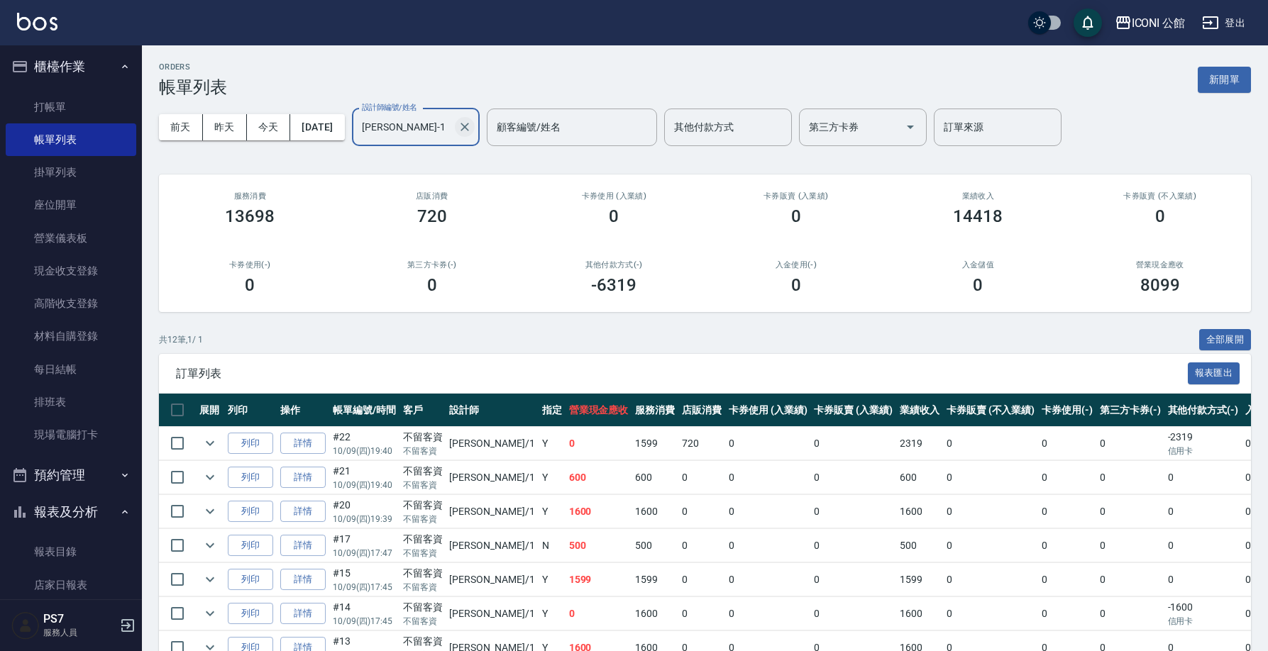
click at [472, 126] on icon "Clear" at bounding box center [465, 127] width 14 height 14
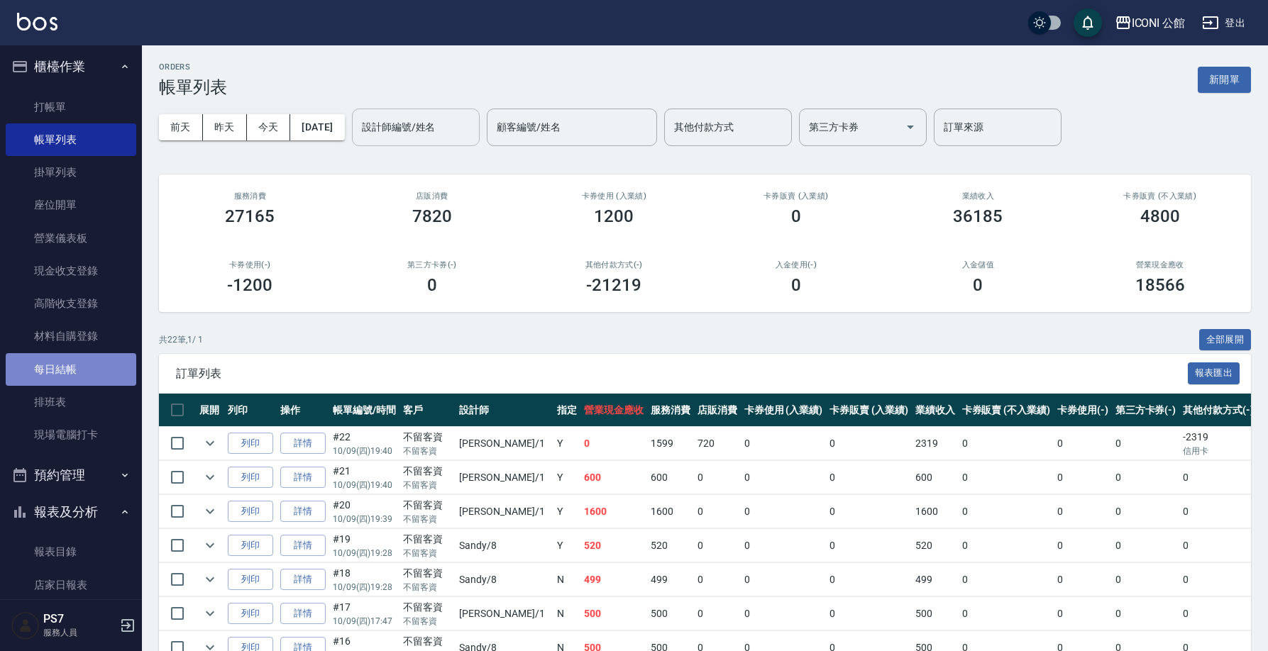
click at [79, 372] on link "每日結帳" at bounding box center [71, 369] width 131 height 33
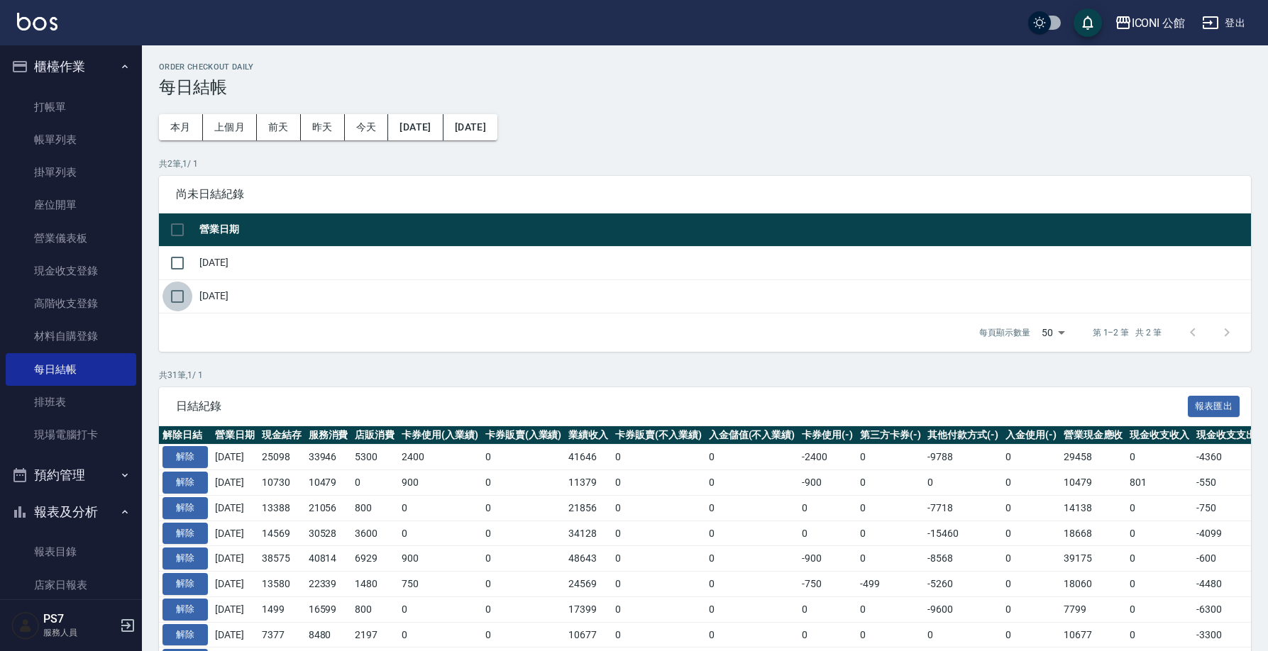
click at [177, 298] on input "checkbox" at bounding box center [177, 297] width 30 height 30
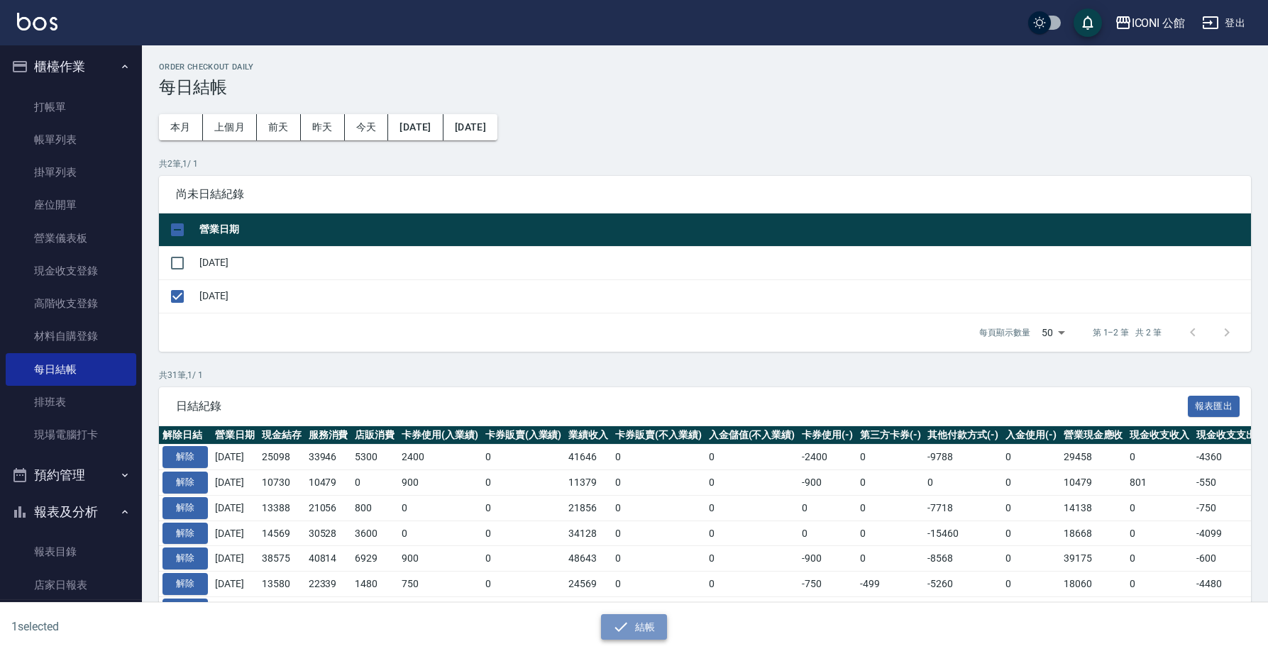
click at [635, 629] on button "結帳" at bounding box center [634, 627] width 66 height 26
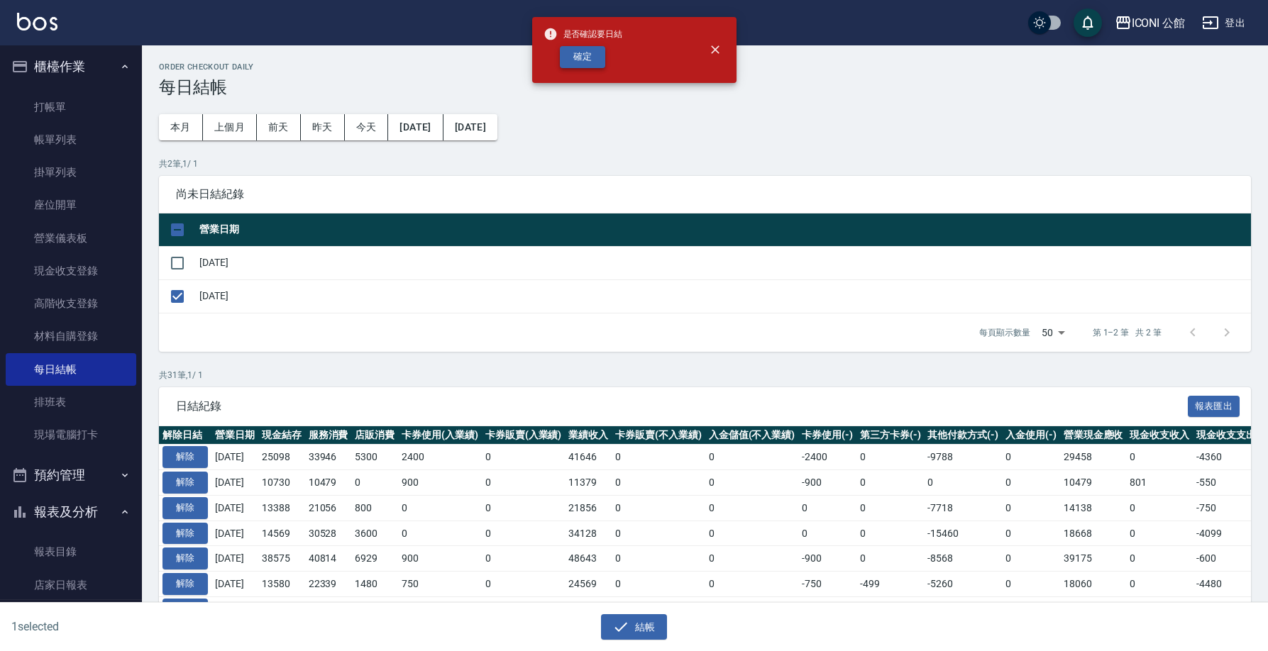
click at [586, 60] on button "確定" at bounding box center [582, 57] width 45 height 22
checkbox input "false"
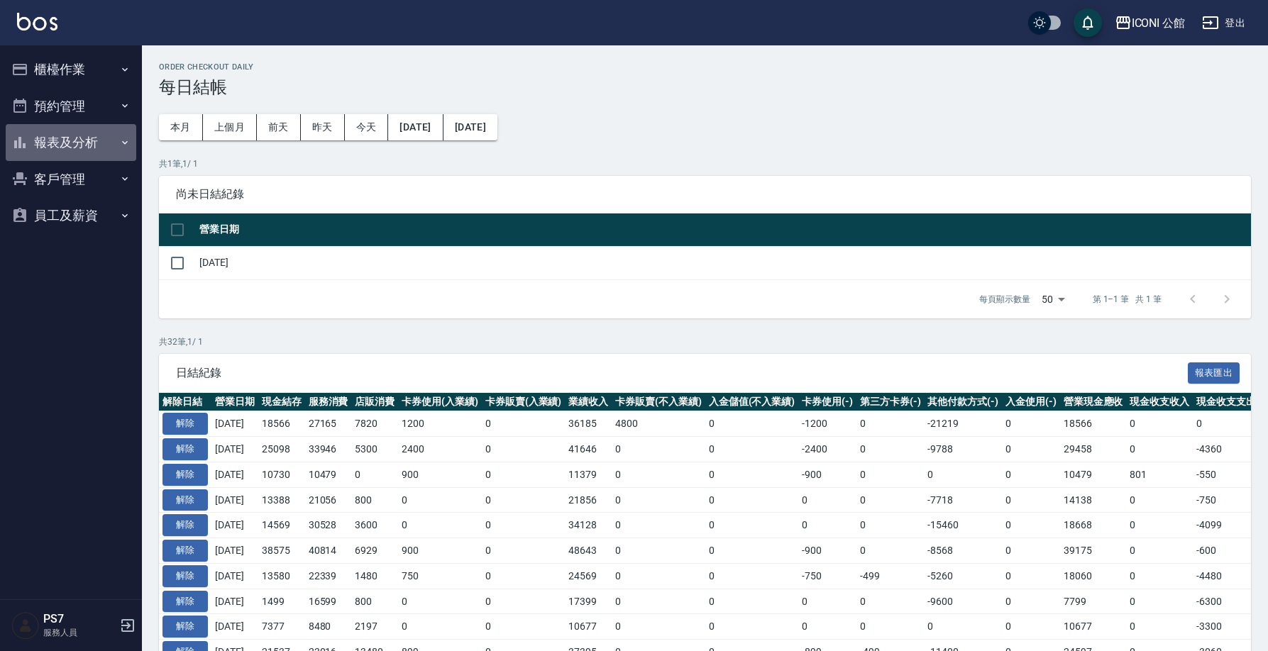
click at [62, 136] on button "報表及分析" at bounding box center [71, 142] width 131 height 37
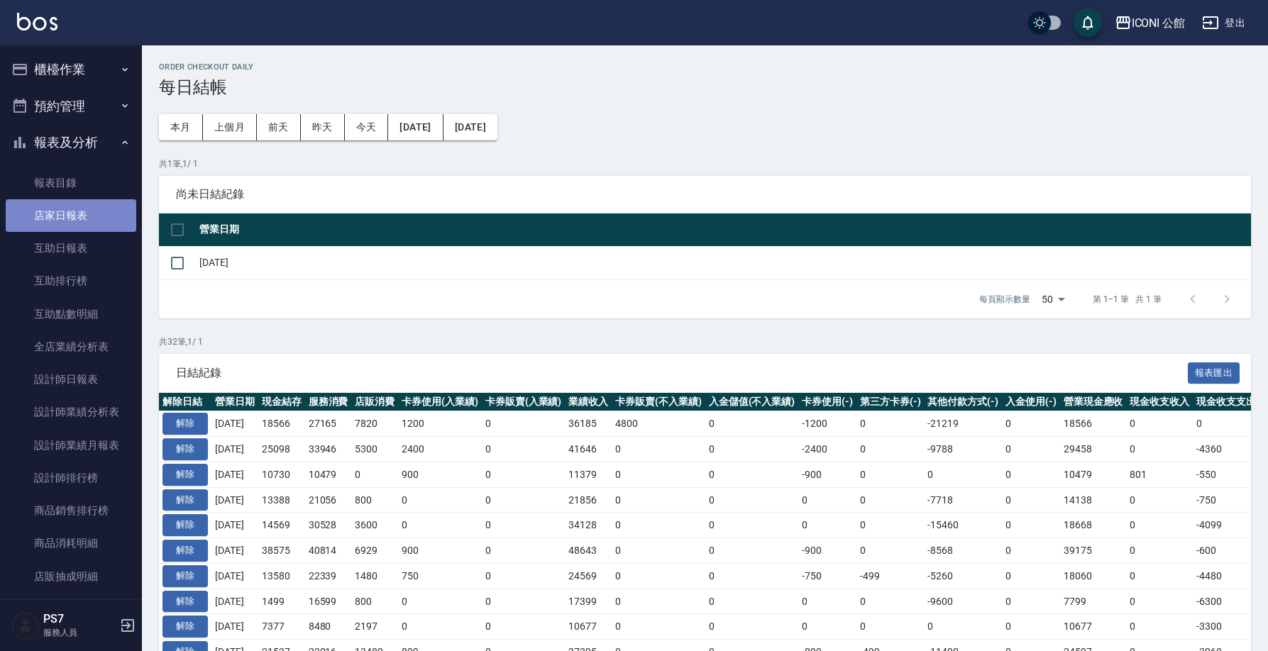
click at [83, 219] on link "店家日報表" at bounding box center [71, 215] width 131 height 33
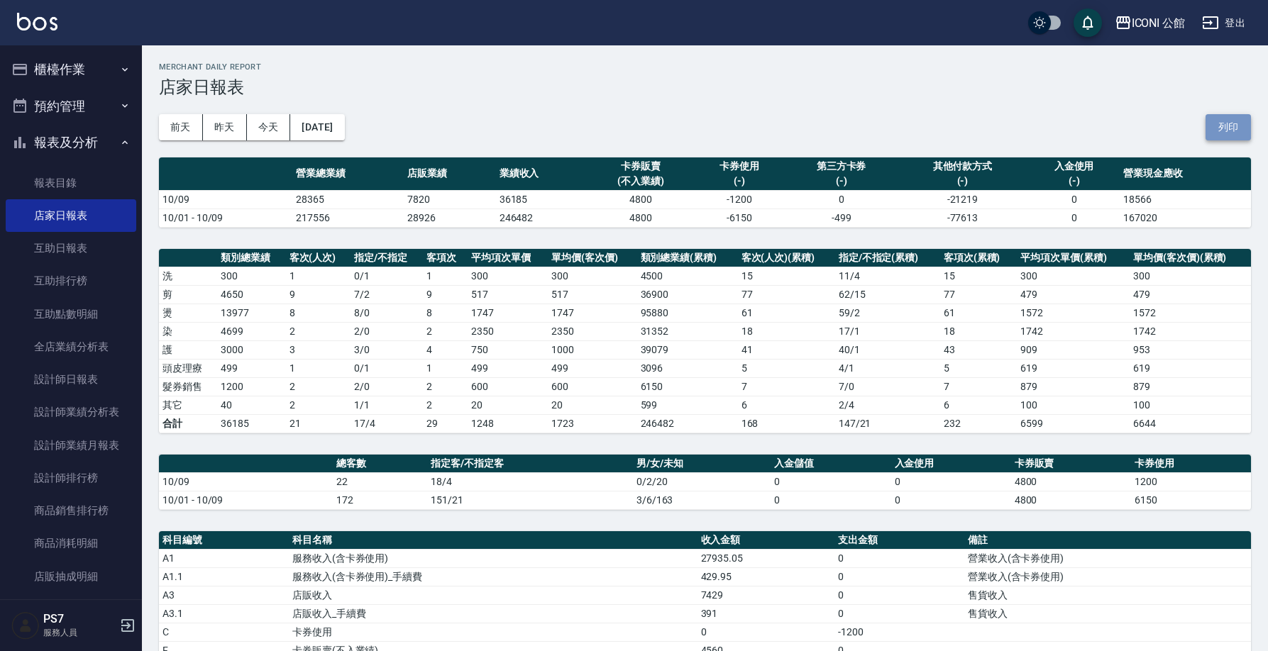
click at [1229, 129] on button "列印" at bounding box center [1227, 127] width 45 height 26
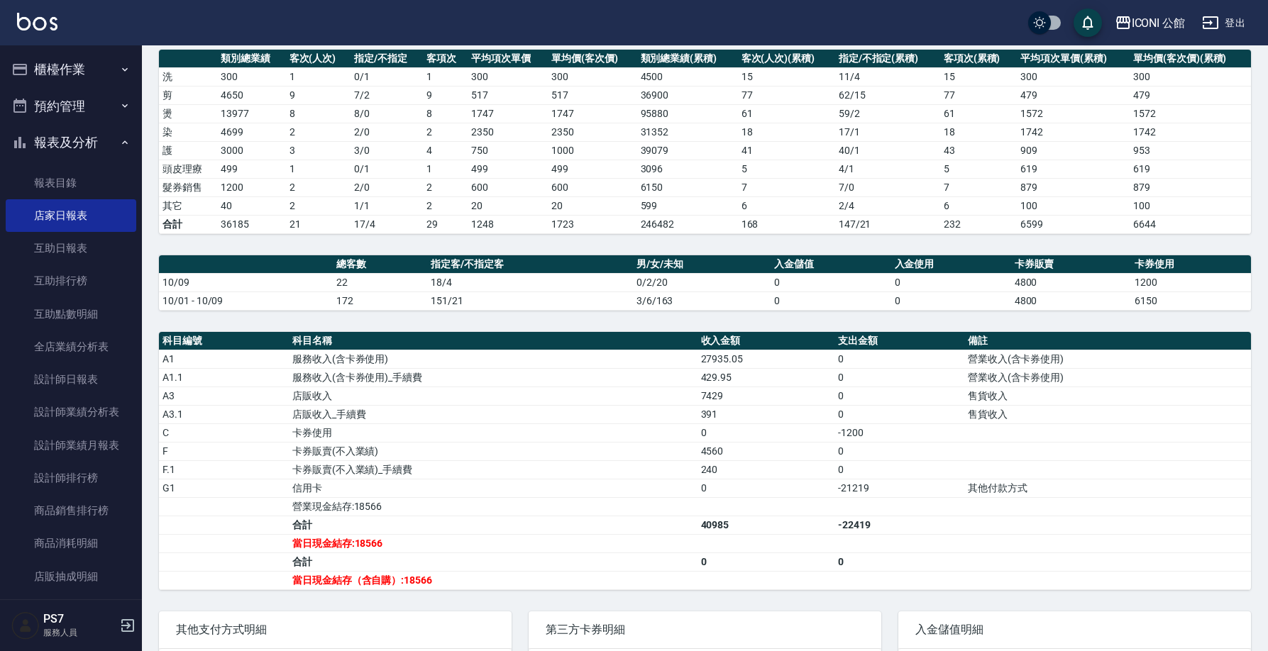
scroll to position [267, 0]
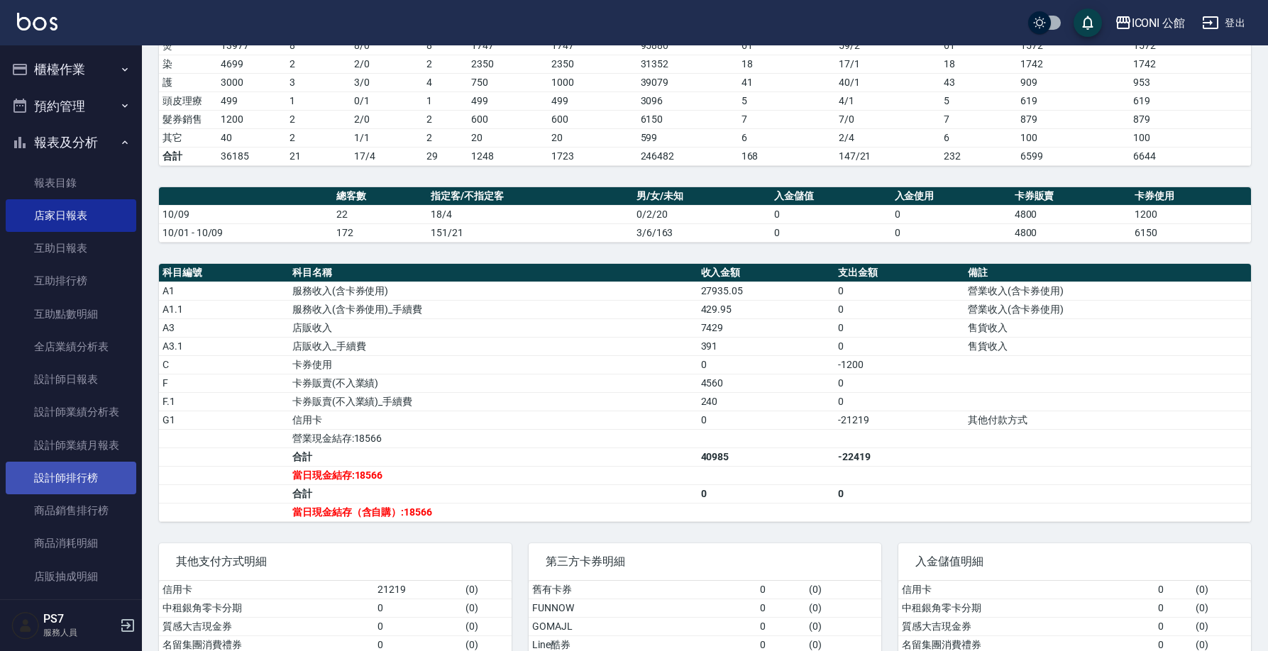
click at [62, 474] on link "設計師排行榜" at bounding box center [71, 478] width 131 height 33
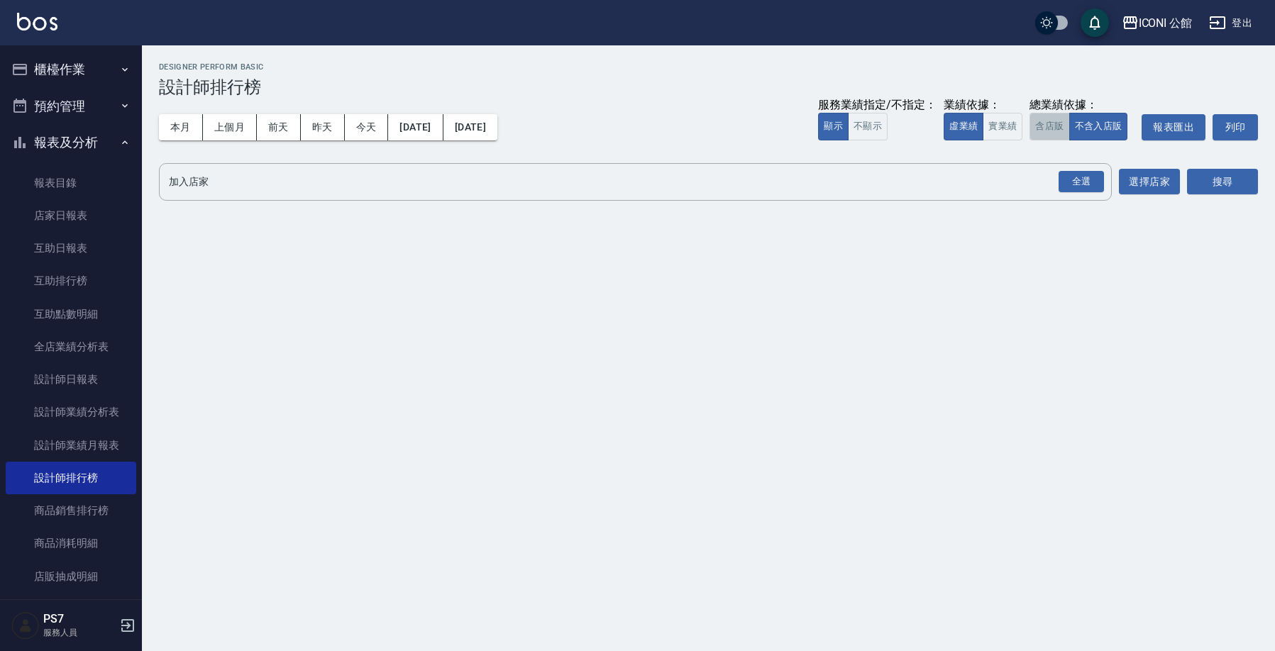
click at [1046, 126] on button "含店販" at bounding box center [1049, 127] width 40 height 28
click at [1083, 178] on div "全選" at bounding box center [1080, 182] width 45 height 22
click at [1218, 178] on button "搜尋" at bounding box center [1222, 183] width 71 height 26
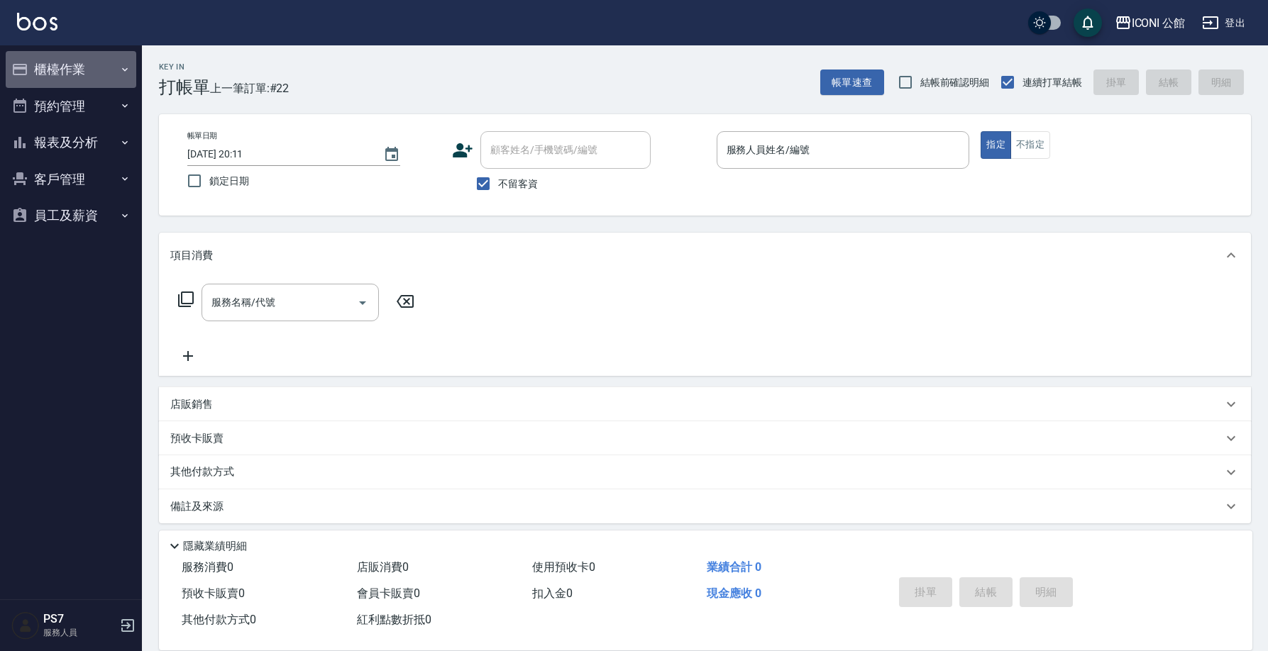
click at [87, 79] on button "櫃檯作業" at bounding box center [71, 69] width 131 height 37
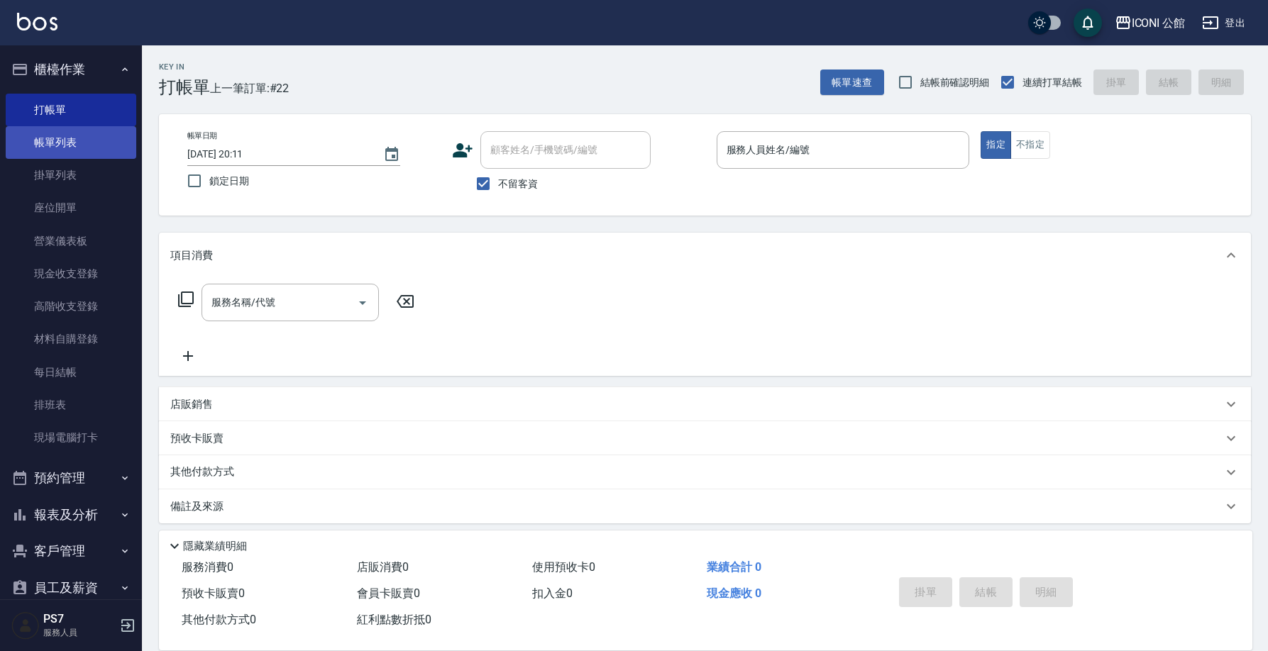
click at [84, 141] on link "帳單列表" at bounding box center [71, 142] width 131 height 33
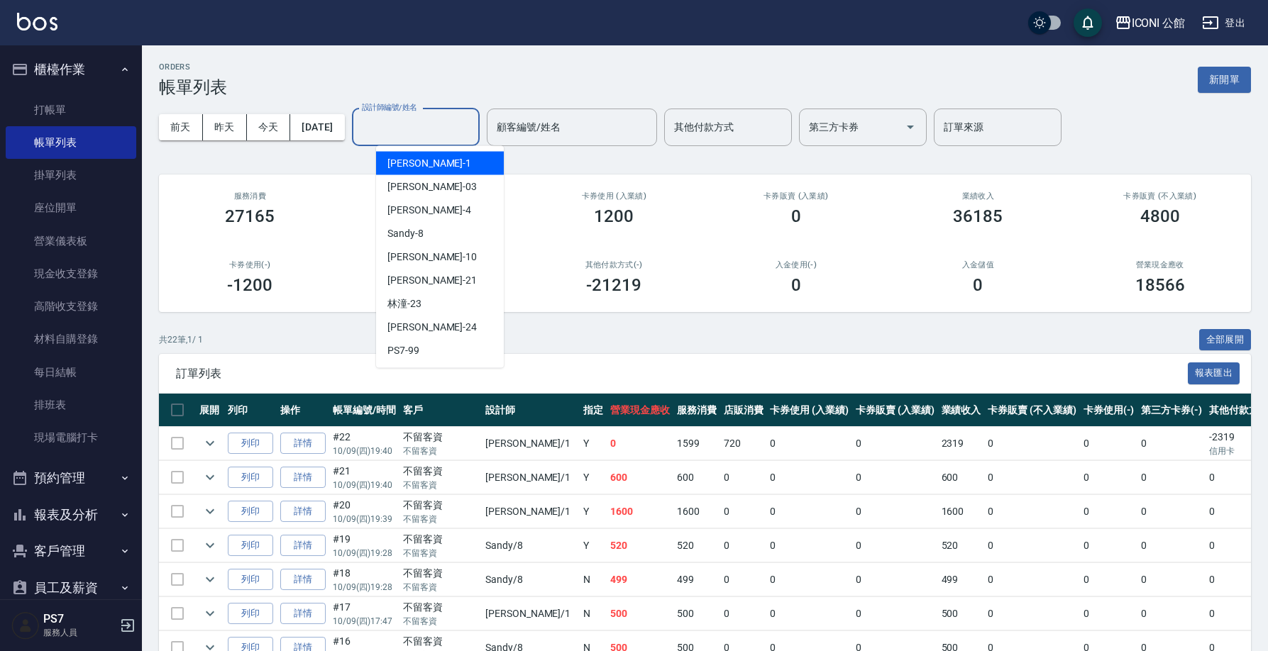
click at [440, 121] on input "設計師編號/姓名" at bounding box center [415, 127] width 115 height 25
type input "Sandy-8"
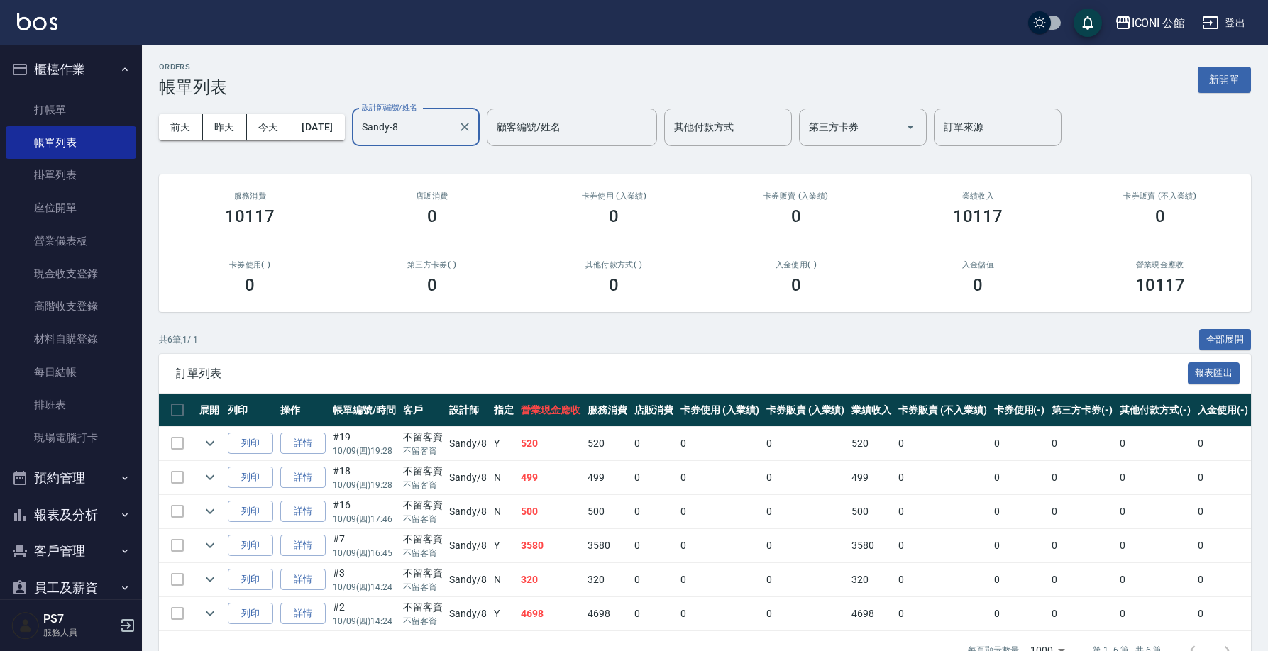
scroll to position [45, 0]
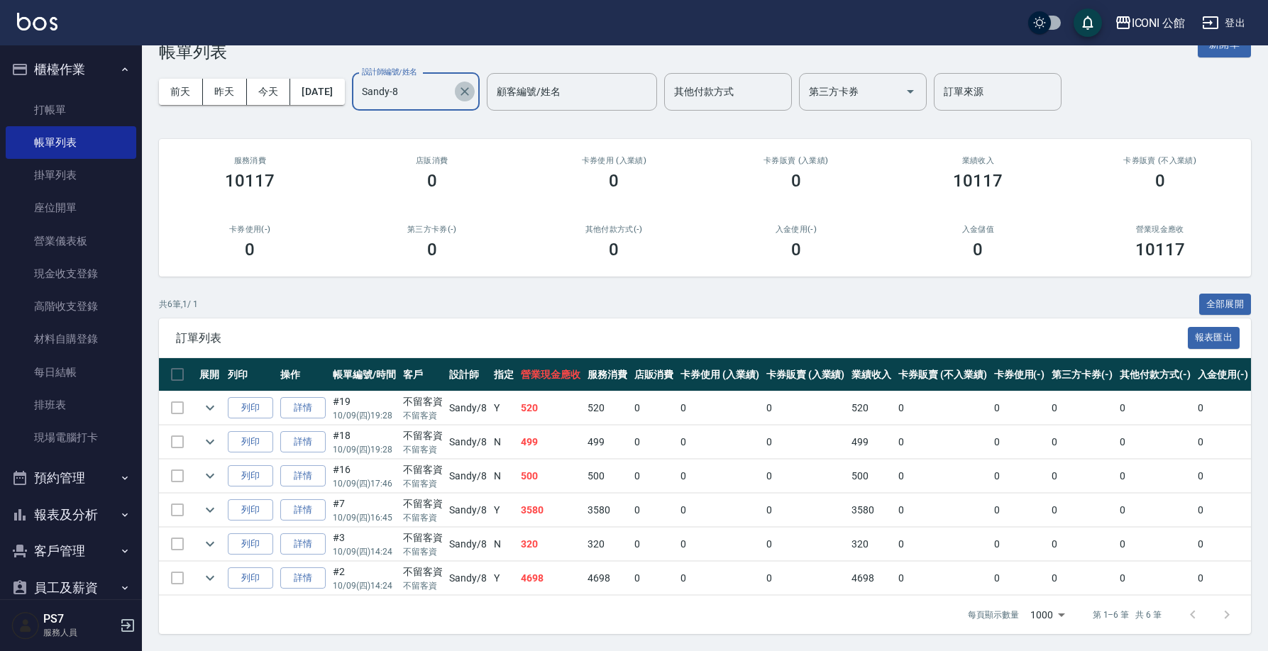
click at [469, 87] on icon "Clear" at bounding box center [464, 91] width 9 height 9
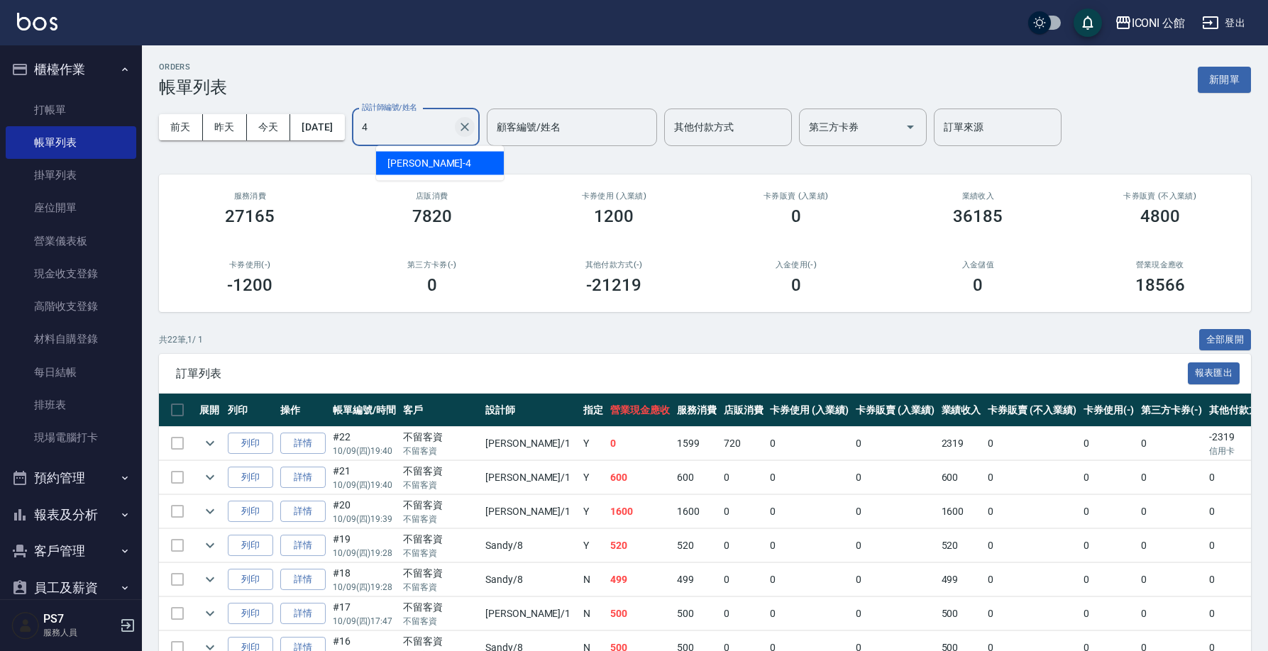
type input "Lina-4"
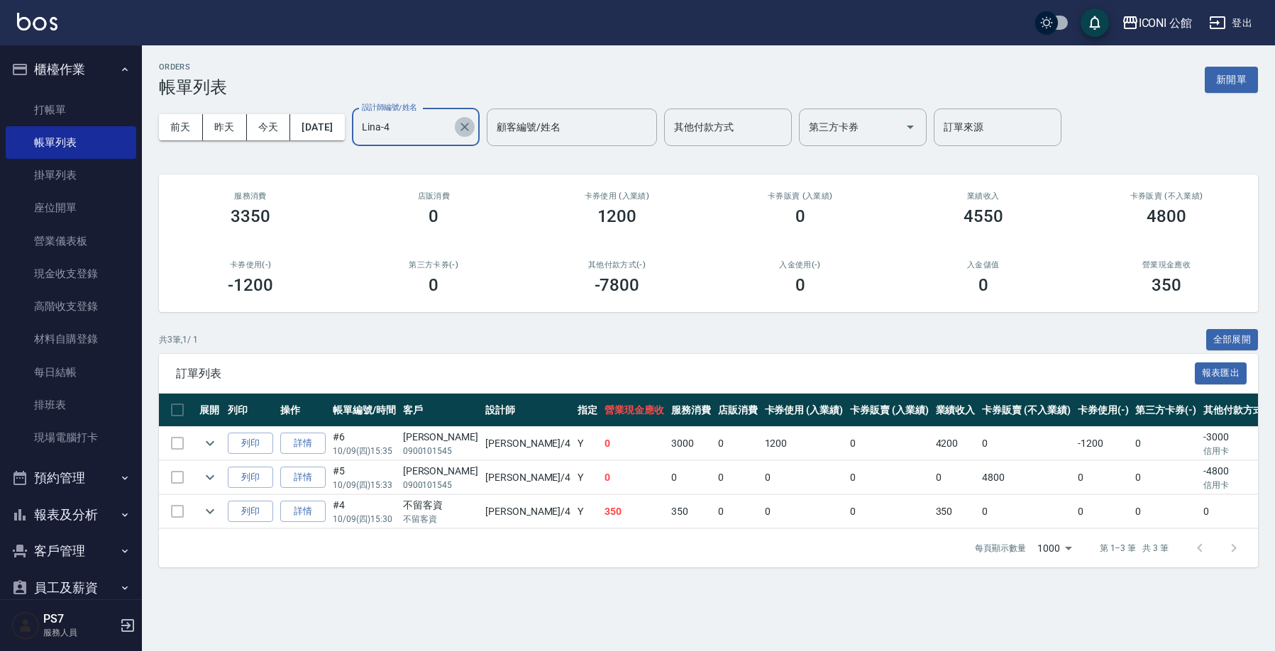
click at [469, 126] on icon "Clear" at bounding box center [464, 127] width 9 height 9
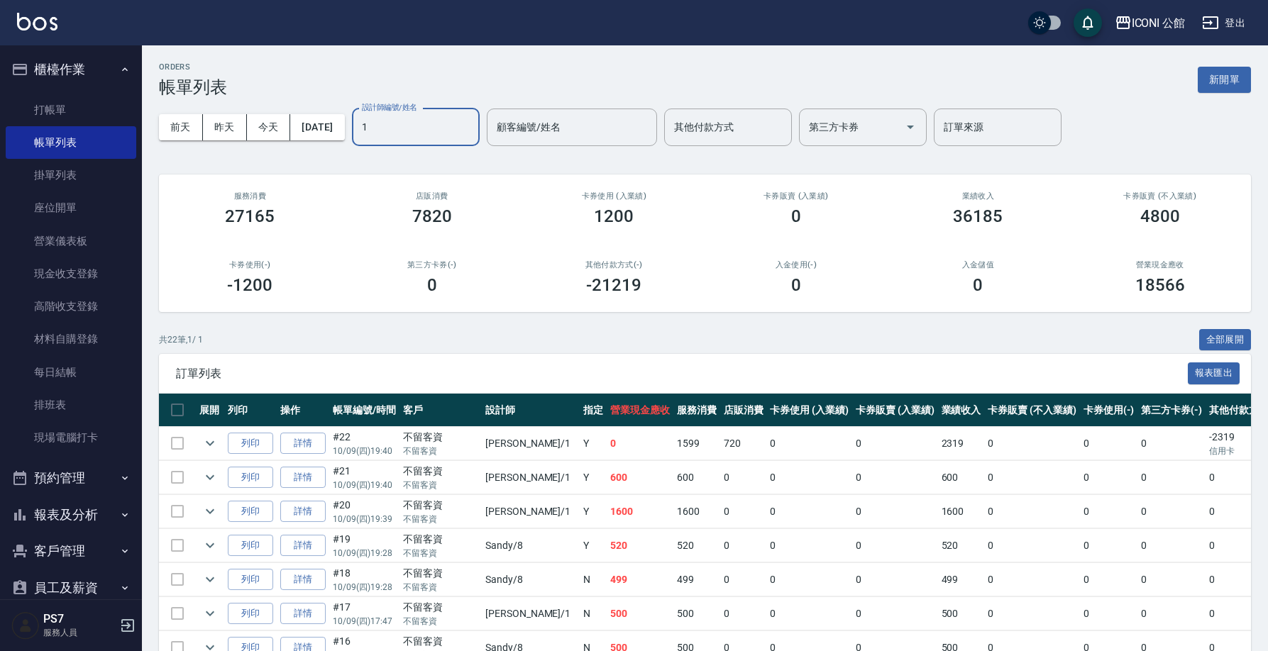
type input "Kevin-1"
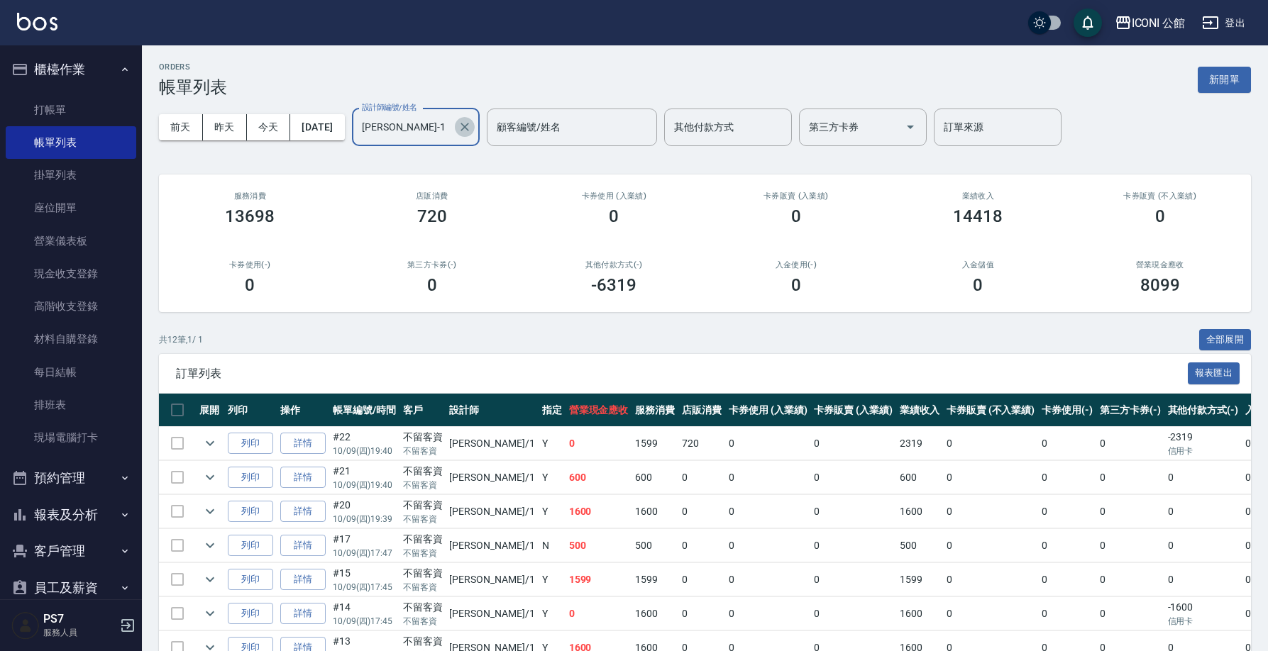
drag, startPoint x: 485, startPoint y: 122, endPoint x: 483, endPoint y: 130, distance: 8.1
click at [472, 123] on icon "Clear" at bounding box center [465, 127] width 14 height 14
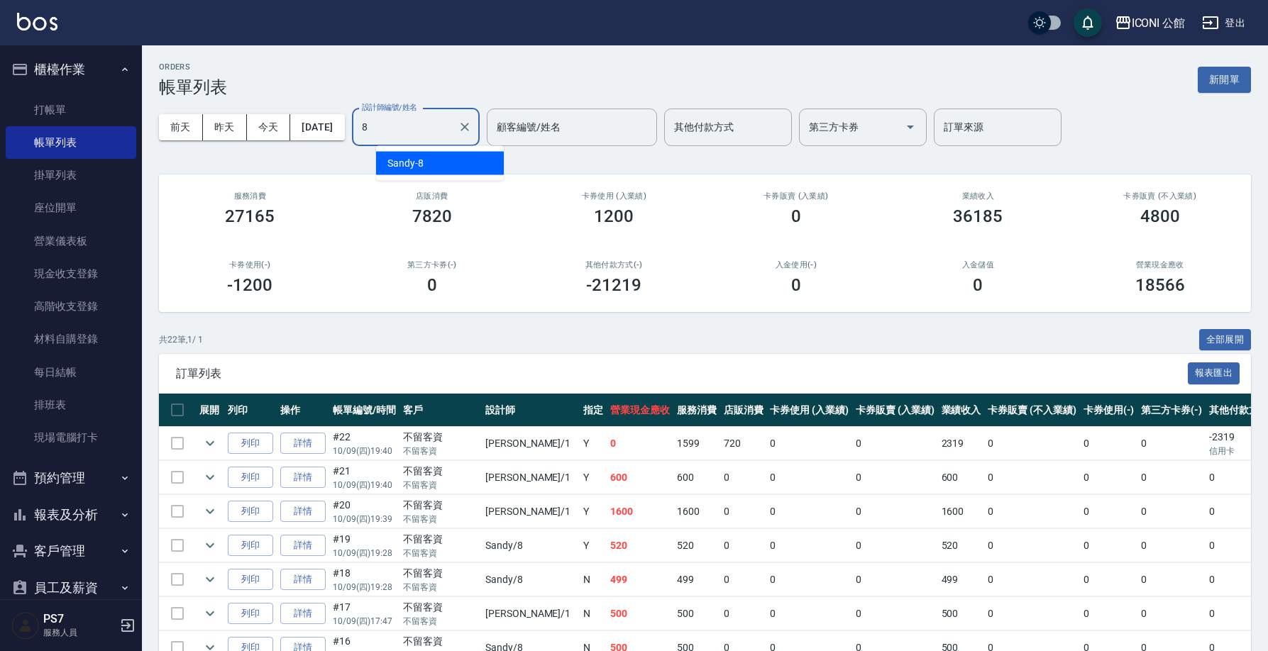
type input "Sandy-8"
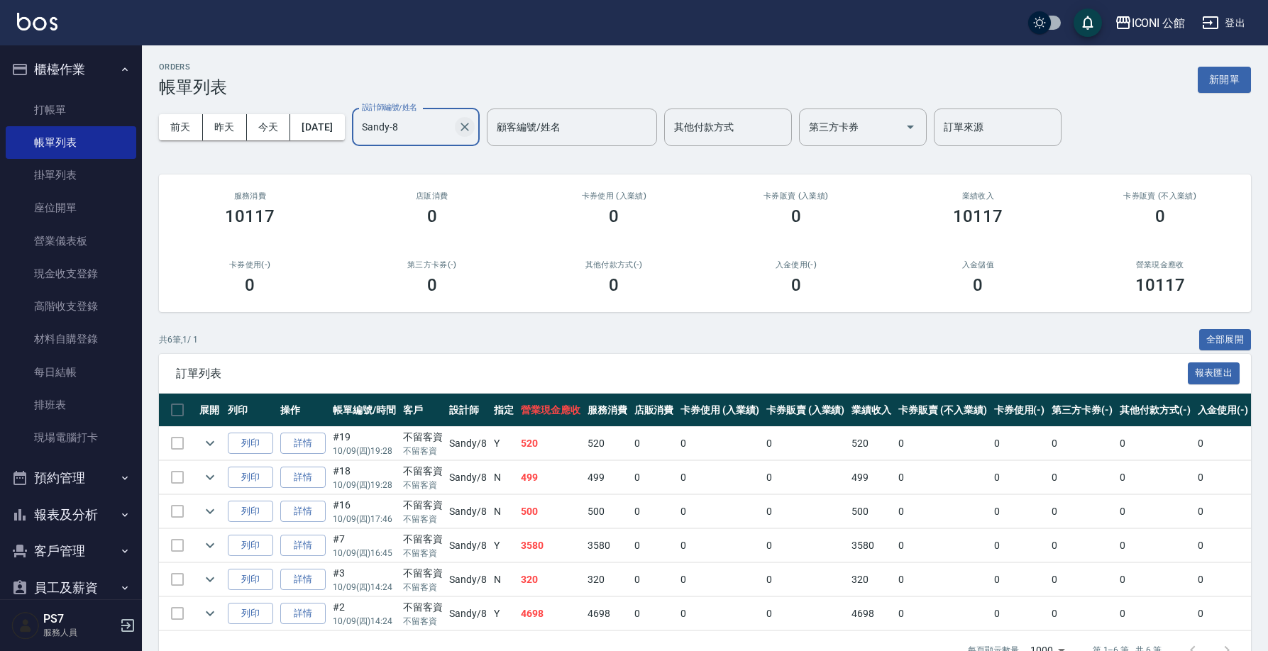
click at [469, 126] on icon "Clear" at bounding box center [464, 127] width 9 height 9
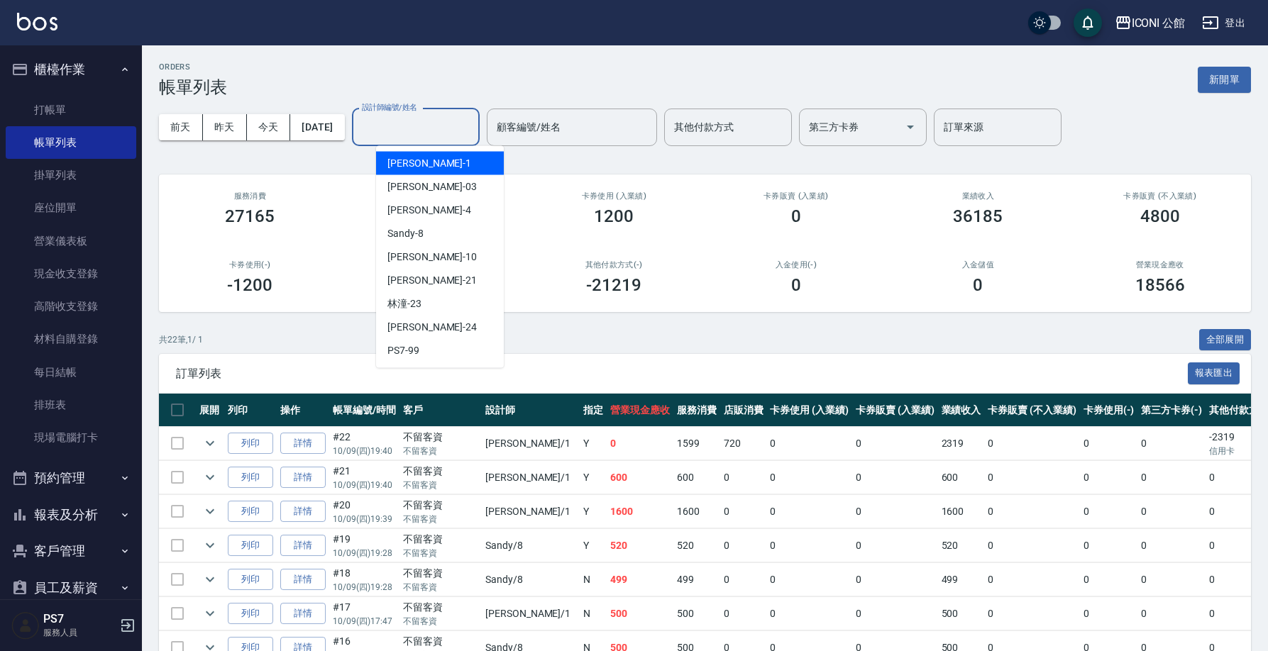
click at [460, 132] on input "設計師編號/姓名" at bounding box center [415, 127] width 115 height 25
click at [444, 204] on div "Lina -4" at bounding box center [440, 210] width 128 height 23
type input "Lina-4"
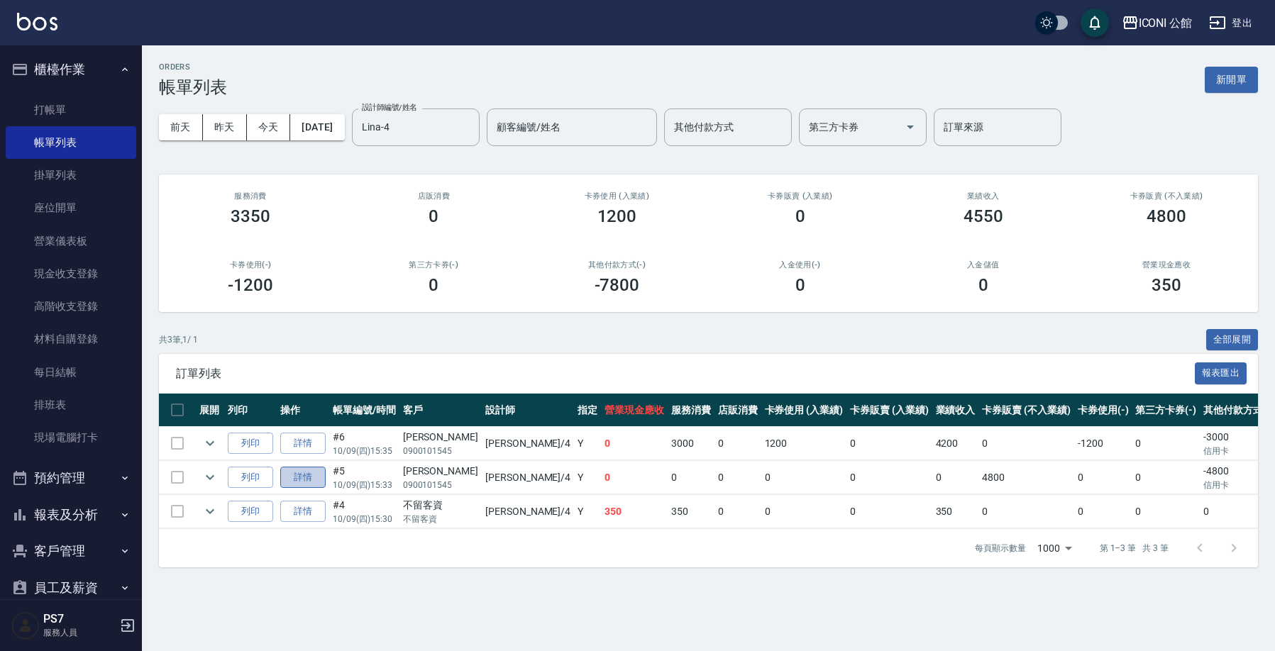
click at [321, 478] on link "詳情" at bounding box center [302, 478] width 45 height 22
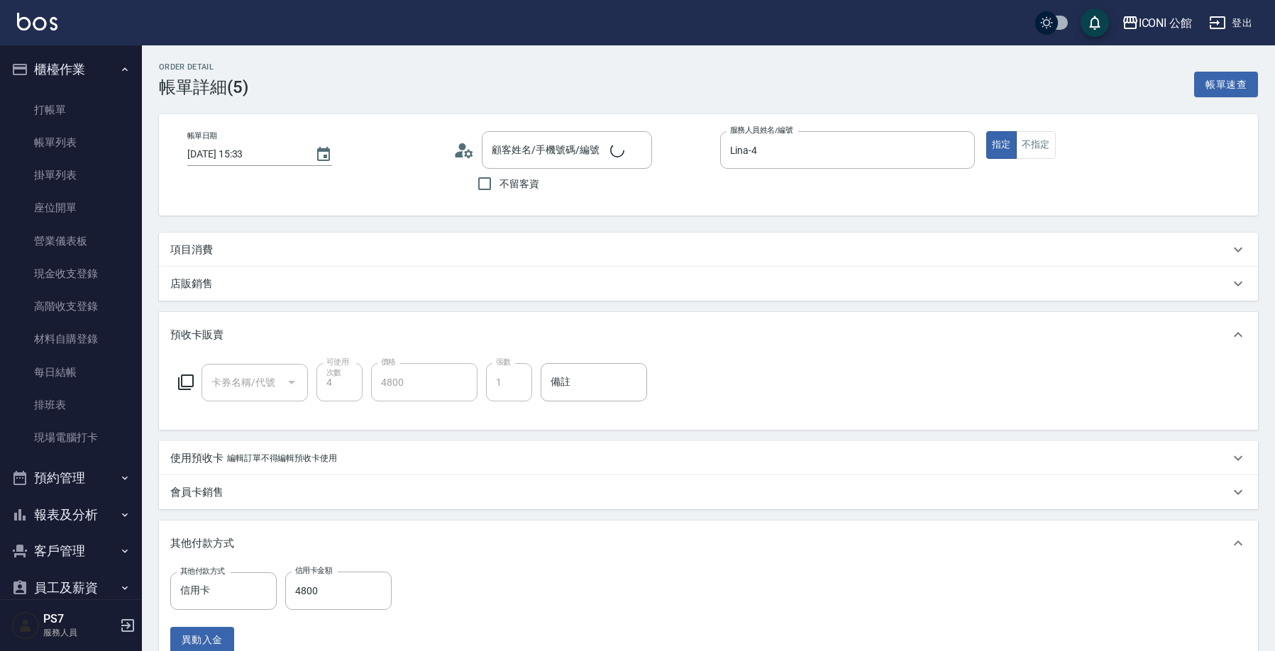
type input "2025/10/09 15:33"
type input "Lina-4"
type input "徐愷妤/0900101545/"
type input "結構式科技護髮包卡4次(903)"
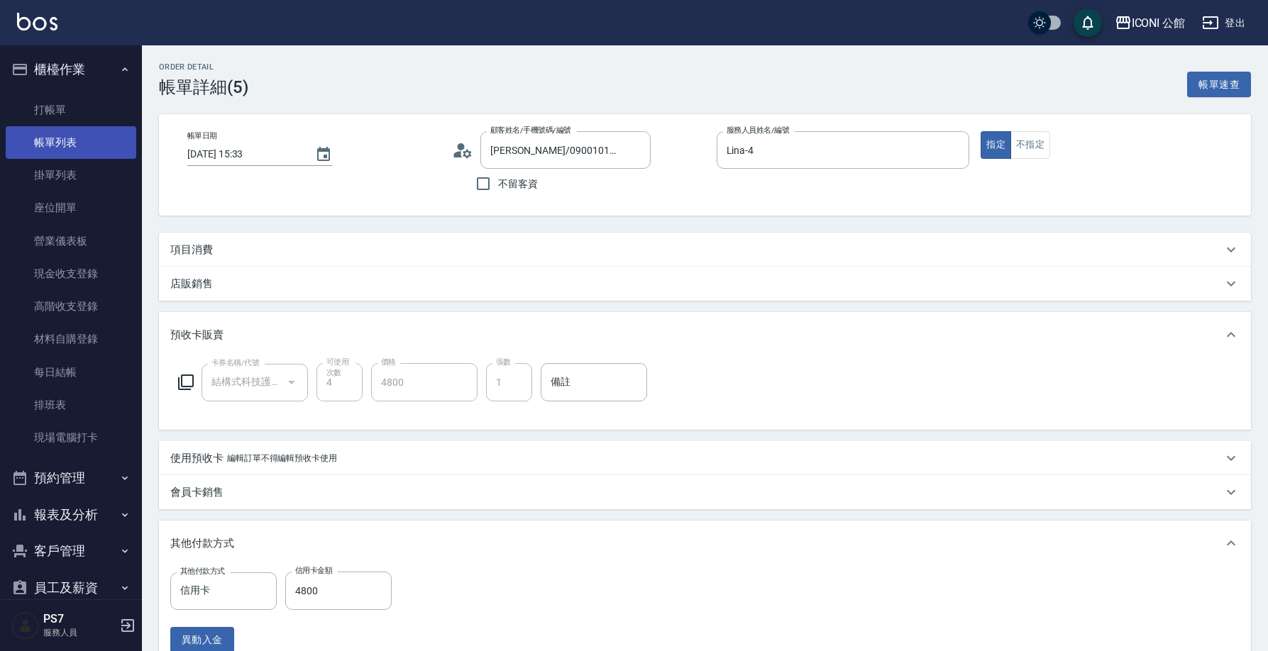
click at [97, 145] on link "帳單列表" at bounding box center [71, 142] width 131 height 33
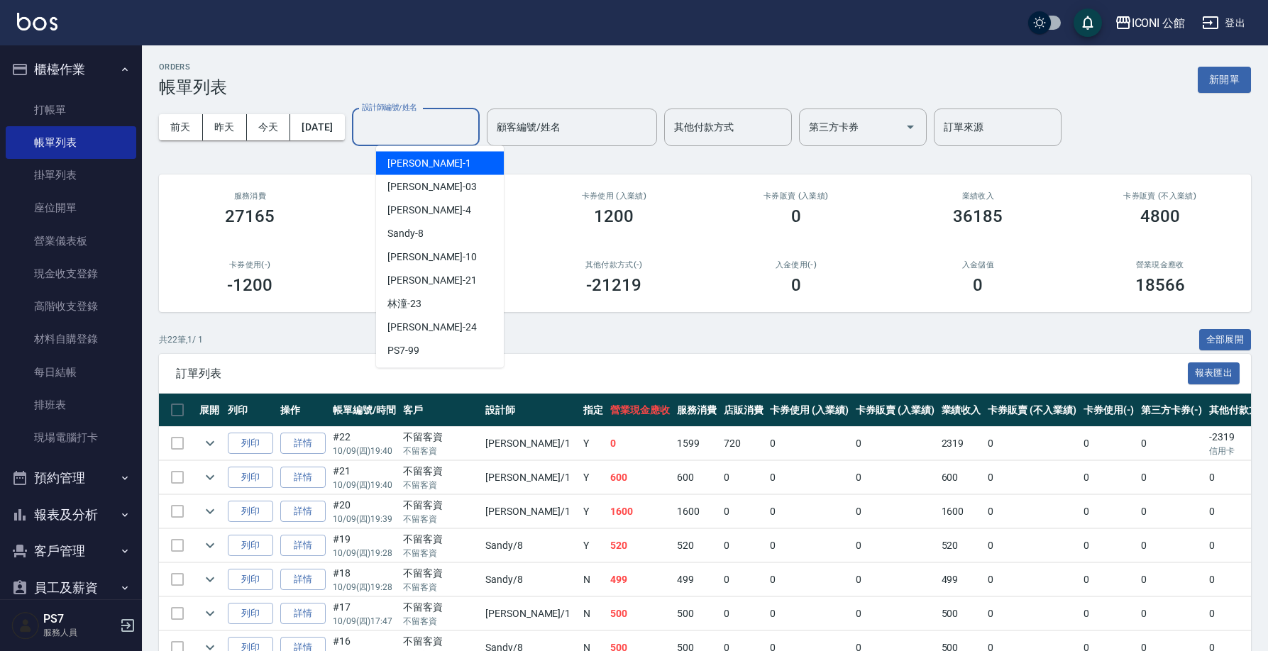
click at [423, 115] on div "設計師編號/姓名 設計師編號/姓名" at bounding box center [416, 128] width 128 height 38
click at [435, 200] on div "Lina -4" at bounding box center [440, 210] width 128 height 23
type input "Lina-4"
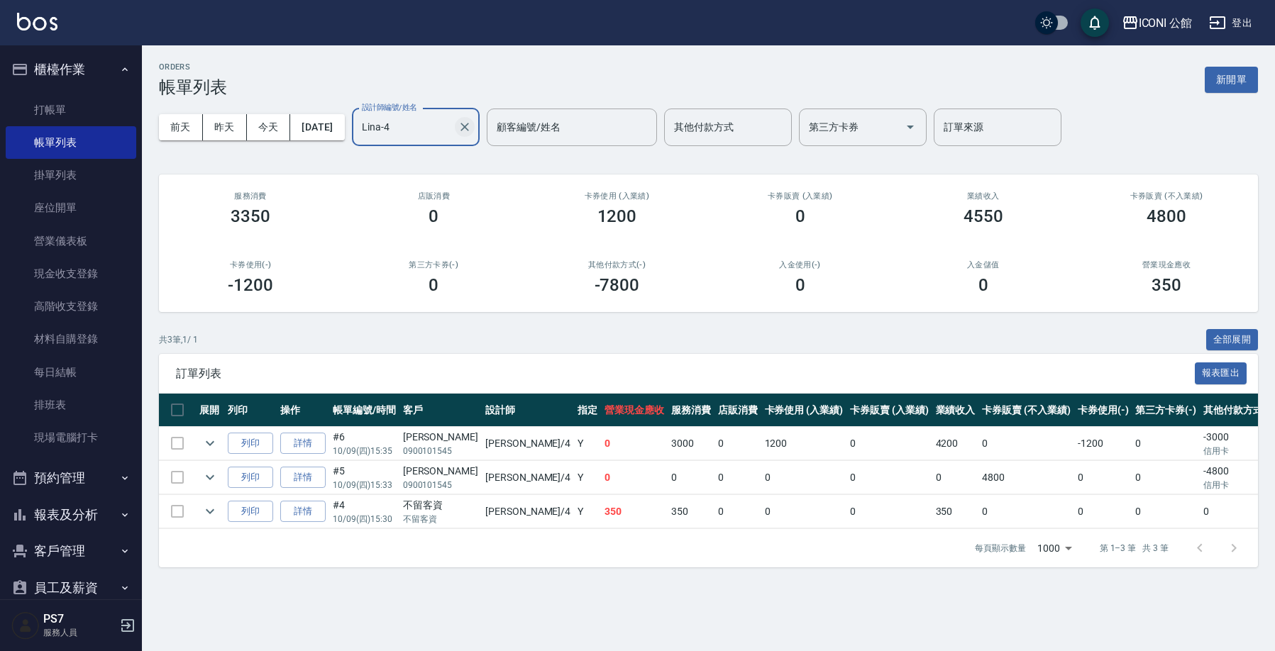
click at [469, 126] on icon "Clear" at bounding box center [464, 127] width 9 height 9
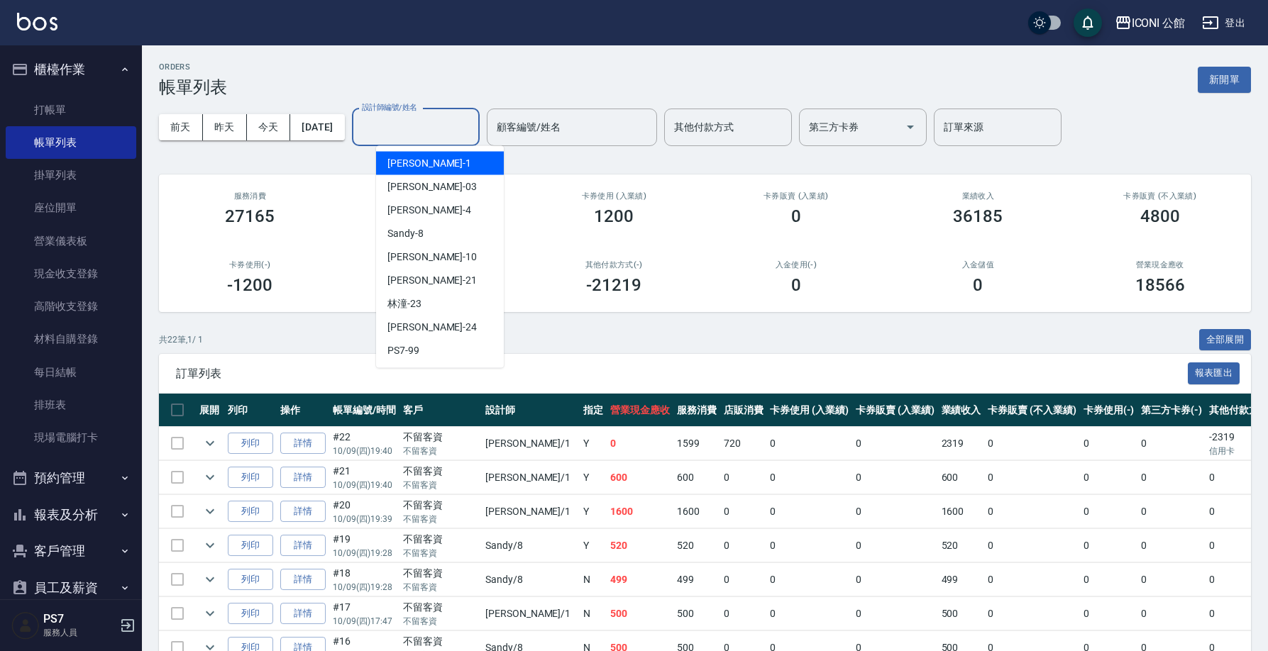
drag, startPoint x: 449, startPoint y: 145, endPoint x: 453, endPoint y: 152, distance: 7.9
click at [453, 150] on body "ICONI 公館 登出 櫃檯作業 打帳單 帳單列表 掛單列表 座位開單 營業儀表板 現金收支登錄 高階收支登錄 材料自購登錄 每日結帳 排班表 現場電腦打卡 …" at bounding box center [634, 615] width 1268 height 1231
click at [439, 167] on div "Kevin -1" at bounding box center [440, 163] width 128 height 23
type input "Kevin-1"
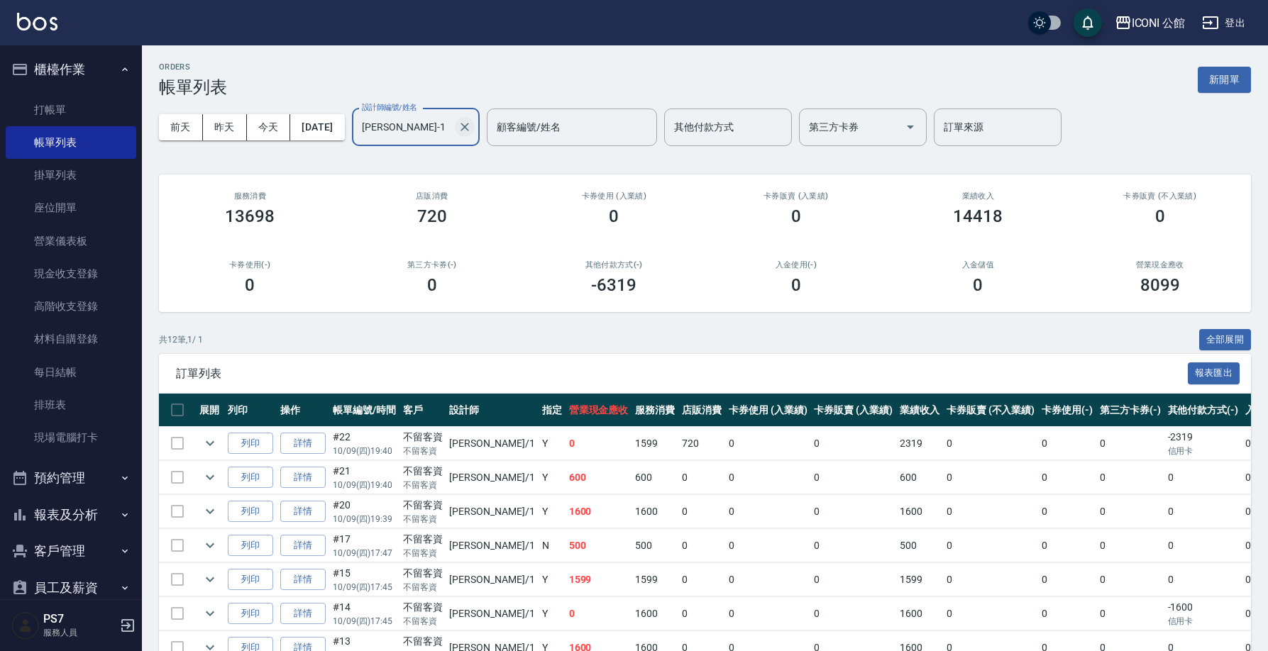
click at [475, 119] on button "Clear" at bounding box center [465, 127] width 20 height 20
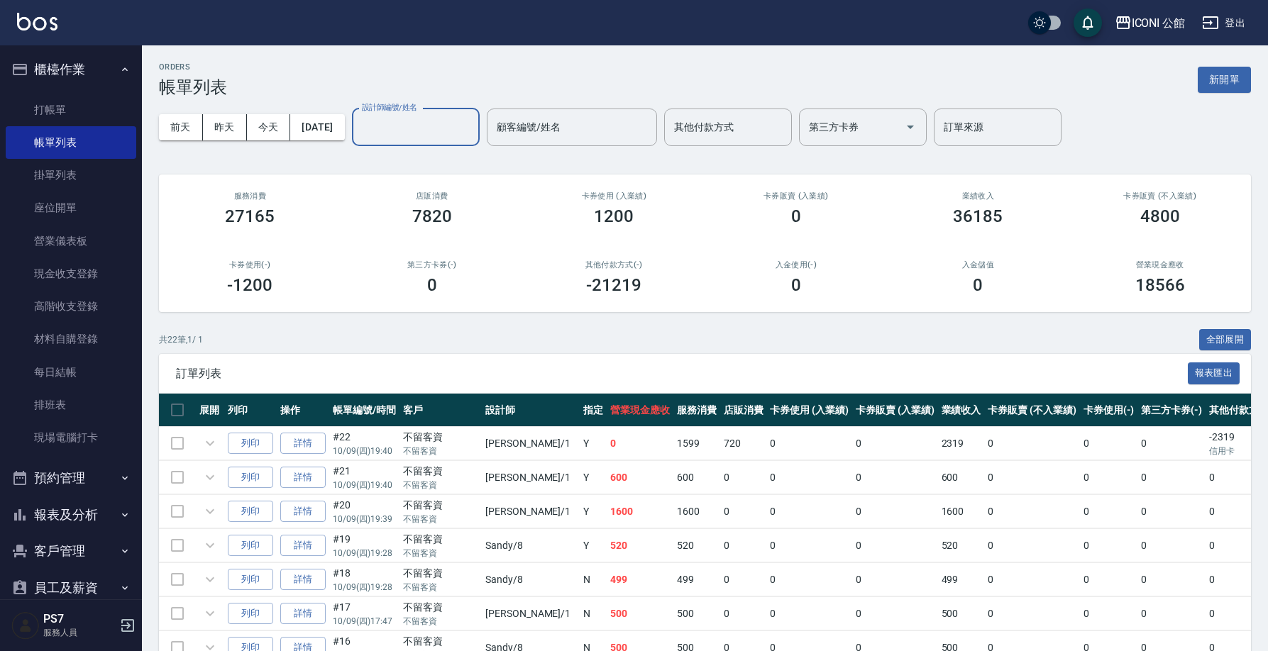
click at [442, 142] on div "設計師編號/姓名" at bounding box center [416, 128] width 128 height 38
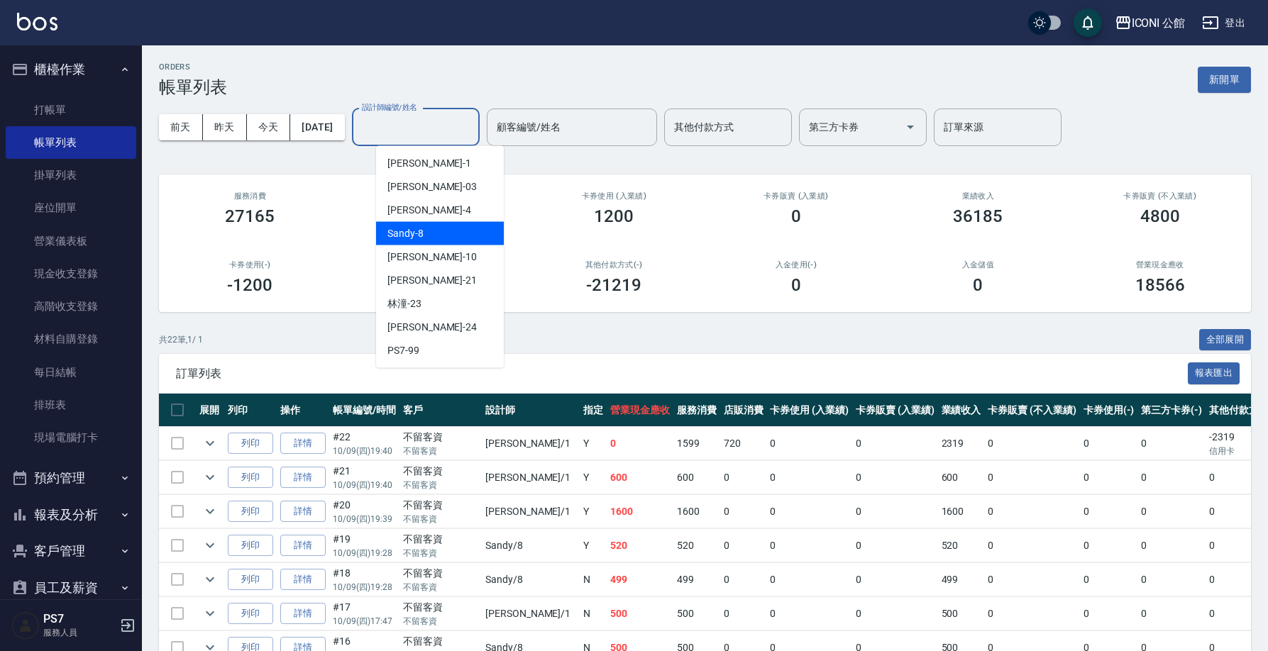
click at [458, 230] on div "Sandy -8" at bounding box center [440, 233] width 128 height 23
type input "Sandy-8"
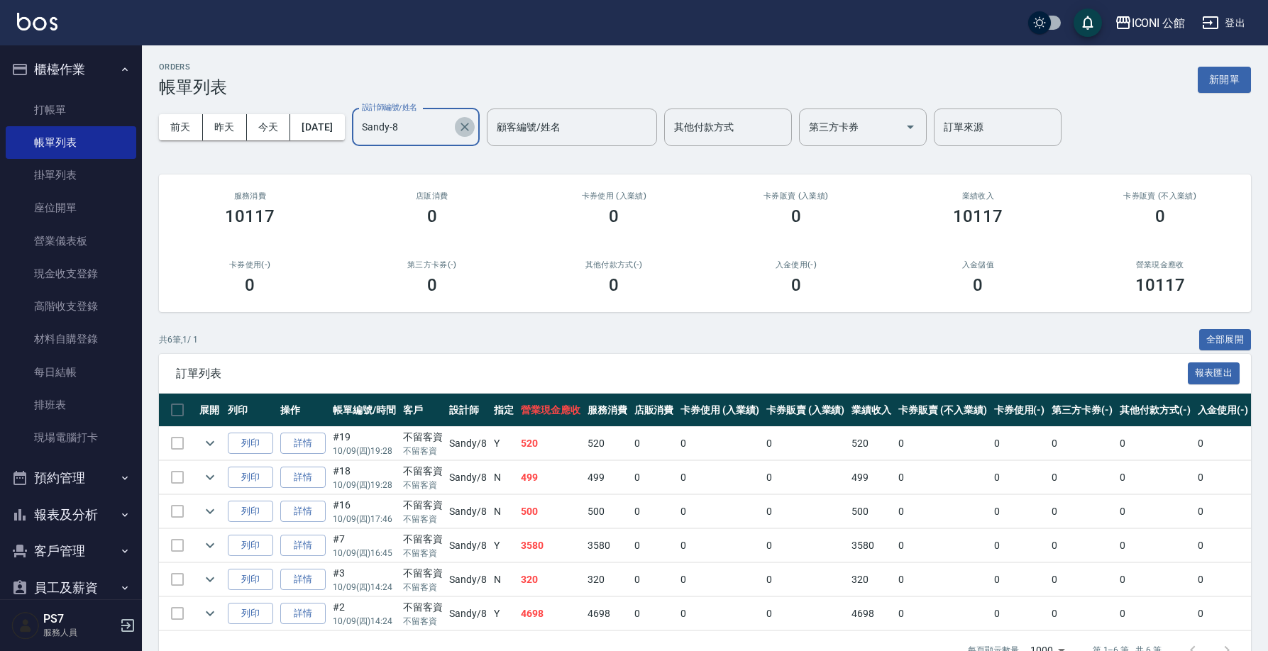
click at [472, 131] on icon "Clear" at bounding box center [465, 127] width 14 height 14
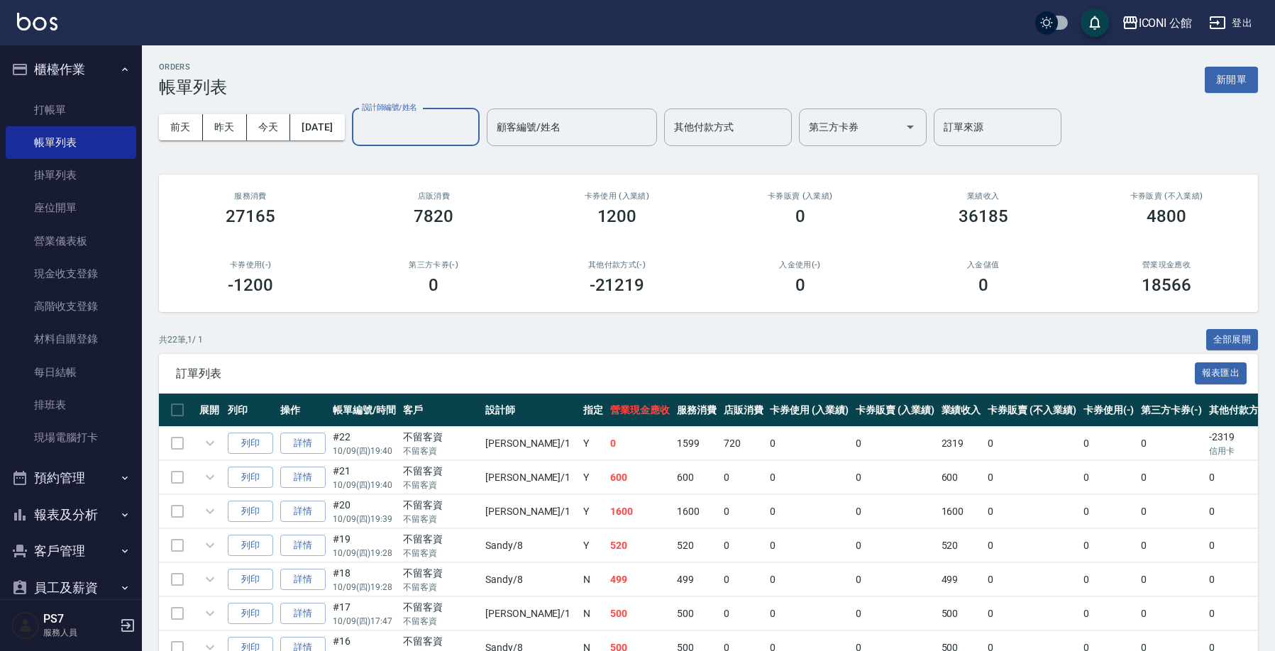
click at [456, 140] on div "設計師編號/姓名" at bounding box center [416, 128] width 128 height 38
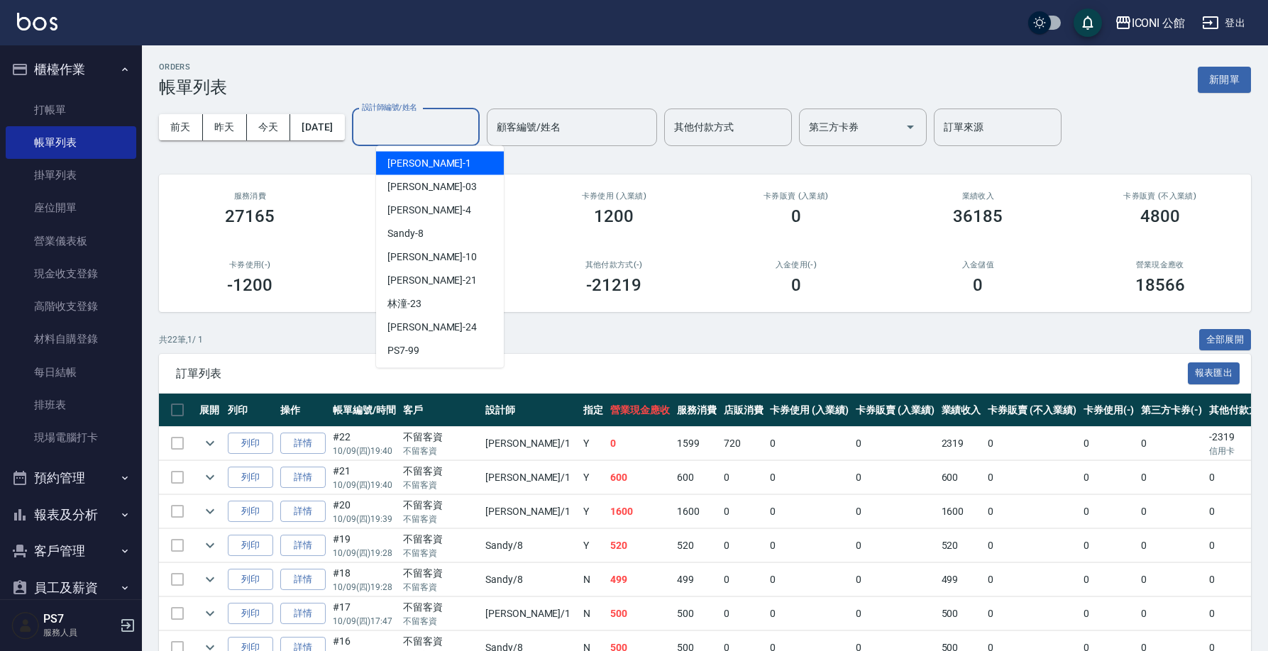
click at [454, 161] on div "Kevin -1" at bounding box center [440, 163] width 128 height 23
type input "Kevin-1"
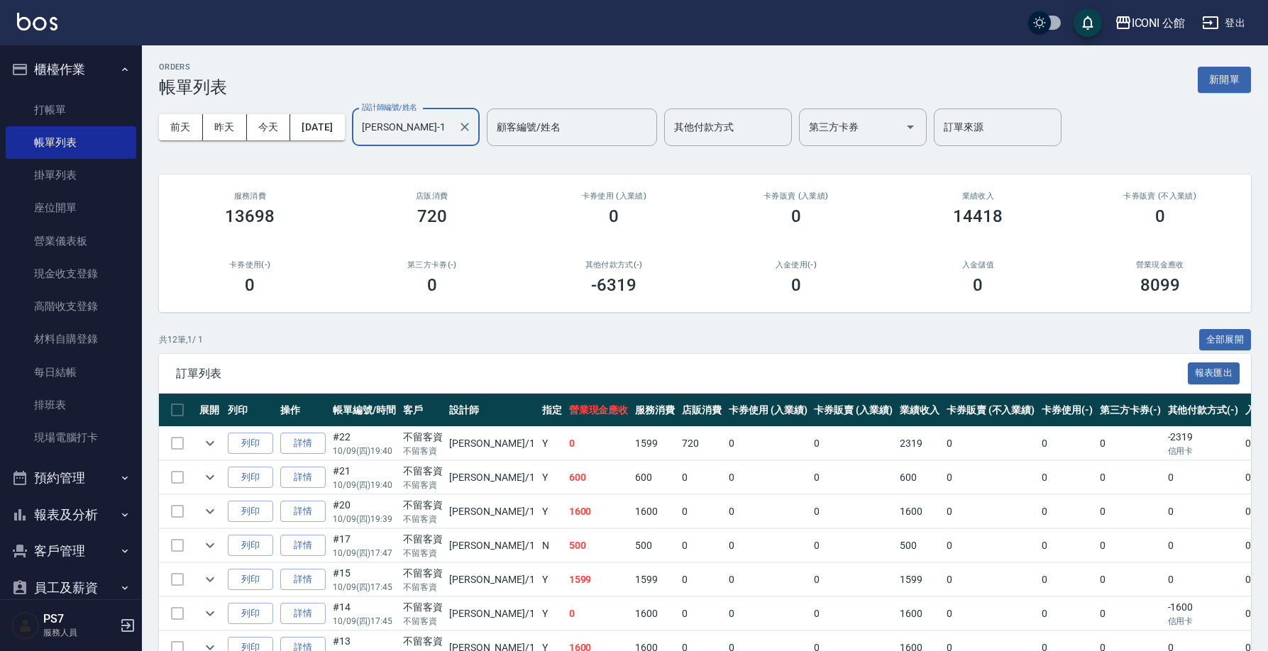
scroll to position [249, 0]
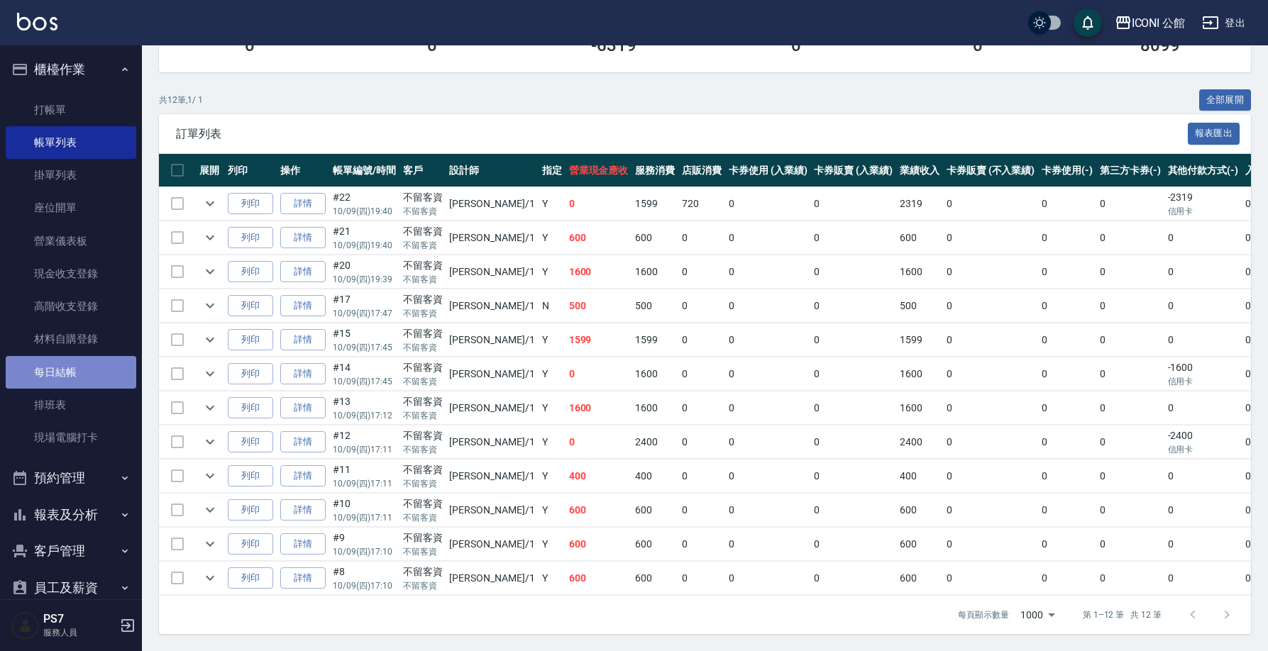
click at [89, 372] on link "每日結帳" at bounding box center [71, 372] width 131 height 33
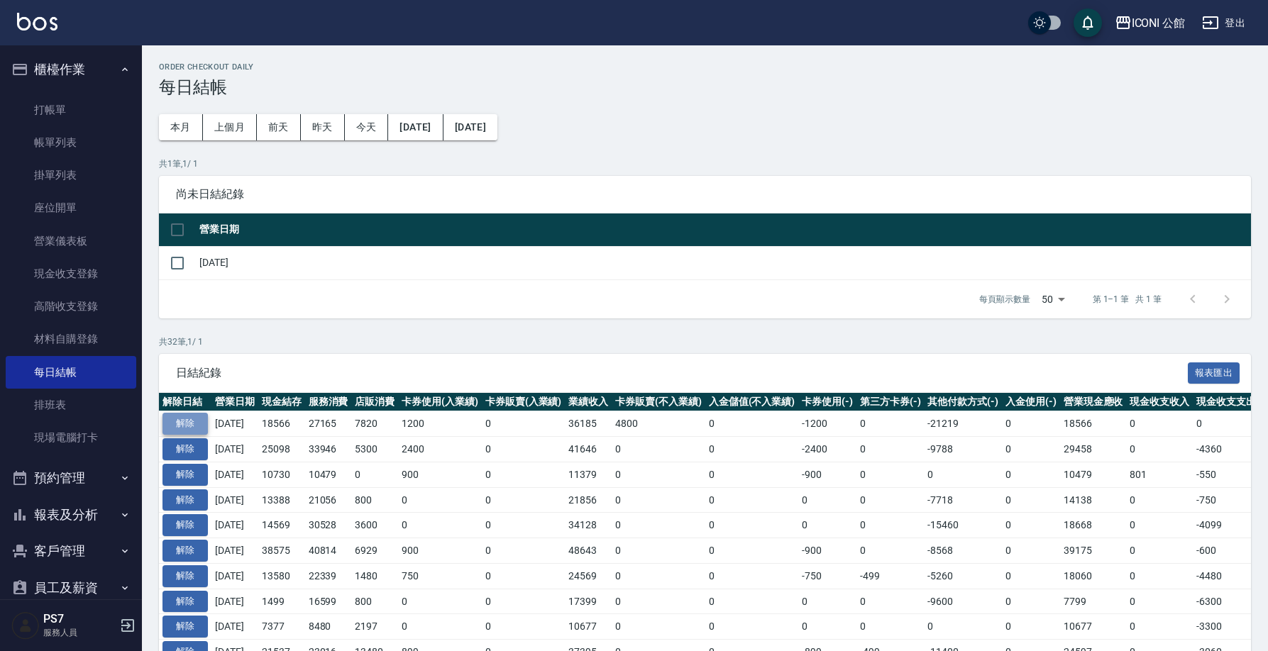
click at [199, 421] on button "解除" at bounding box center [184, 424] width 45 height 22
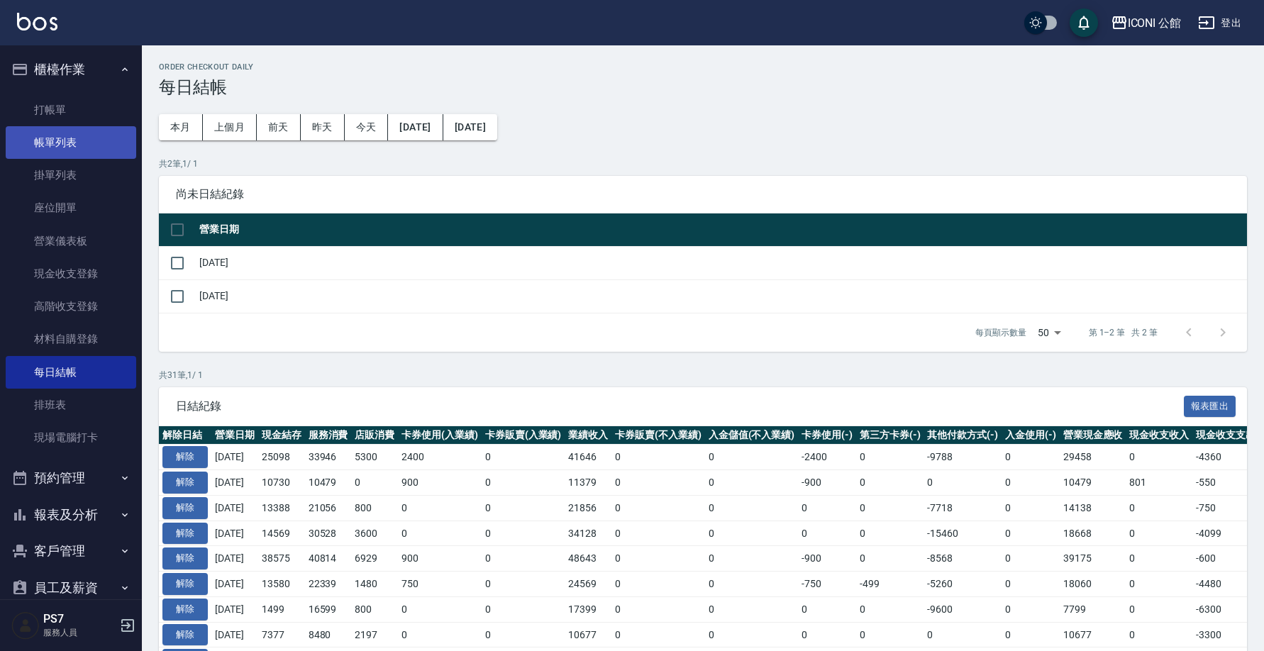
click at [81, 140] on link "帳單列表" at bounding box center [71, 142] width 131 height 33
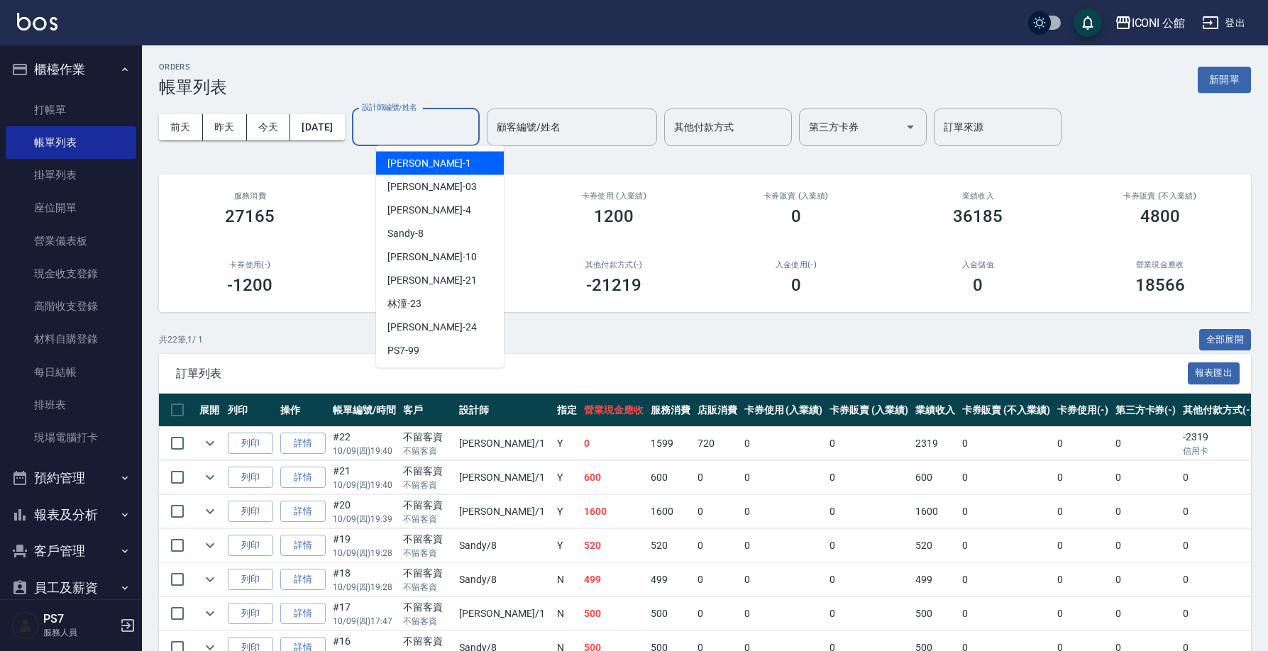
drag, startPoint x: 416, startPoint y: 118, endPoint x: 414, endPoint y: 137, distance: 18.5
click at [416, 118] on input "設計師編號/姓名" at bounding box center [415, 127] width 115 height 25
click at [414, 137] on input "設計師編號/姓名" at bounding box center [415, 127] width 115 height 25
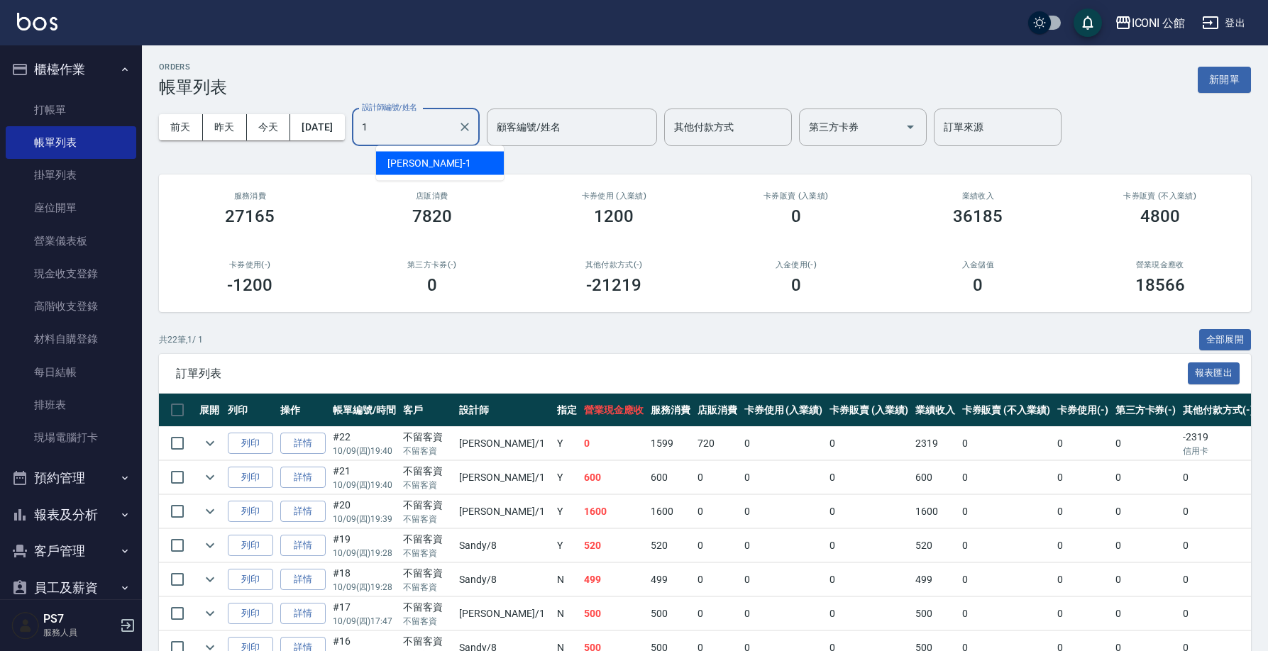
type input "Kevin-1"
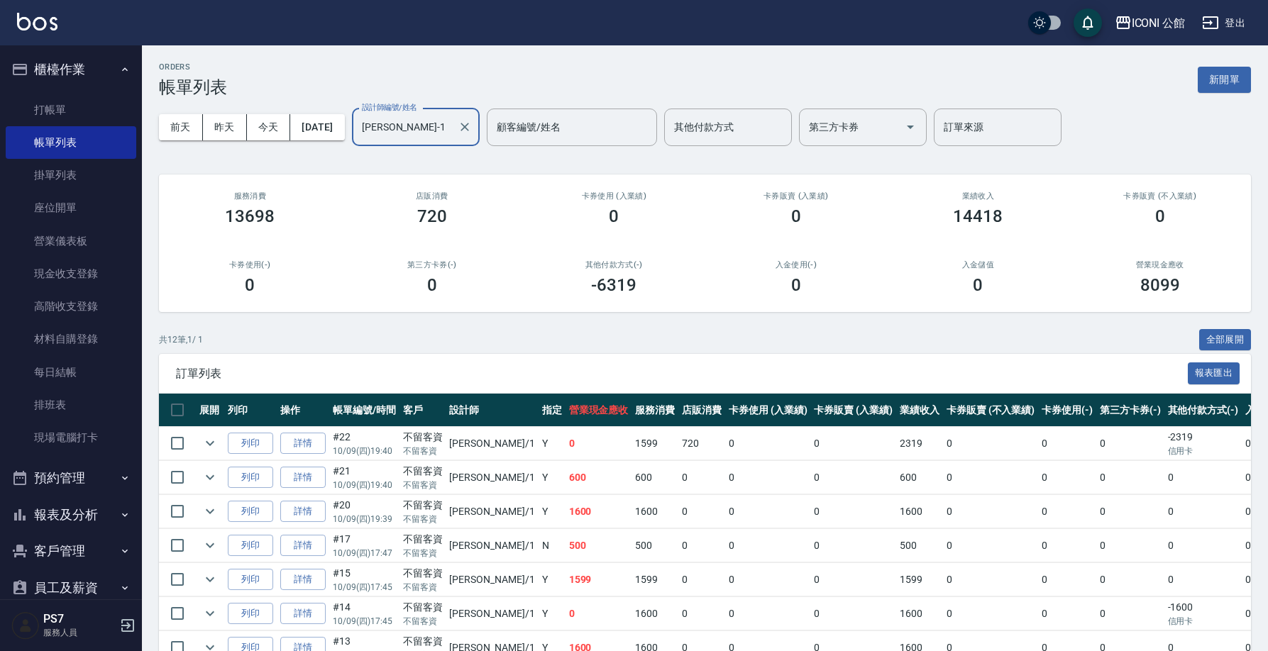
scroll to position [125, 0]
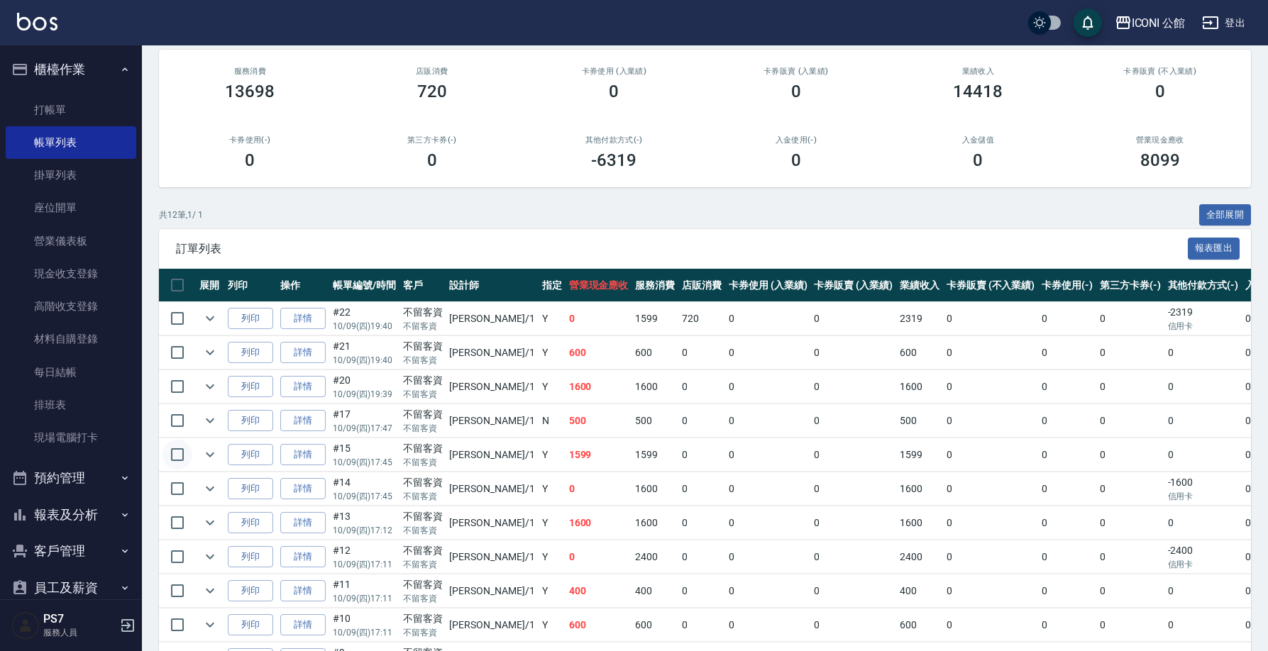
click at [188, 456] on input "checkbox" at bounding box center [177, 455] width 30 height 30
checkbox input "true"
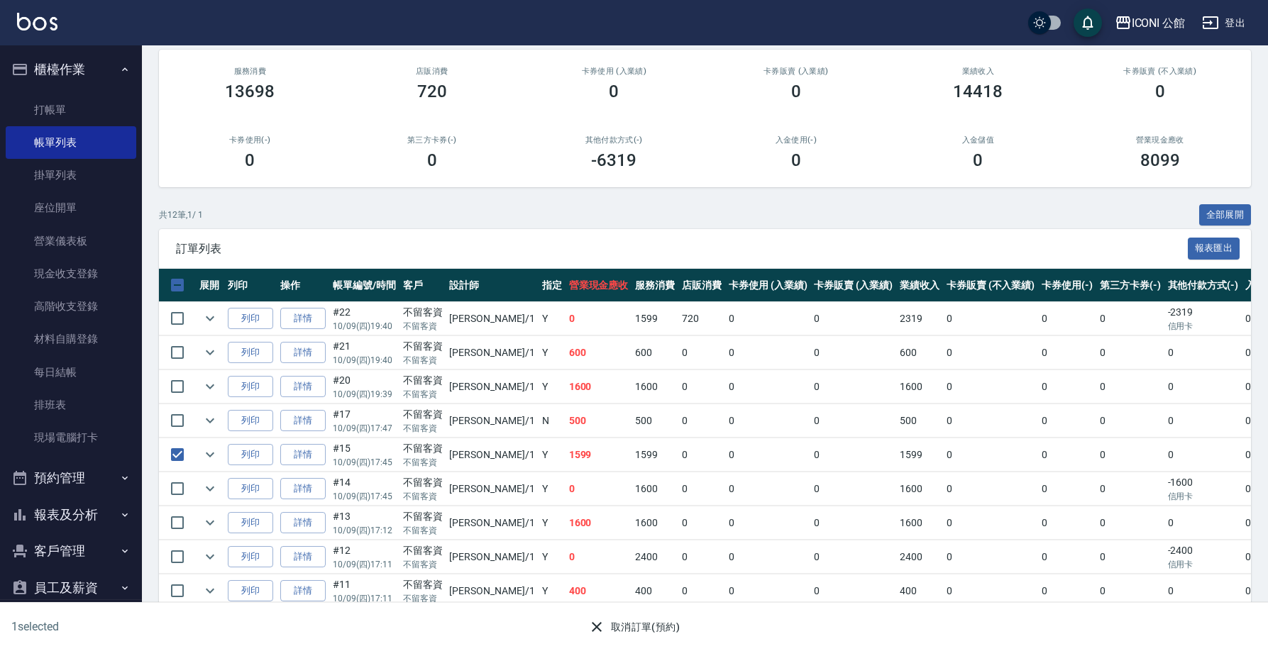
click at [652, 624] on button "取消訂單(預約)" at bounding box center [633, 627] width 103 height 26
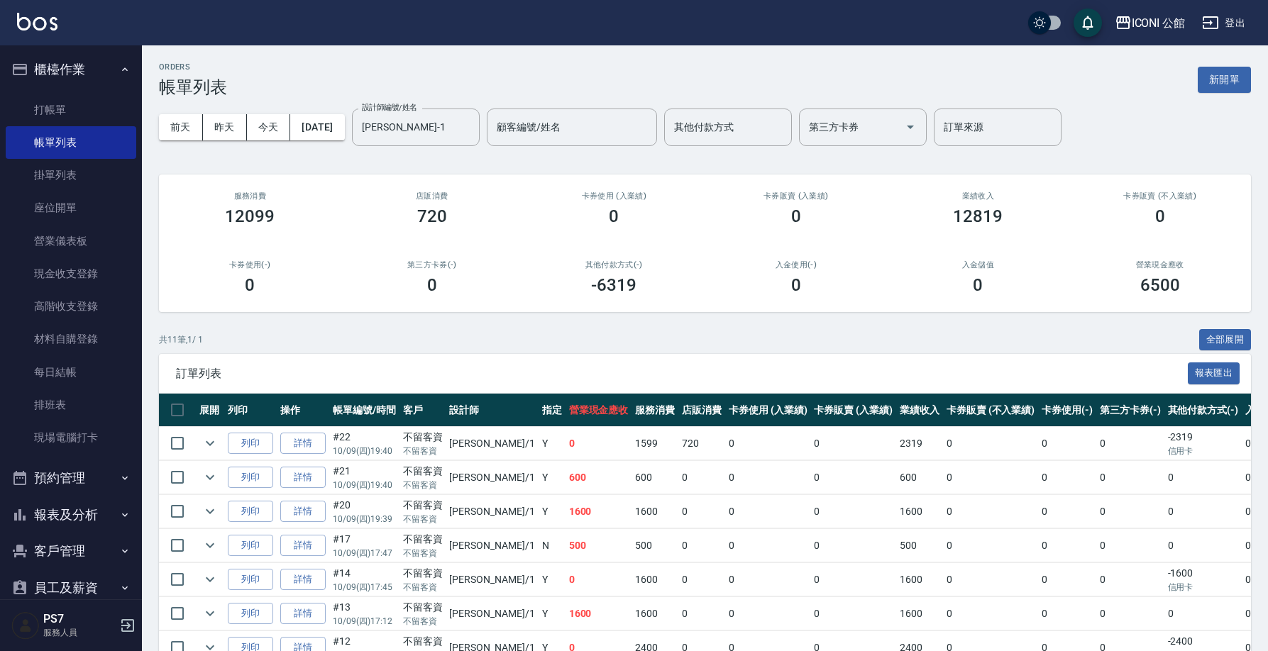
scroll to position [215, 0]
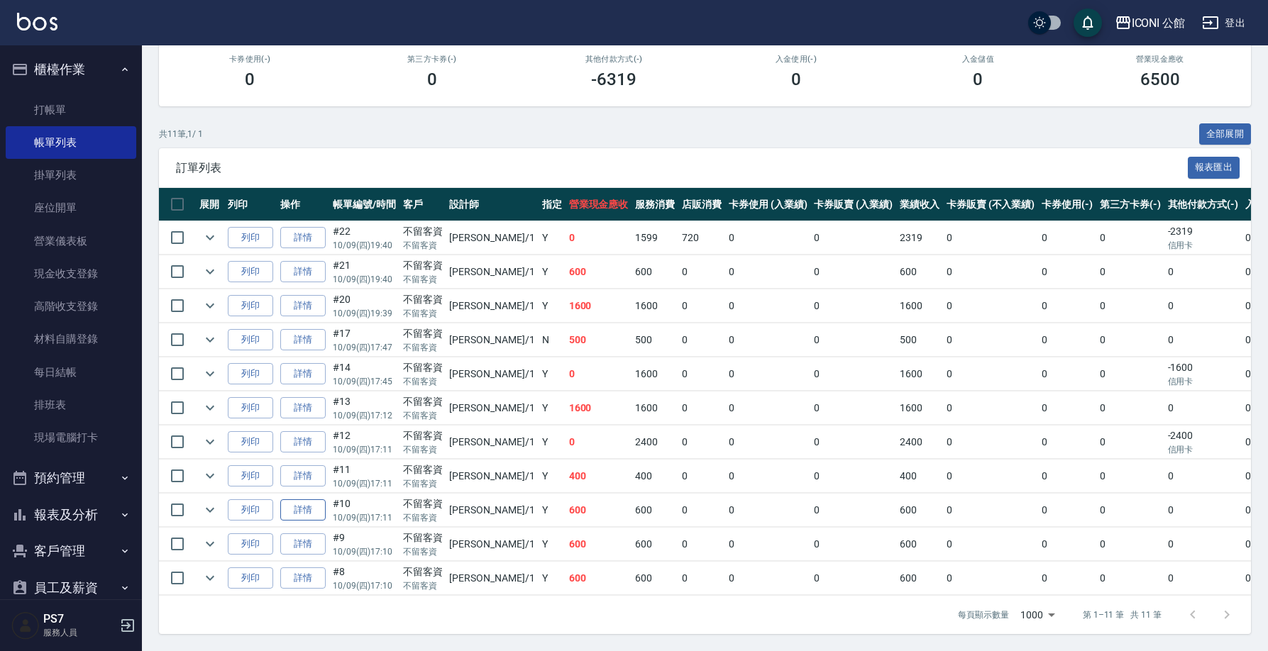
click at [316, 504] on link "詳情" at bounding box center [302, 510] width 45 height 22
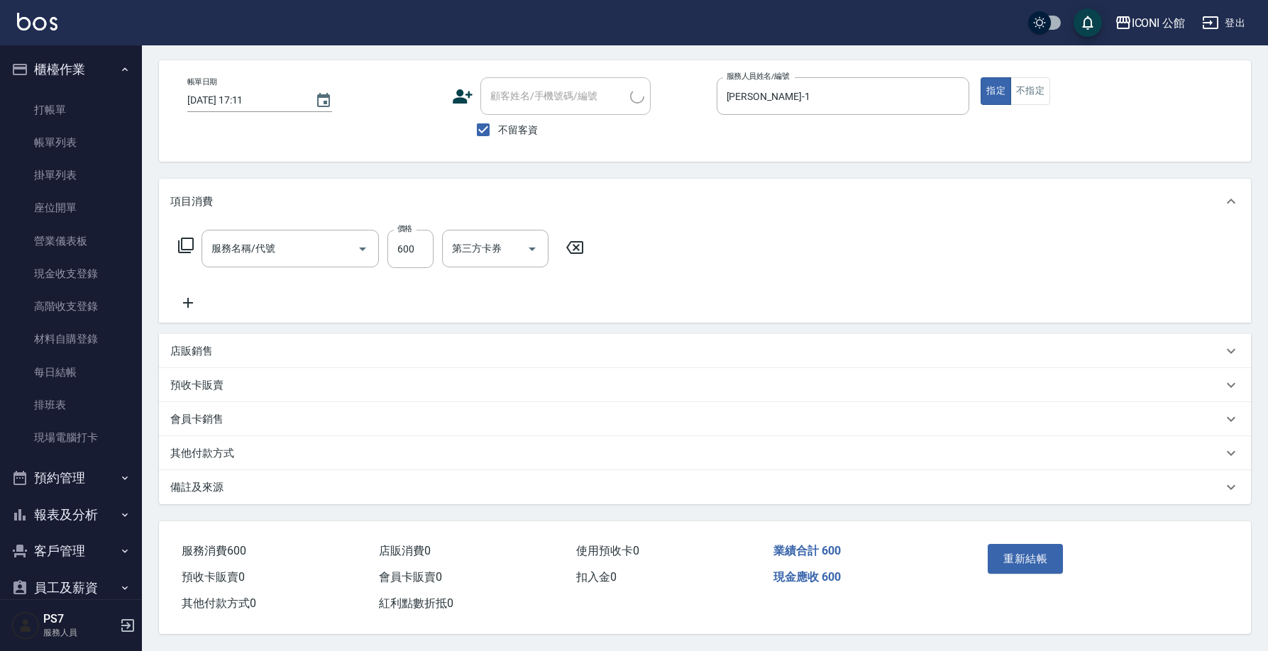
type input "2025/10/09 17:11"
checkbox input "true"
type input "Kevin-1"
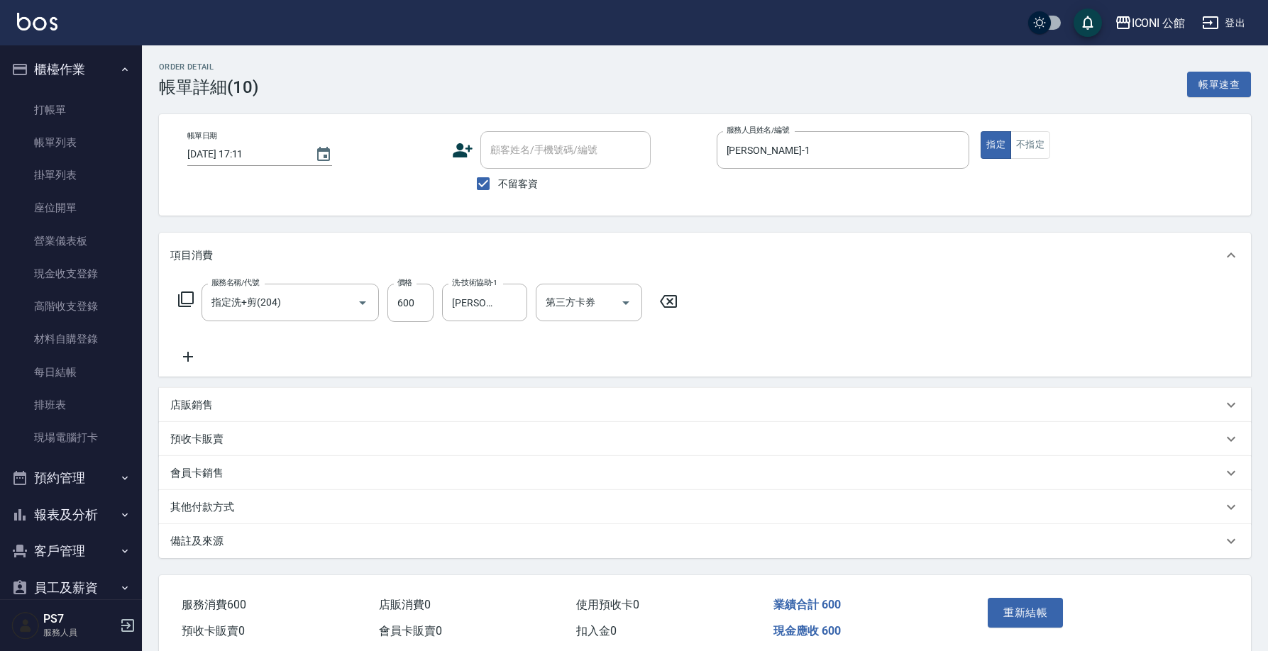
type input "指定洗+剪(204)"
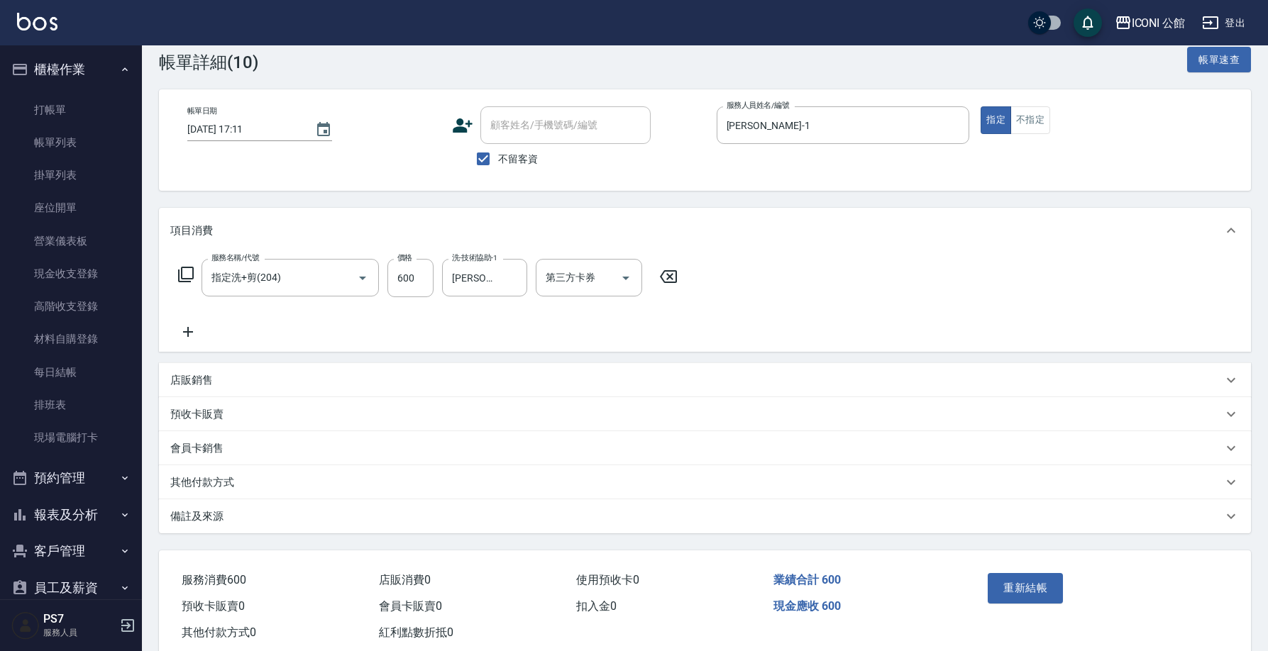
click at [264, 474] on div "其他付款方式" at bounding box center [705, 482] width 1092 height 34
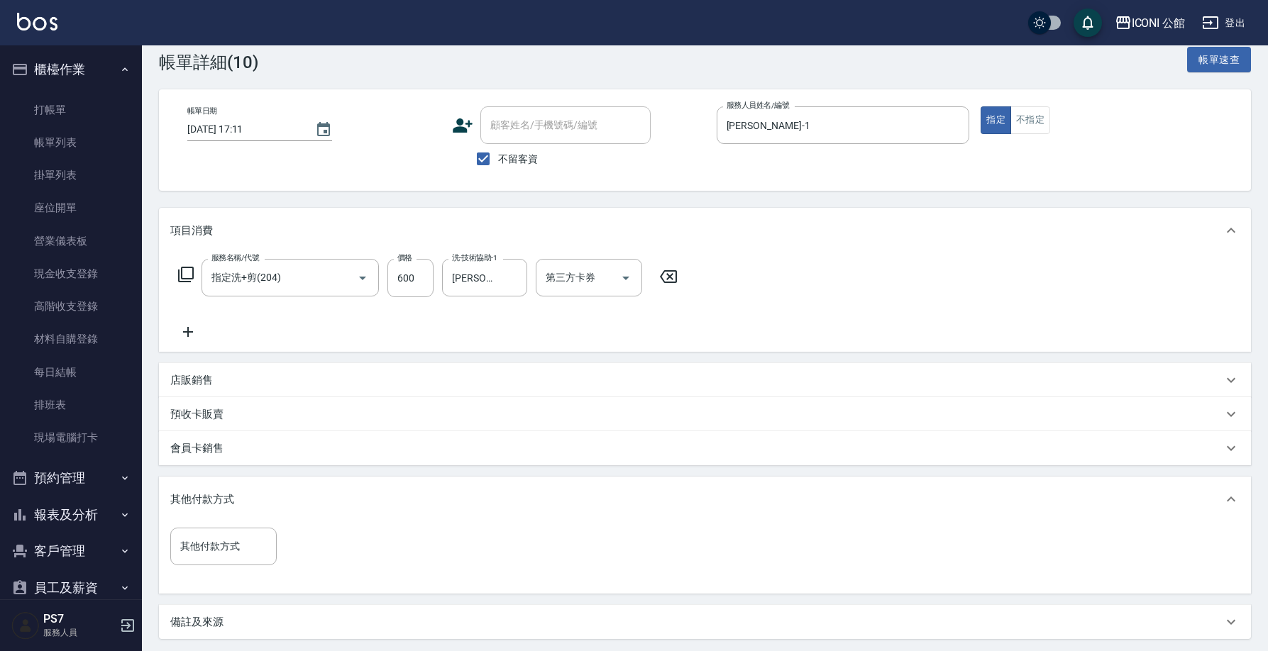
scroll to position [155, 0]
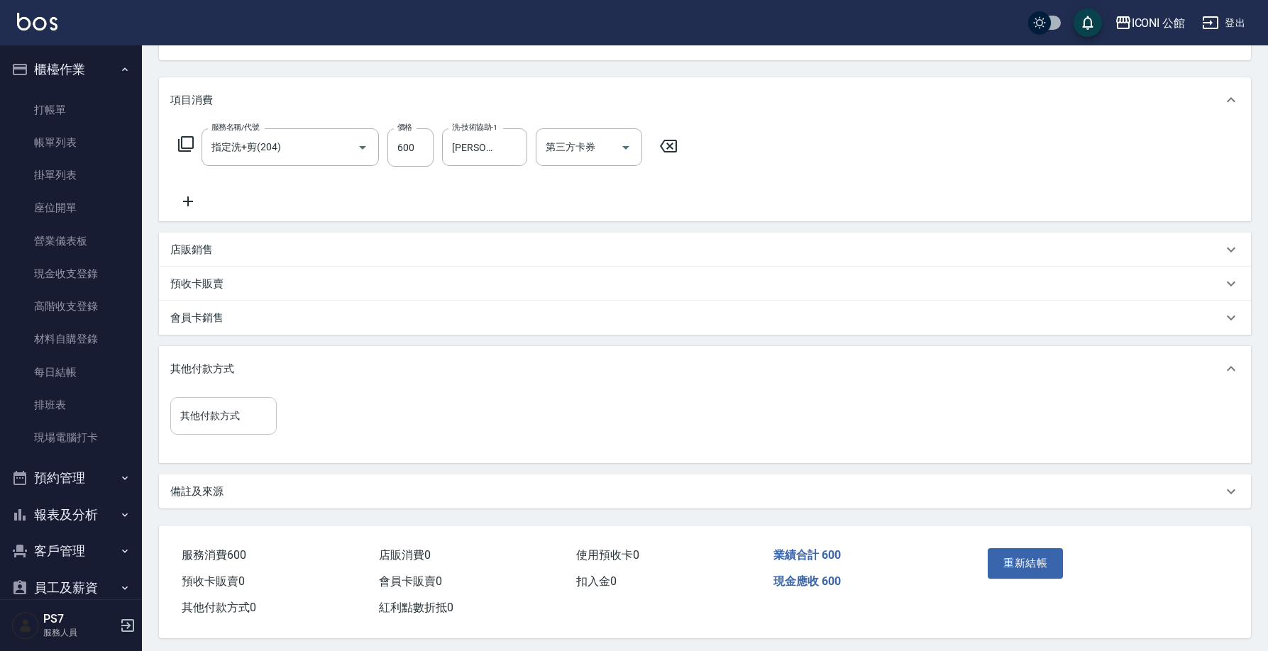
click at [243, 427] on div "其他付款方式" at bounding box center [223, 416] width 106 height 38
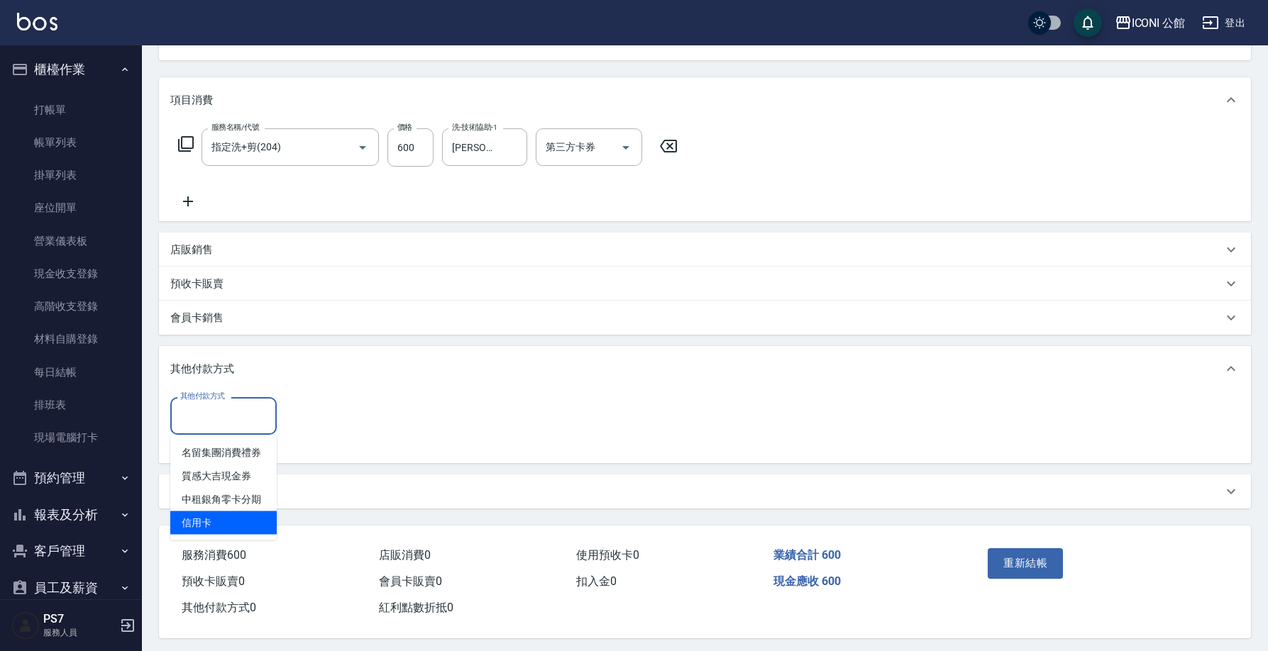
drag, startPoint x: 223, startPoint y: 519, endPoint x: 442, endPoint y: 416, distance: 241.8
click at [225, 520] on span "信用卡" at bounding box center [223, 522] width 106 height 23
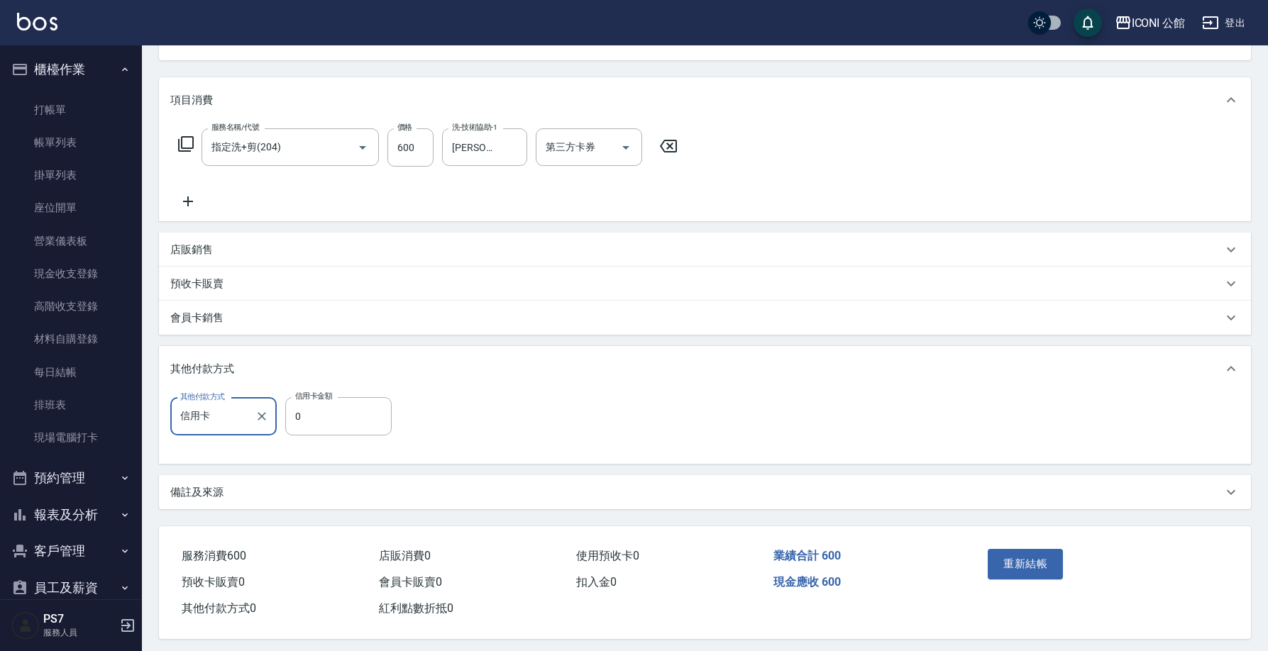
type input "信用卡"
click at [381, 429] on input "0" at bounding box center [338, 416] width 106 height 38
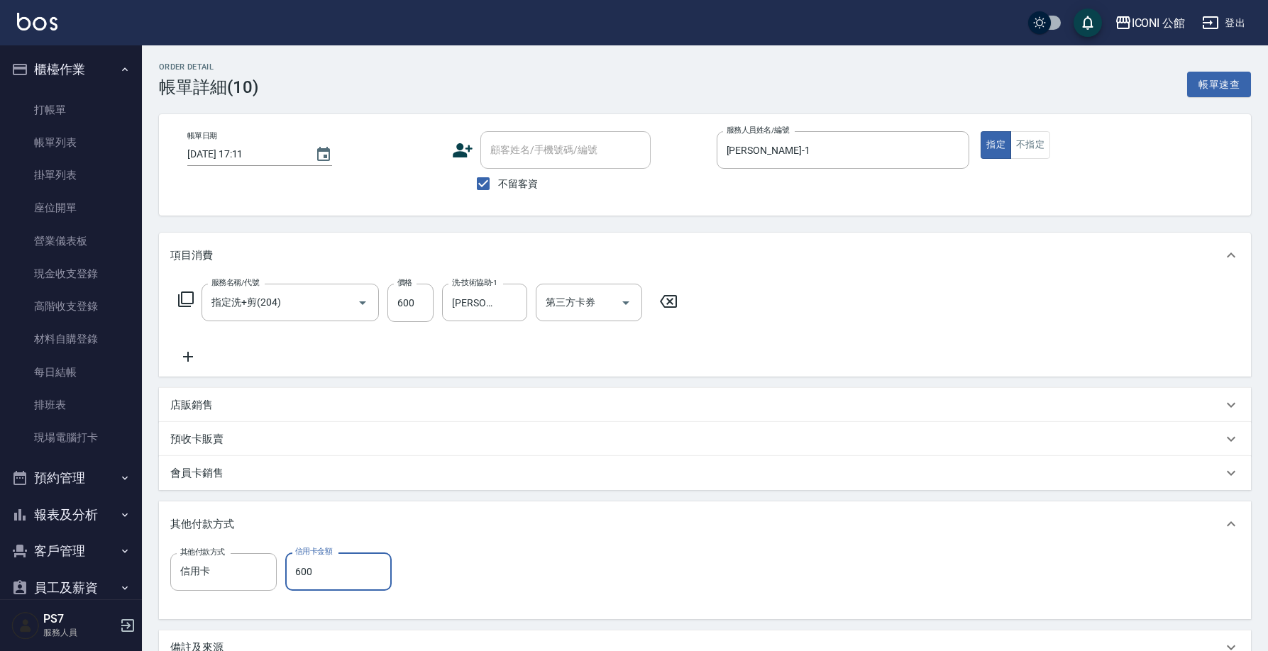
scroll to position [167, 0]
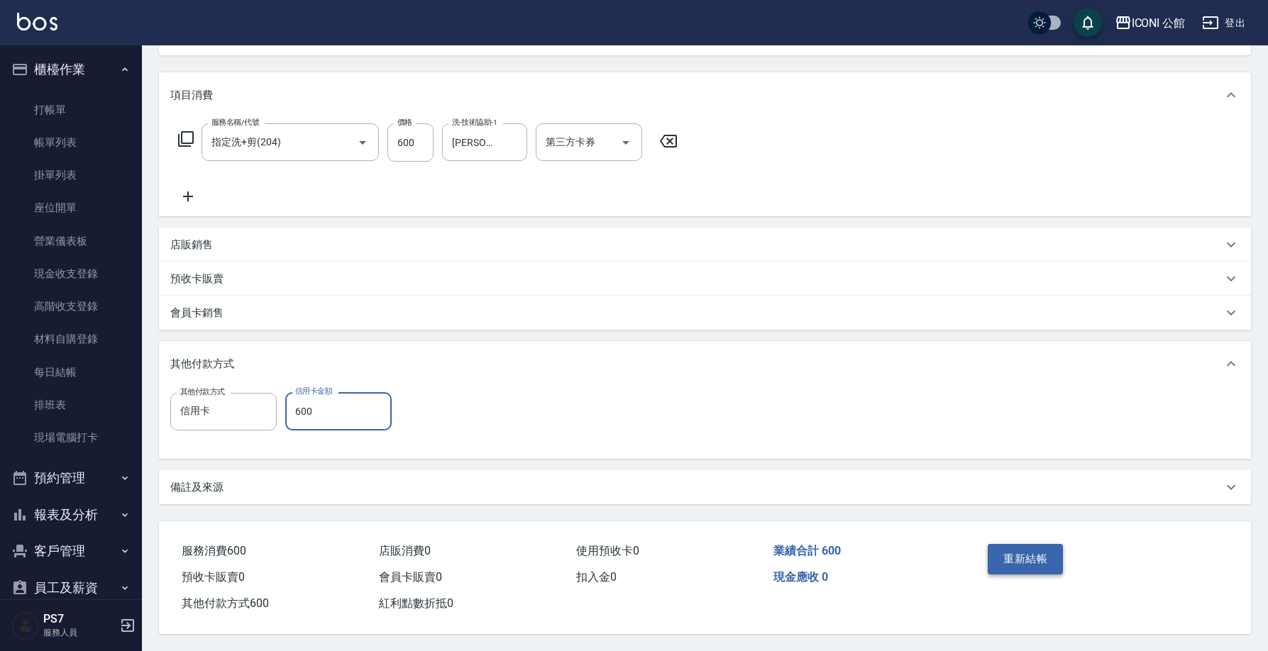
type input "600"
click at [1047, 552] on button "重新結帳" at bounding box center [1024, 559] width 75 height 30
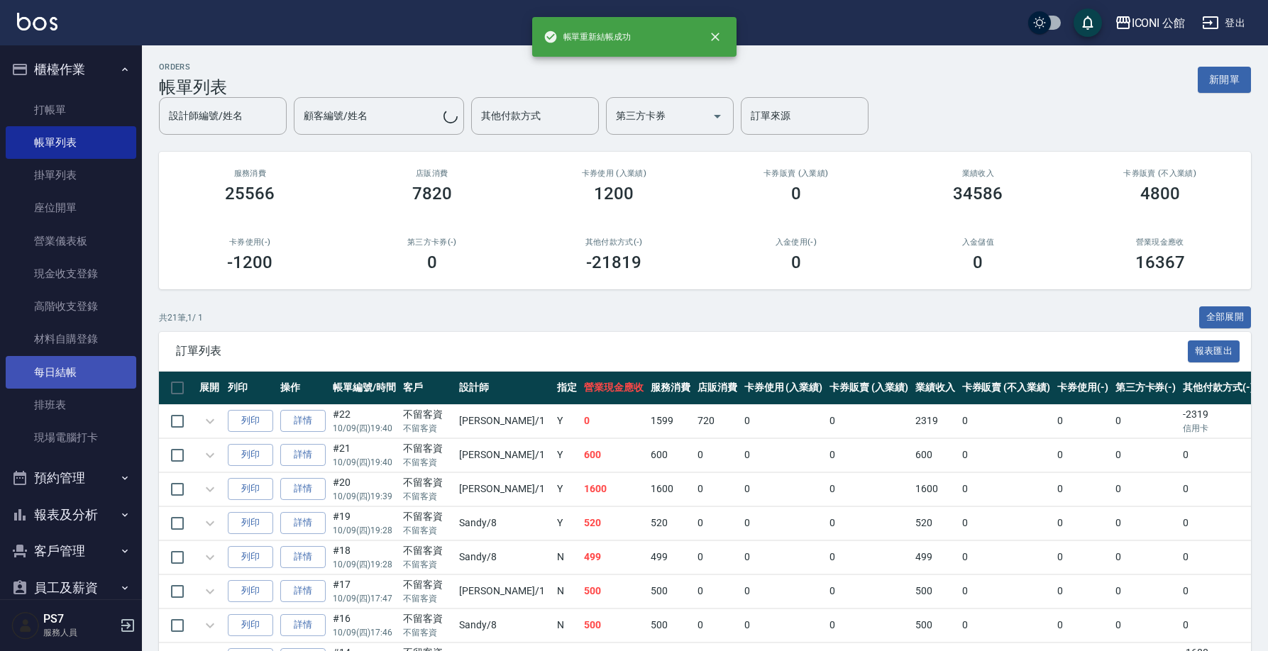
click at [74, 362] on link "每日結帳" at bounding box center [71, 372] width 131 height 33
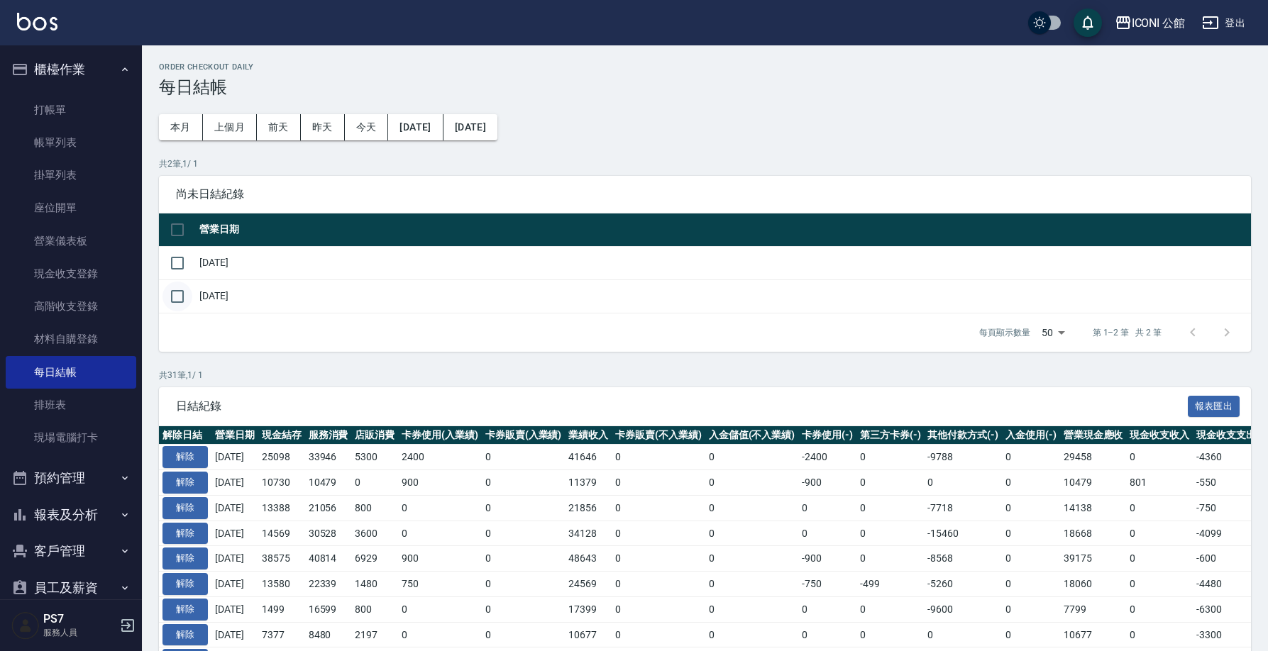
click at [173, 305] on input "checkbox" at bounding box center [177, 297] width 30 height 30
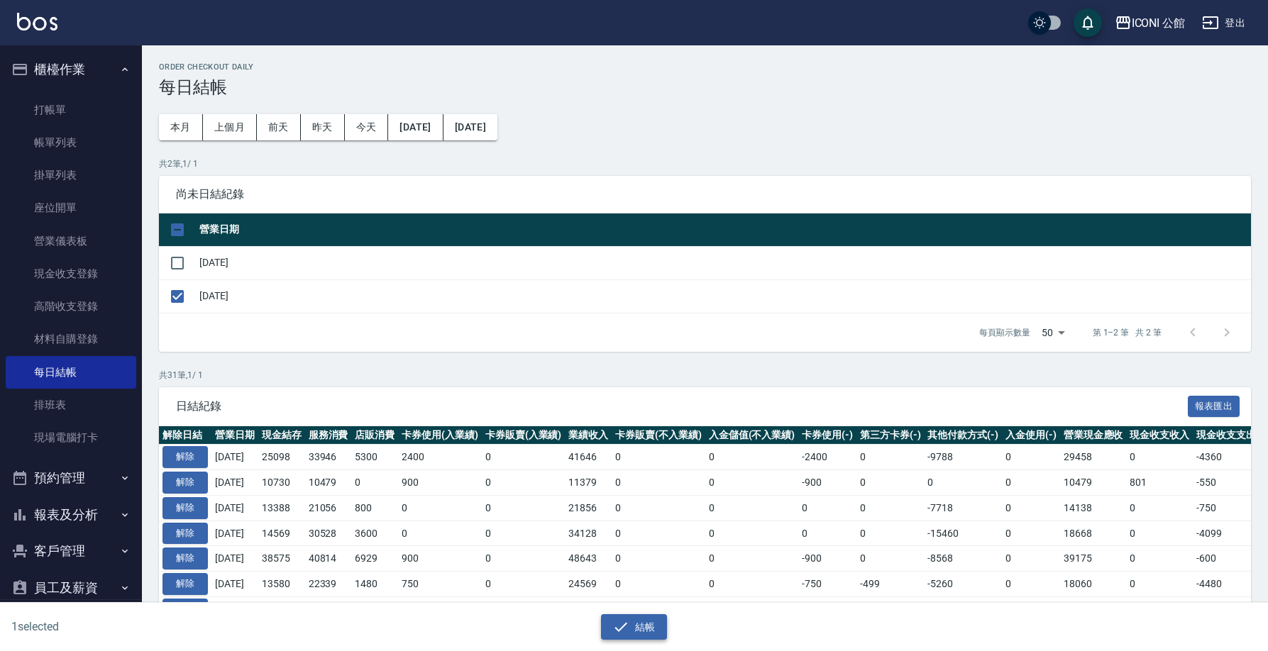
click at [632, 621] on button "結帳" at bounding box center [634, 627] width 66 height 26
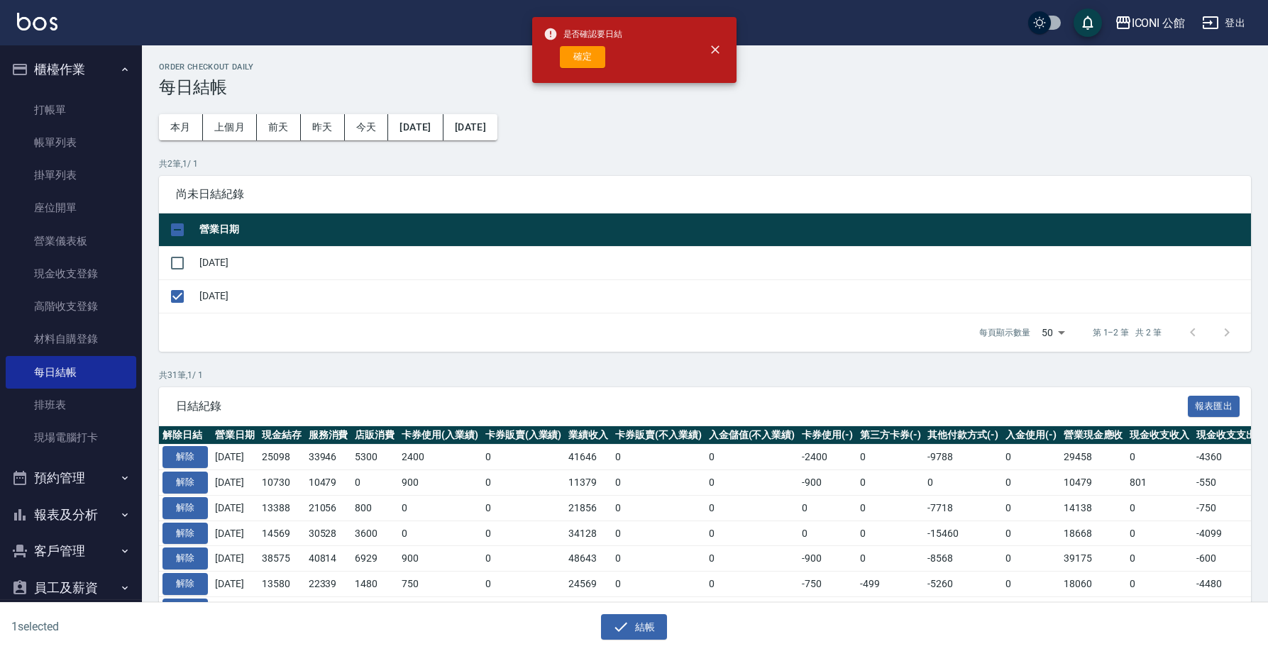
click at [599, 49] on button "確定" at bounding box center [582, 57] width 45 height 22
checkbox input "false"
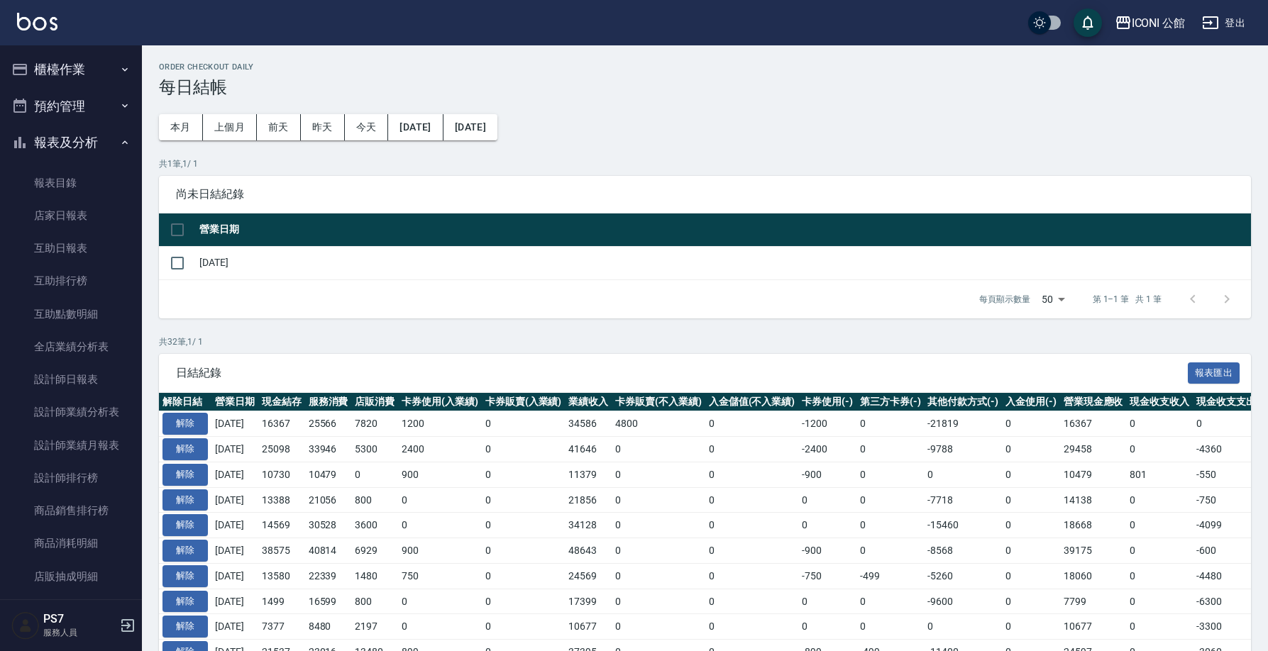
drag, startPoint x: 76, startPoint y: 213, endPoint x: 275, endPoint y: 214, distance: 199.3
click at [76, 213] on link "店家日報表" at bounding box center [71, 215] width 131 height 33
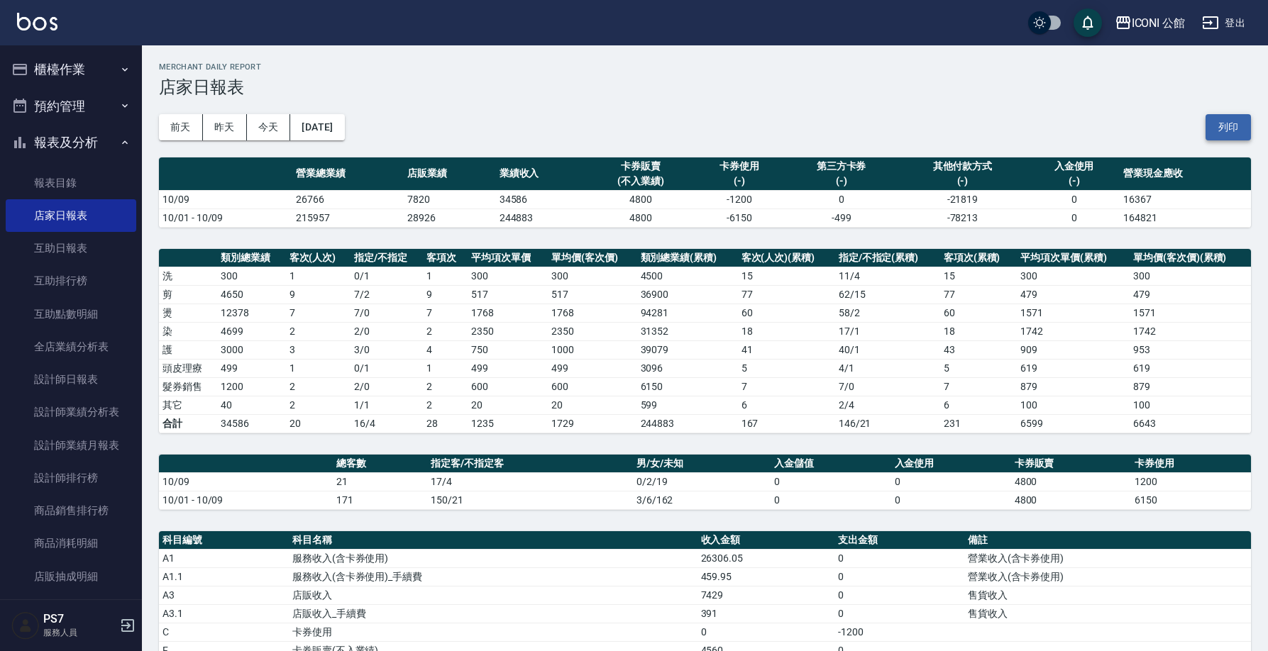
click at [1241, 128] on button "列印" at bounding box center [1227, 127] width 45 height 26
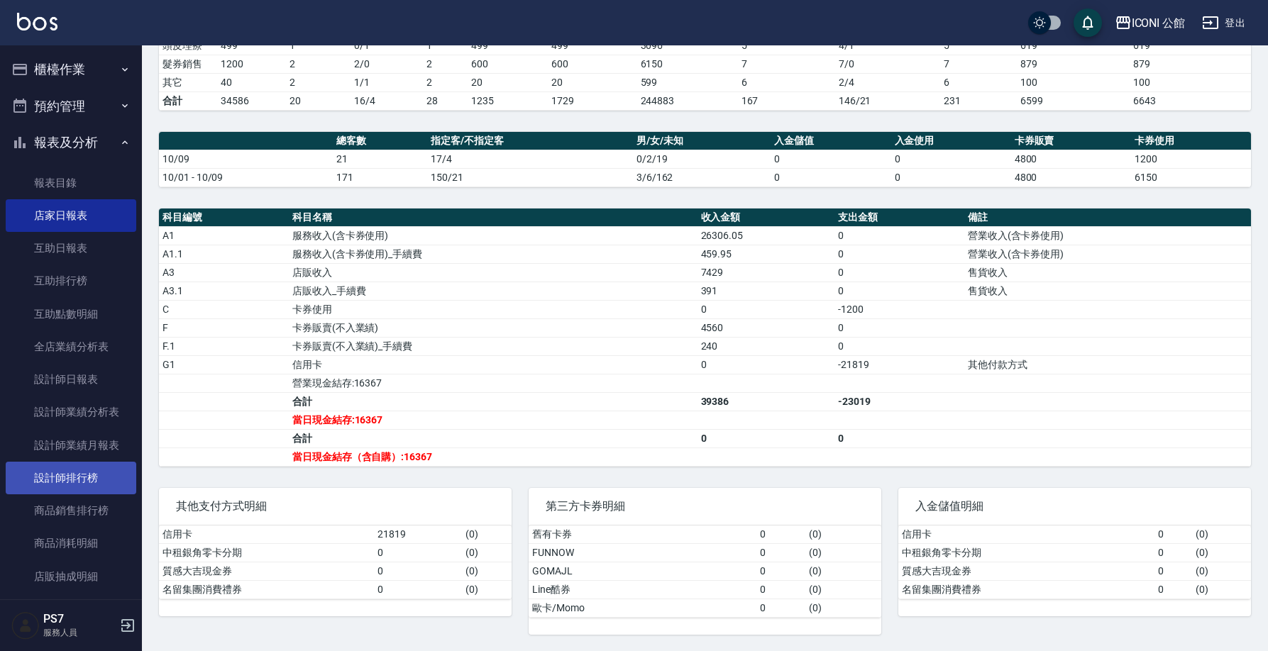
click at [84, 472] on link "設計師排行榜" at bounding box center [71, 478] width 131 height 33
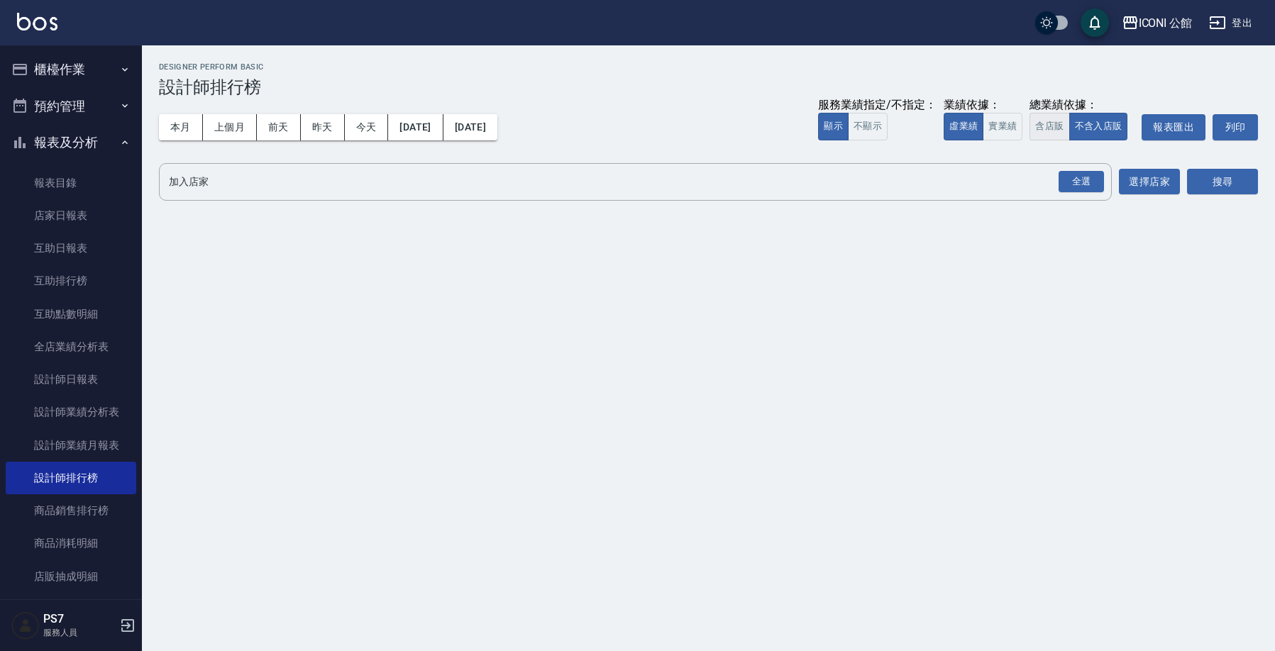
click at [1049, 121] on button "含店販" at bounding box center [1049, 127] width 40 height 28
click at [1073, 176] on div "全選" at bounding box center [1080, 182] width 45 height 22
click at [1234, 184] on button "搜尋" at bounding box center [1222, 183] width 71 height 26
